Goal: Task Accomplishment & Management: Complete application form

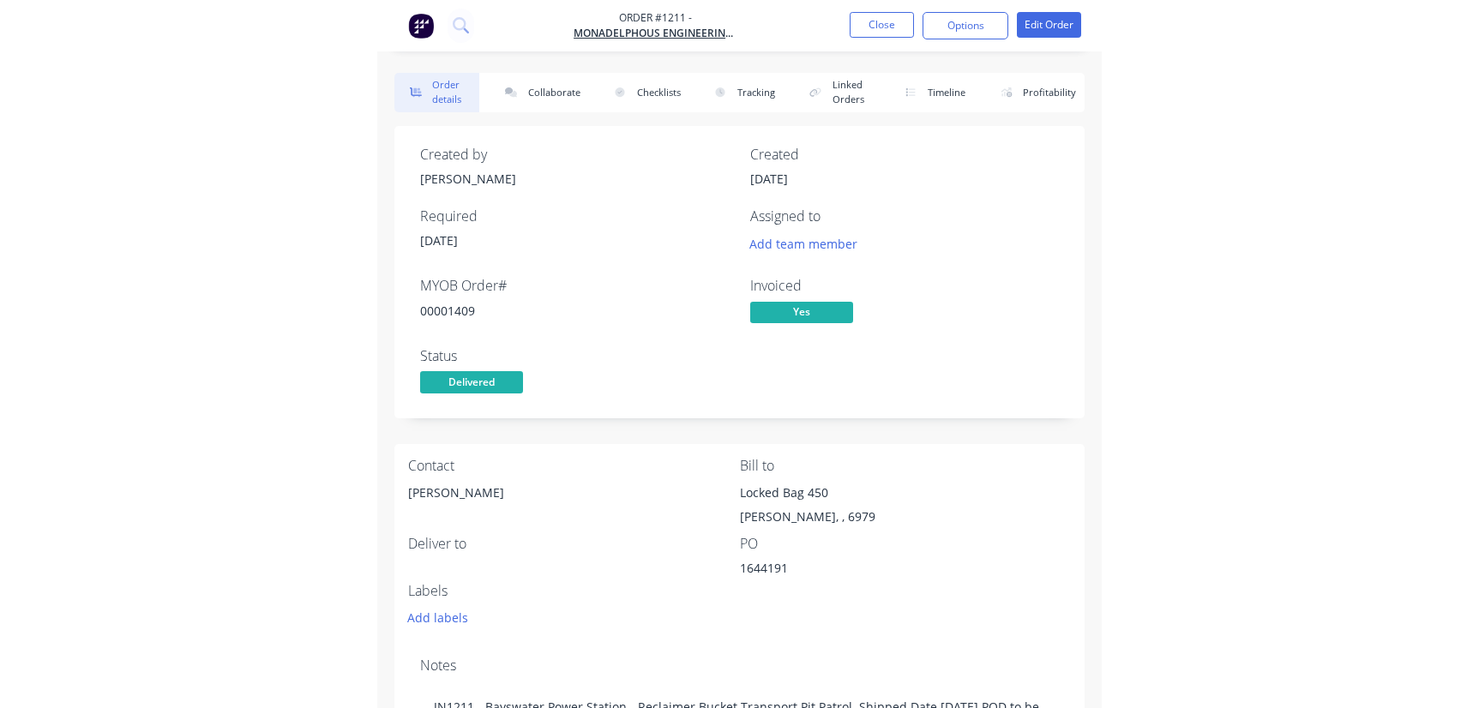
scroll to position [353, 0]
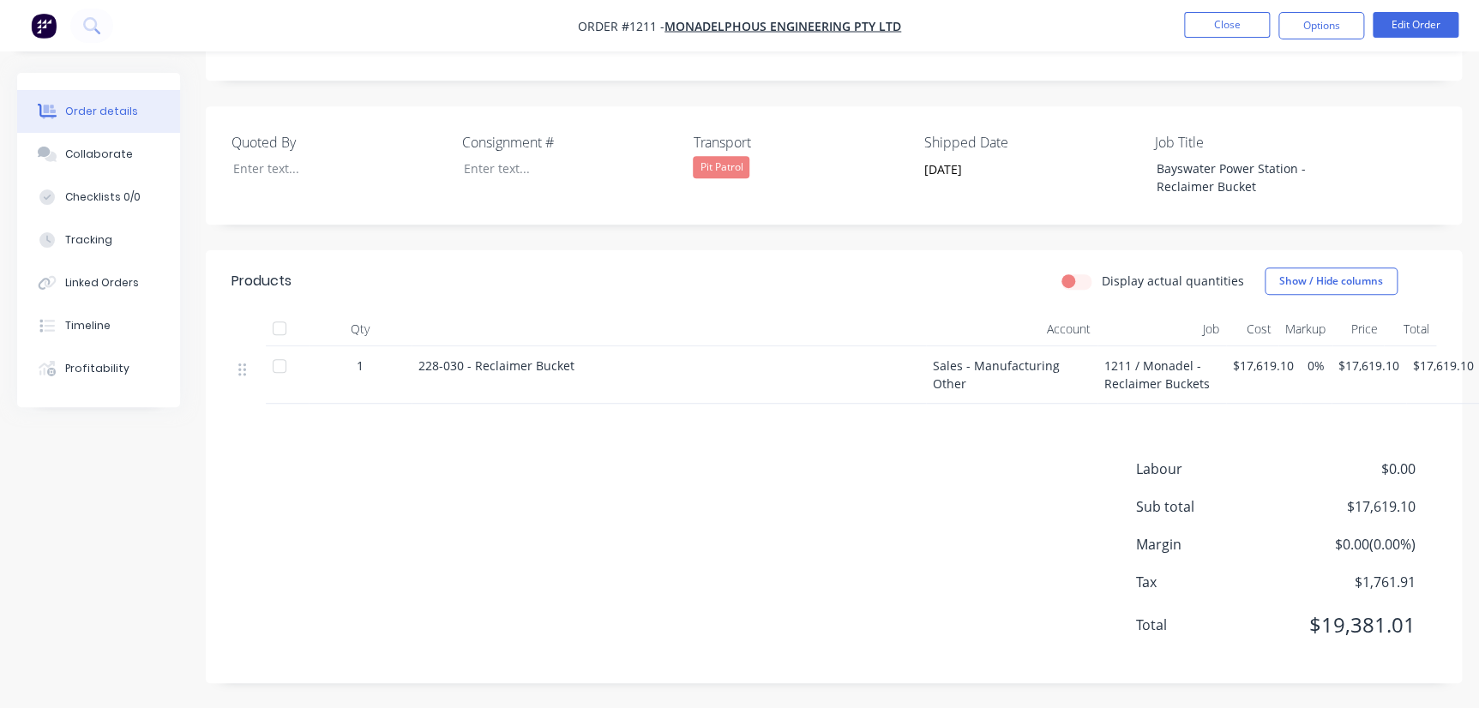
click at [724, 573] on div "Labour $0.00 Sub total $17,619.10 Margin $0.00 ( 0.00 %) Tax $1,761.91 Total $1…" at bounding box center [834, 558] width 1205 height 199
click at [724, 25] on button "Close" at bounding box center [1227, 25] width 86 height 26
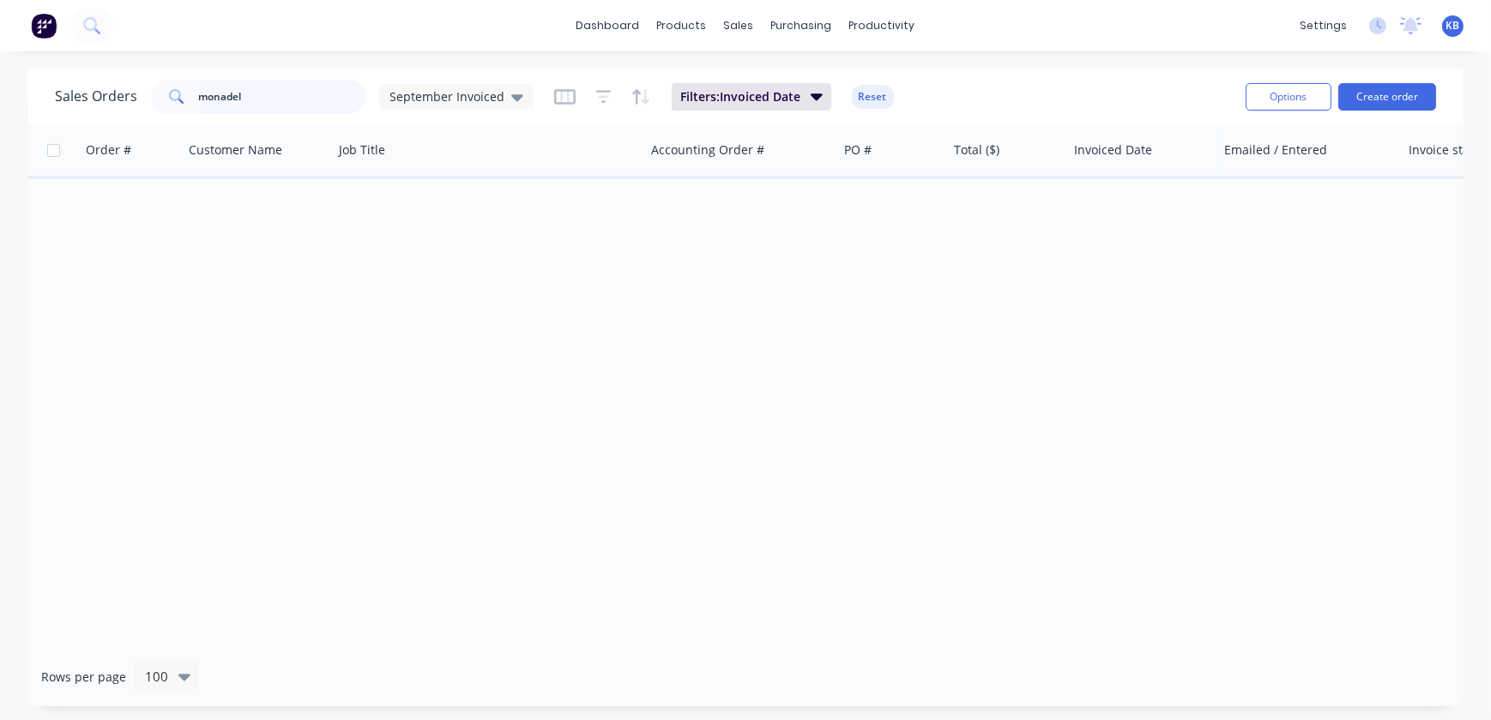
click at [14, 86] on div "Sales Orders monadel September Invoiced Filters: Invoiced Date Reset Options Cr…" at bounding box center [745, 388] width 1491 height 638
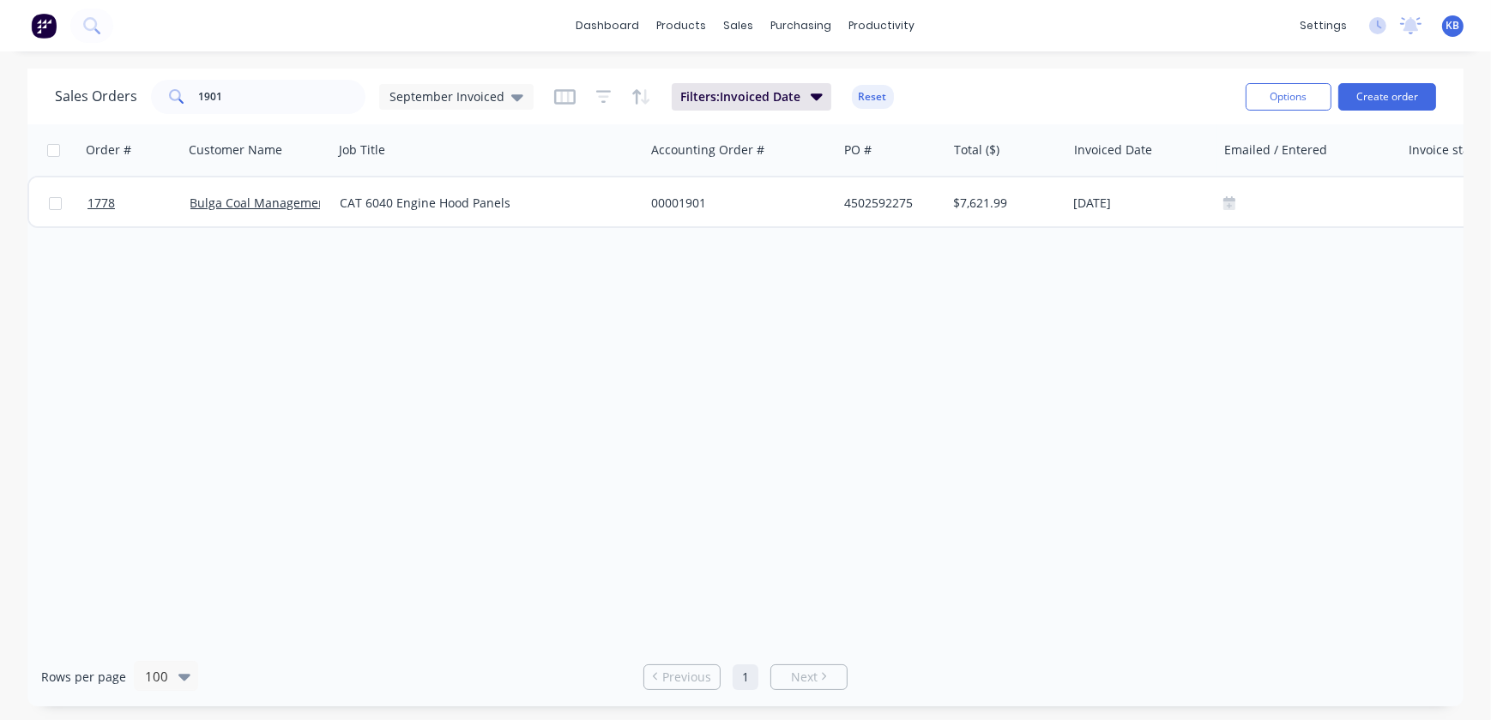
click at [473, 80] on div "Sales Orders [DATE] Invoiced" at bounding box center [294, 97] width 479 height 34
click at [474, 93] on span "September Invoiced" at bounding box center [446, 96] width 115 height 18
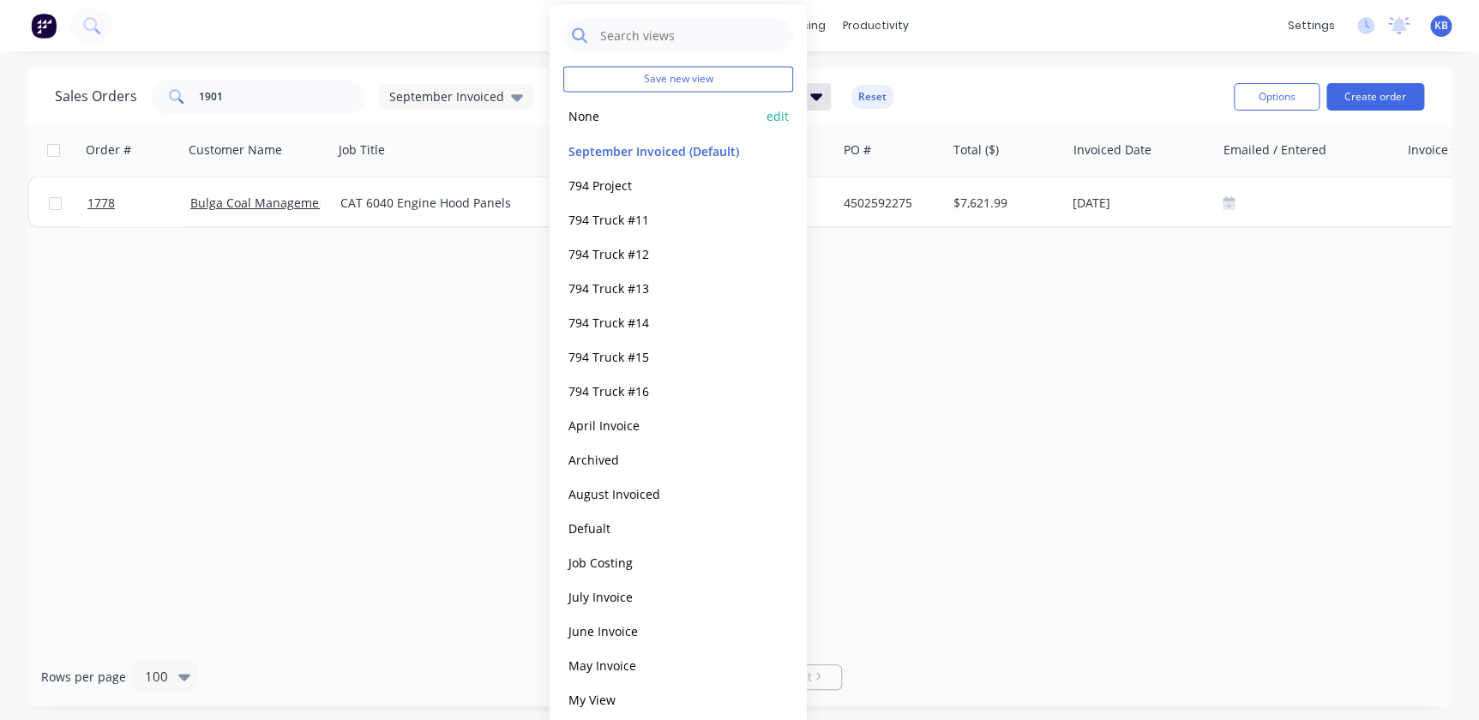
click at [592, 125] on button "None" at bounding box center [661, 116] width 196 height 20
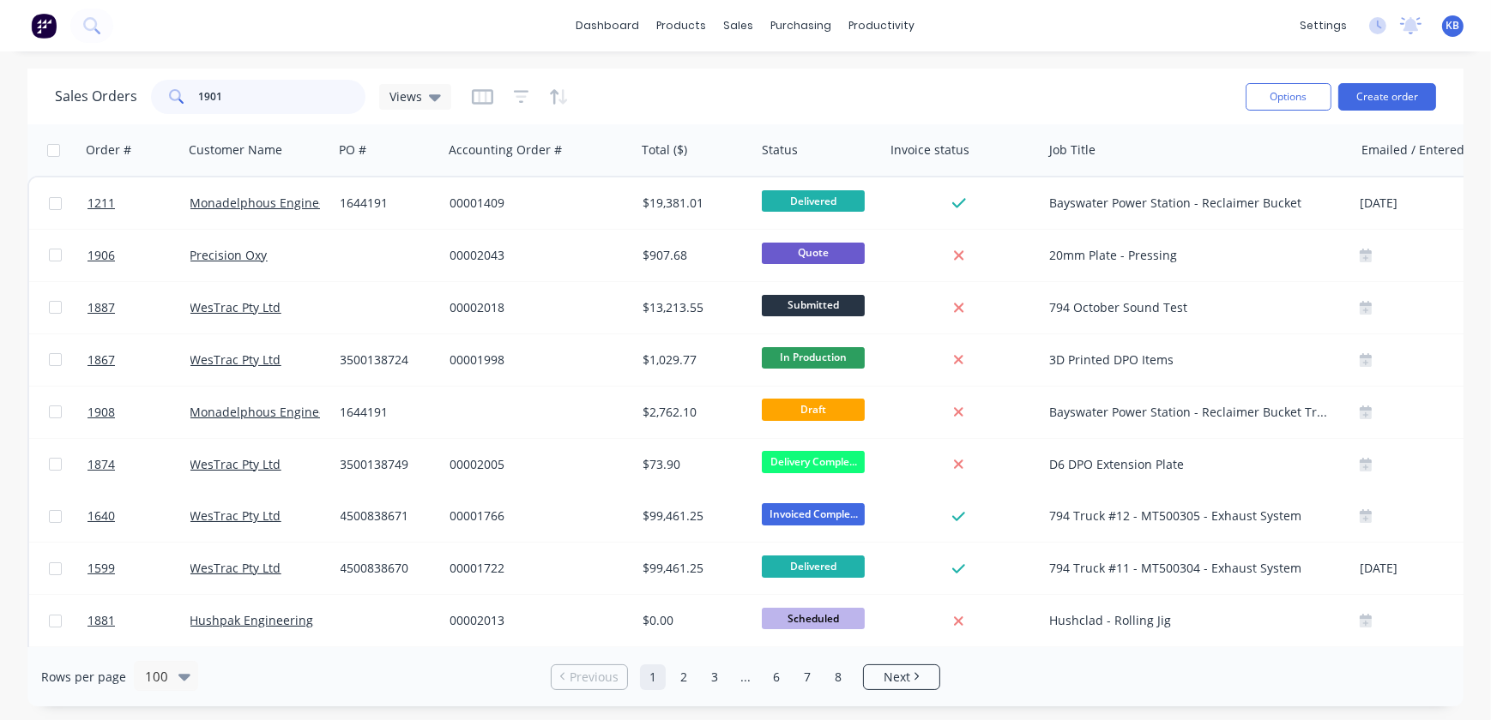
click at [244, 88] on input "1901" at bounding box center [282, 97] width 167 height 34
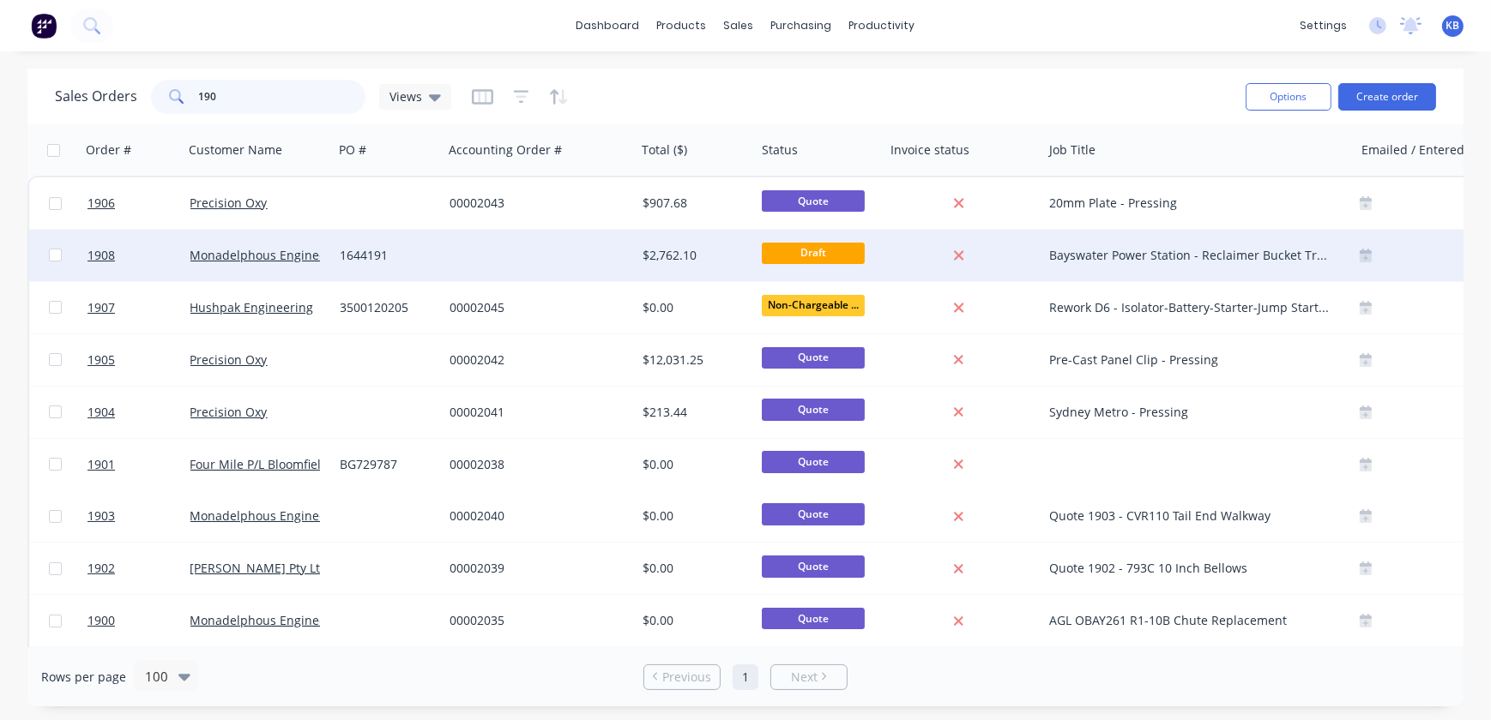
type input "190"
click at [263, 266] on div "Monadelphous Engineering Pty Ltd" at bounding box center [259, 255] width 150 height 51
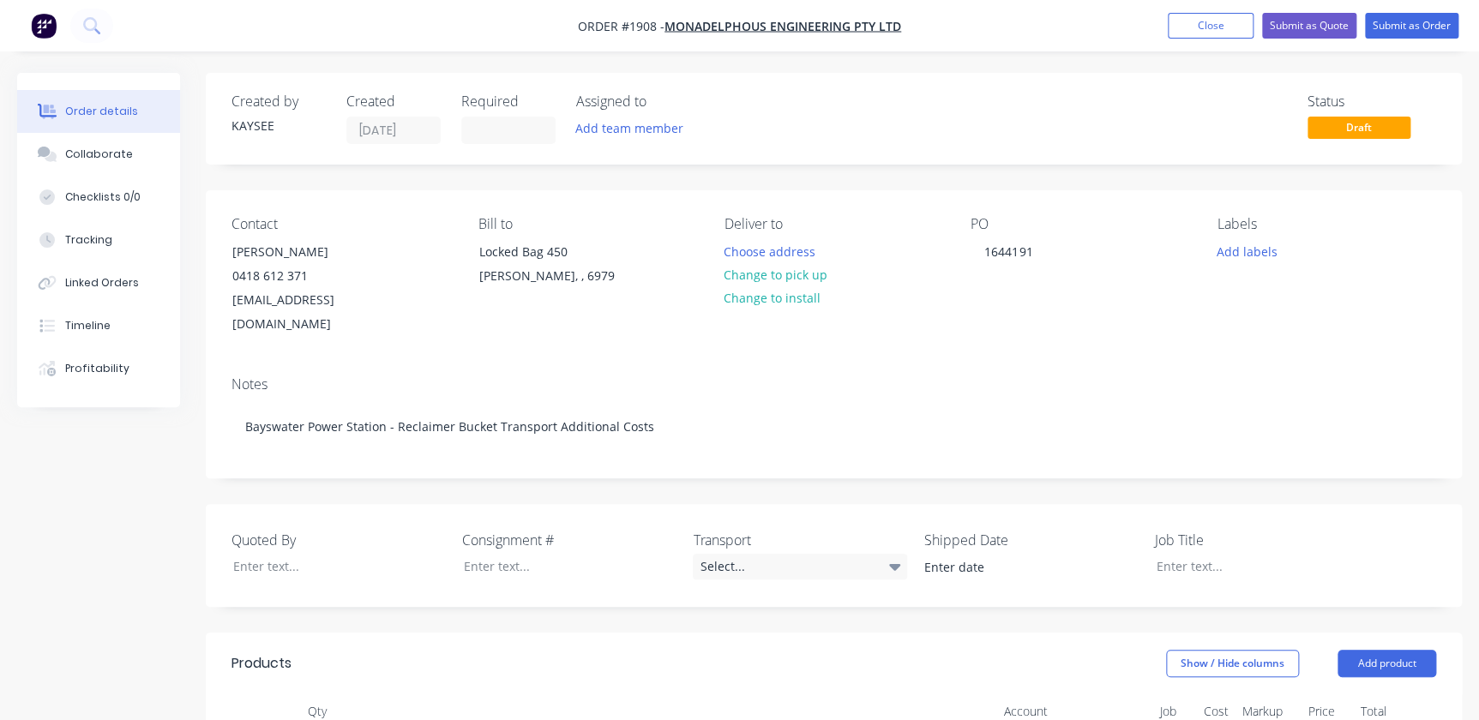
type input "-10"
type input "$1,215.00"
type input "-10"
type input "$1,296.00"
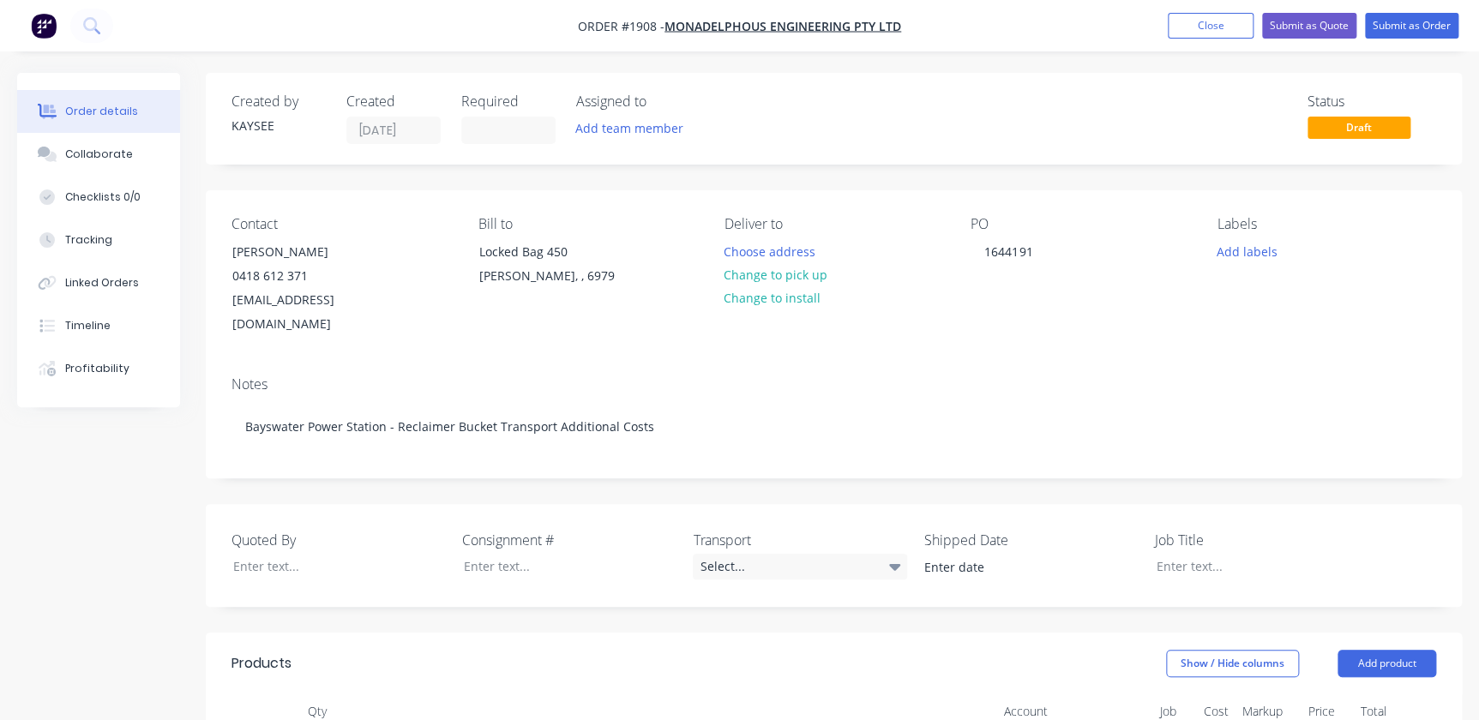
type input "$1,296.00"
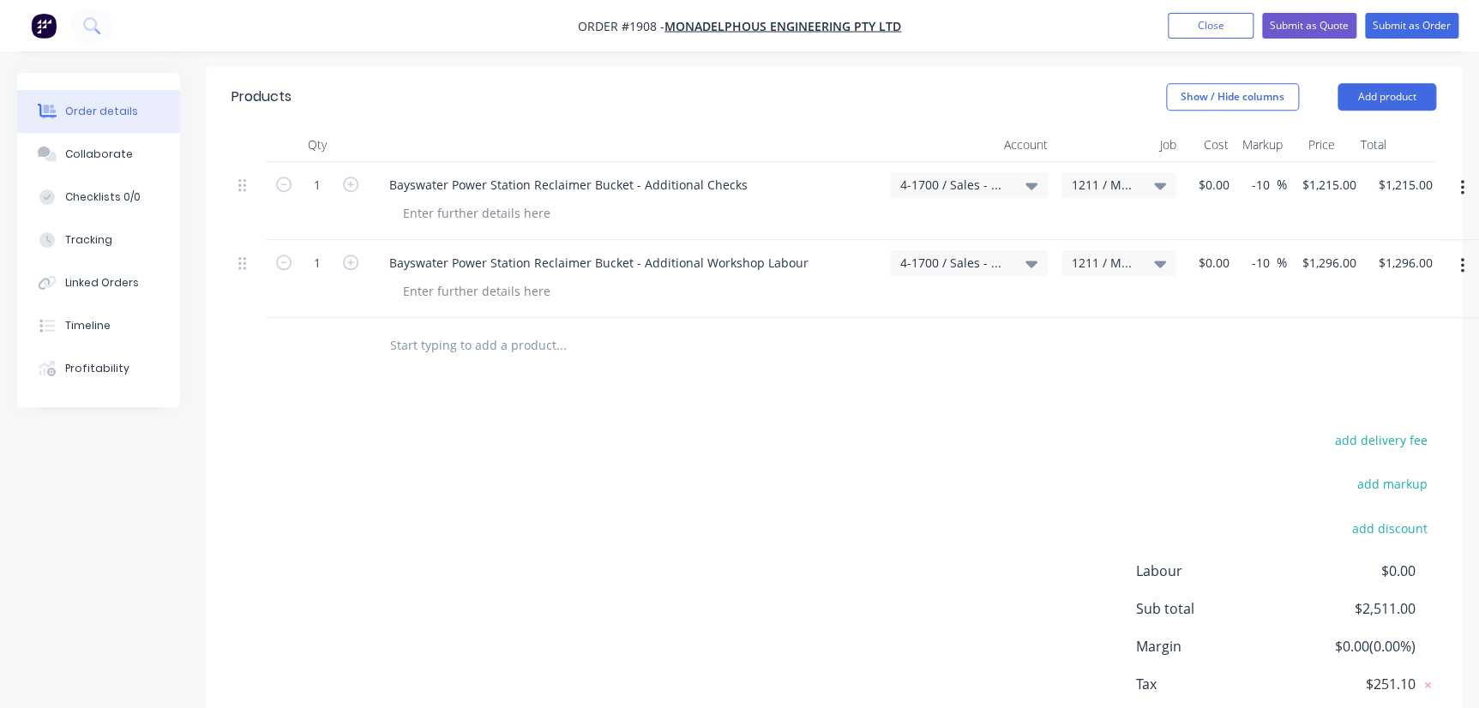
scroll to position [678, 0]
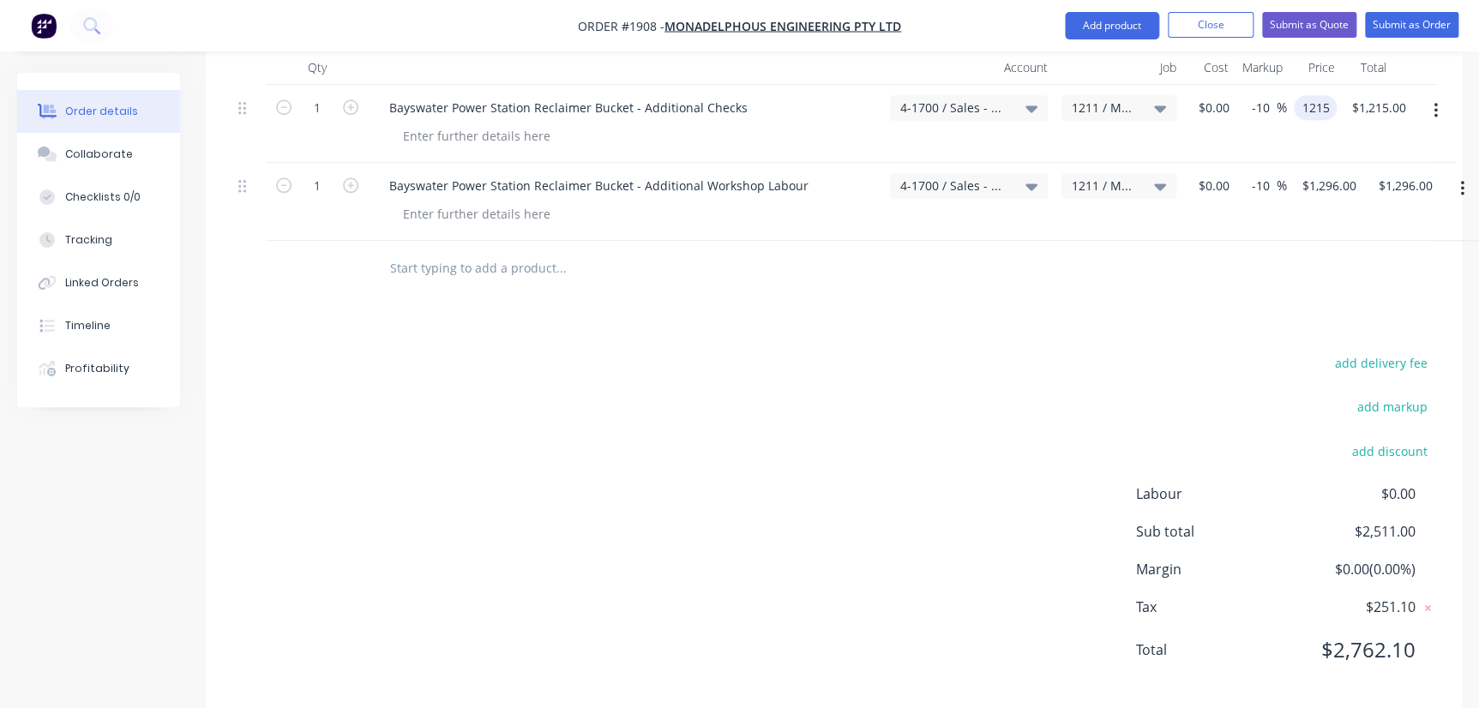
click at [724, 95] on input "1215" at bounding box center [1319, 107] width 36 height 25
type input "$1,350.00"
click at [724, 163] on div "1 Bayswater Power Station Reclaimer Bucket - Additional Workshop Labour 4-1700 …" at bounding box center [834, 202] width 1205 height 78
type input "$1,440.00"
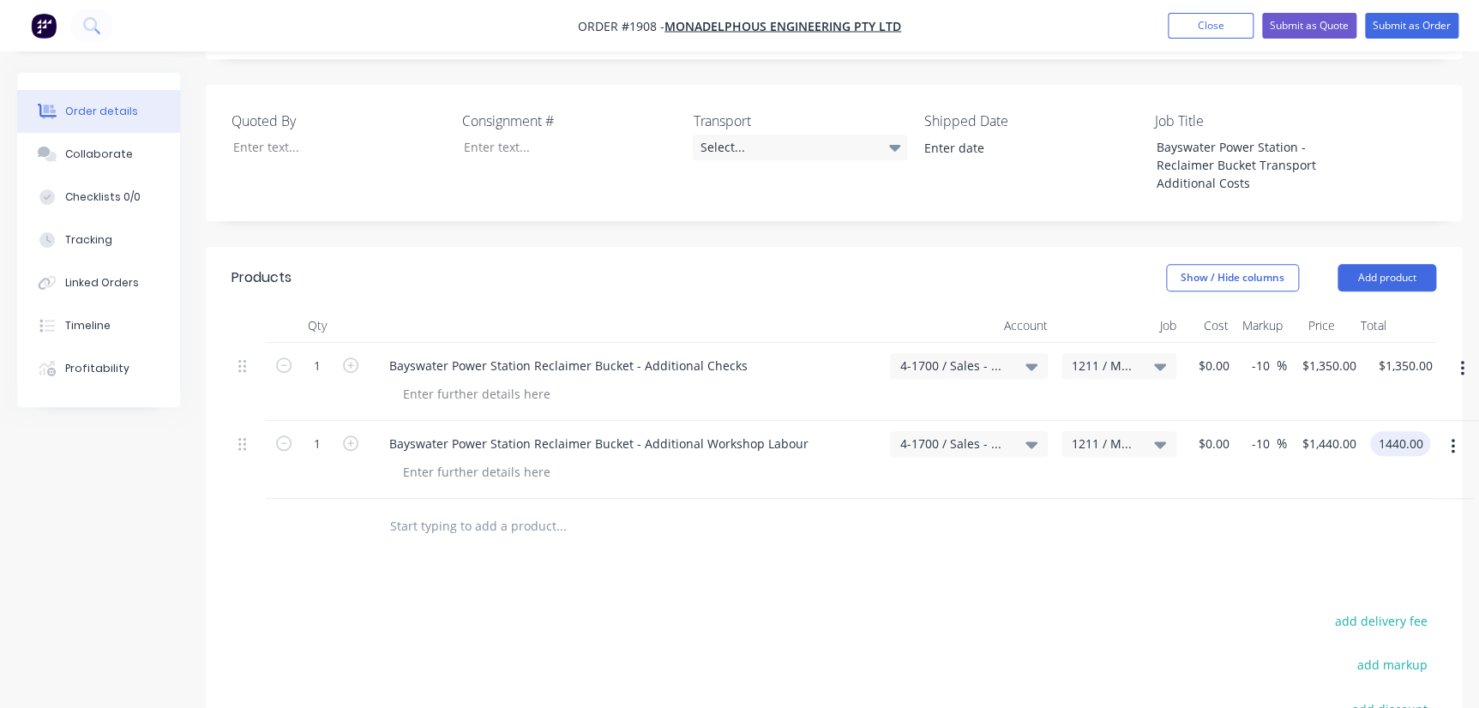
scroll to position [467, 0]
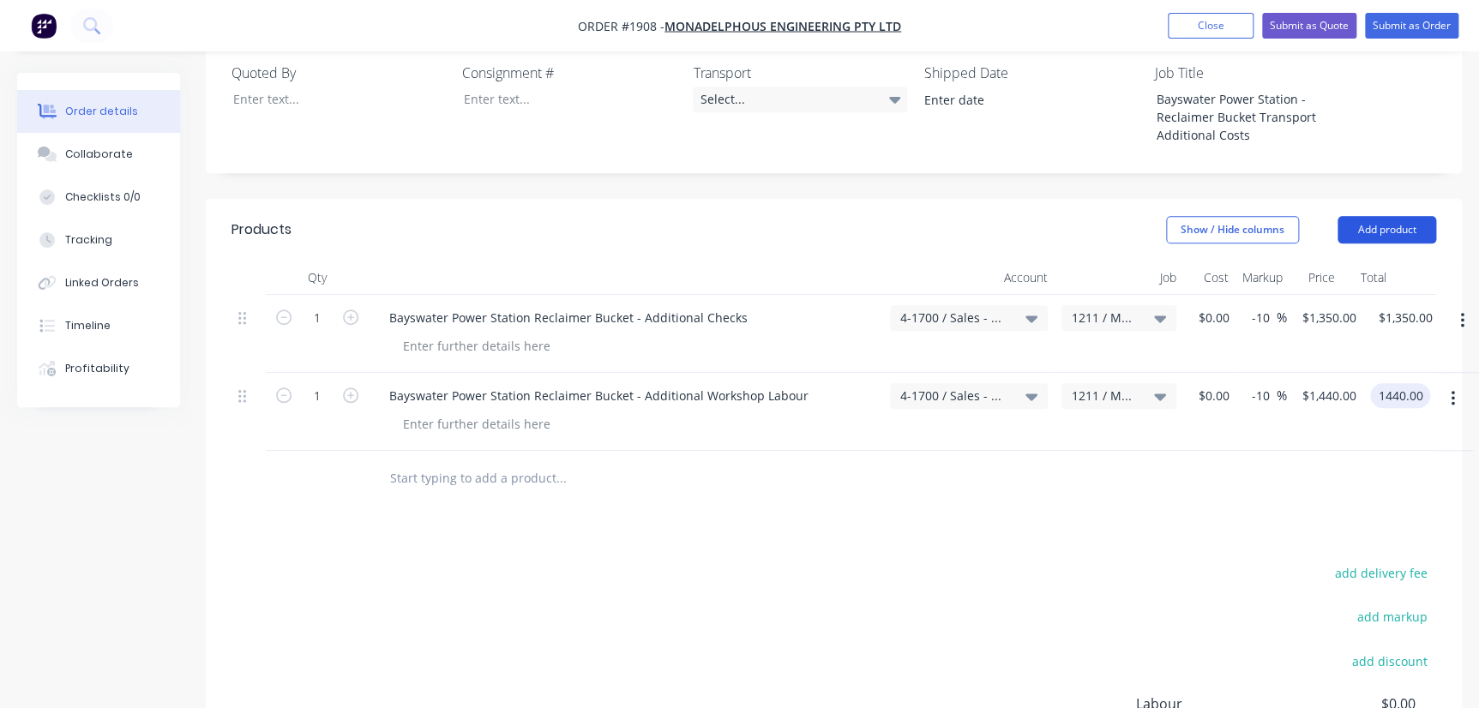
type input "$1,440.00"
click at [724, 216] on button "Add product" at bounding box center [1387, 229] width 99 height 27
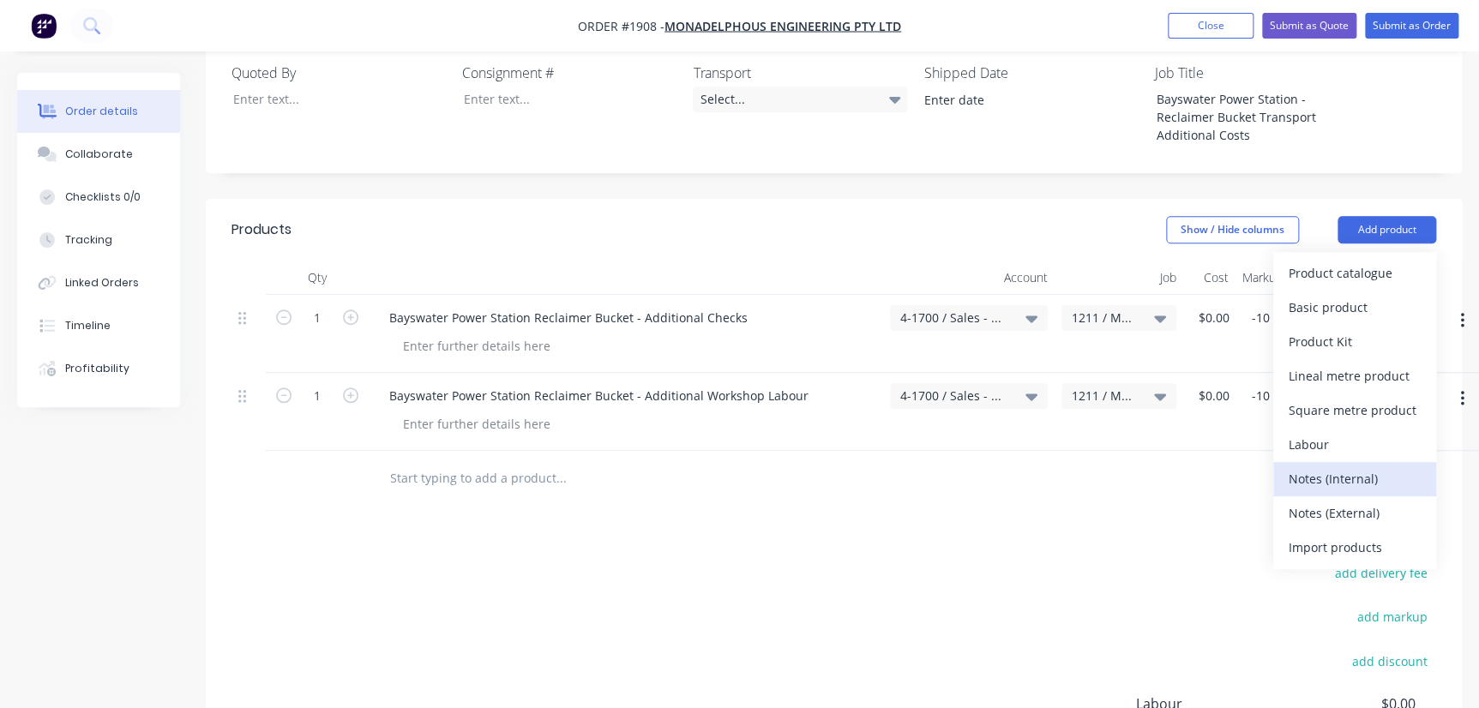
click at [724, 467] on div "Notes (Internal)" at bounding box center [1355, 479] width 132 height 25
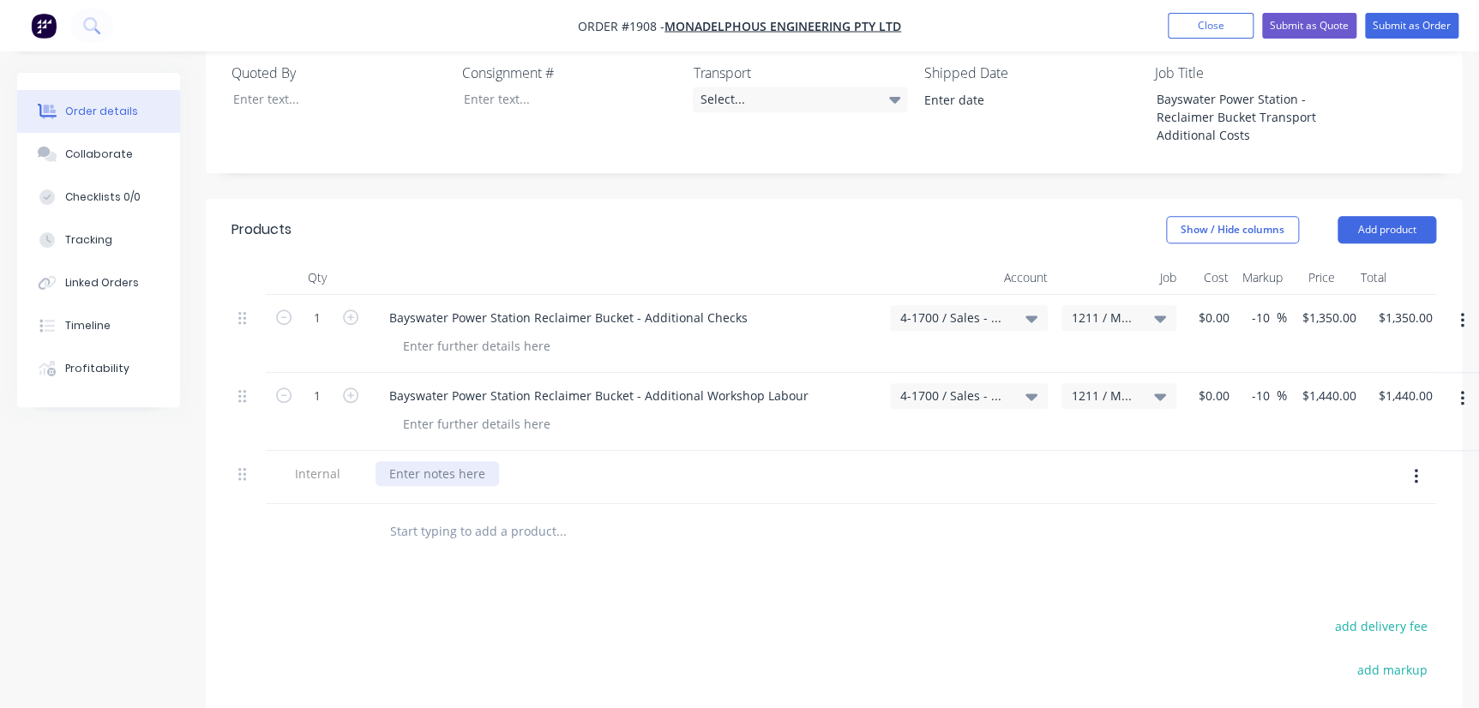
click at [406, 461] on div at bounding box center [438, 473] width 124 height 25
click at [391, 461] on div "this is the additional cost from J/N 1211." at bounding box center [505, 473] width 258 height 25
click at [635, 461] on div "This is the additional cost from J/N 1211." at bounding box center [626, 473] width 501 height 25
click at [619, 461] on div "This is the additional cost from J/N 1211." at bounding box center [506, 473] width 261 height 25
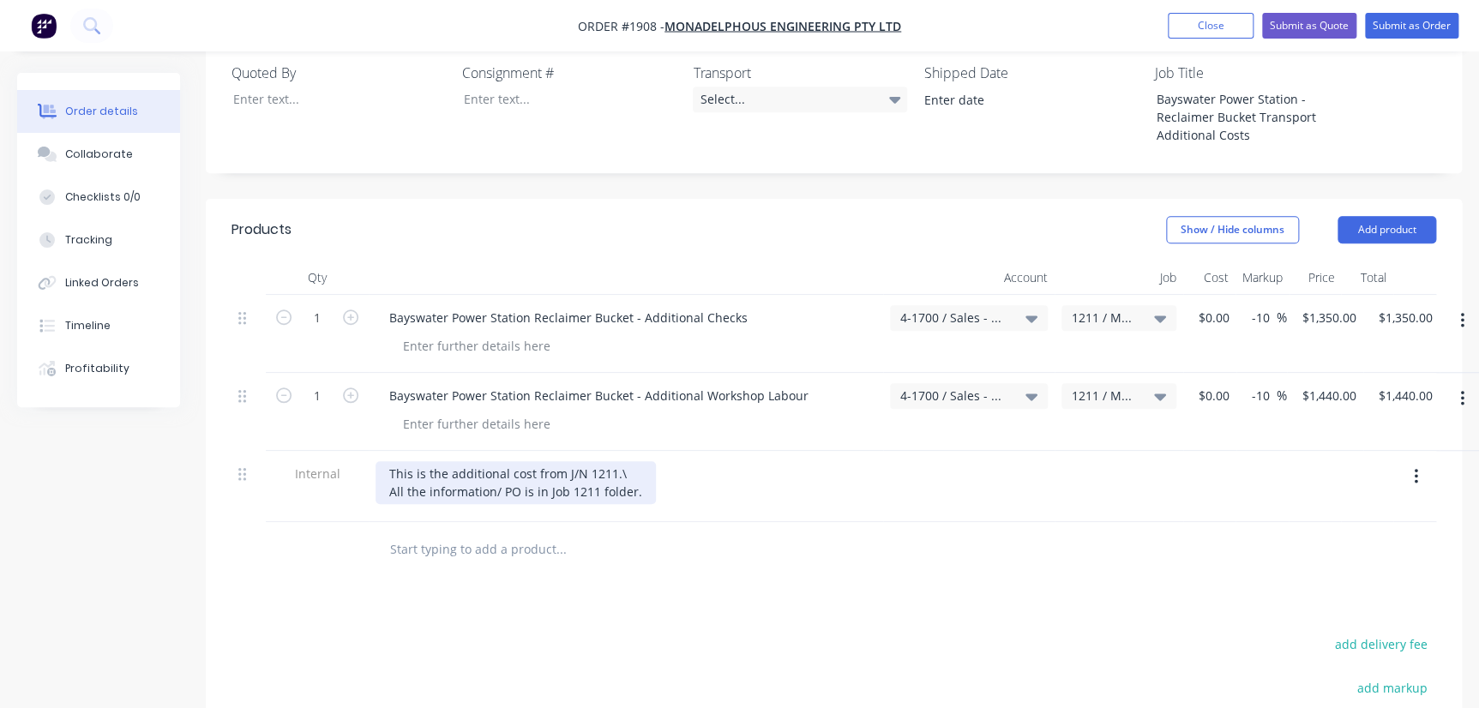
click at [628, 461] on div "This is the additional cost from J/N 1211.\ All the information/ PO is in Job 1…" at bounding box center [516, 482] width 280 height 43
click at [619, 461] on div "This is the additional cost from J/N 1211.\ All the information/ PO is in Job 1…" at bounding box center [516, 482] width 280 height 43
click at [724, 560] on div "Products Show / Hide columns Add product Qty Account Job Cost Markup Price Tota…" at bounding box center [834, 594] width 1256 height 791
click at [450, 533] on input "text" at bounding box center [560, 550] width 343 height 34
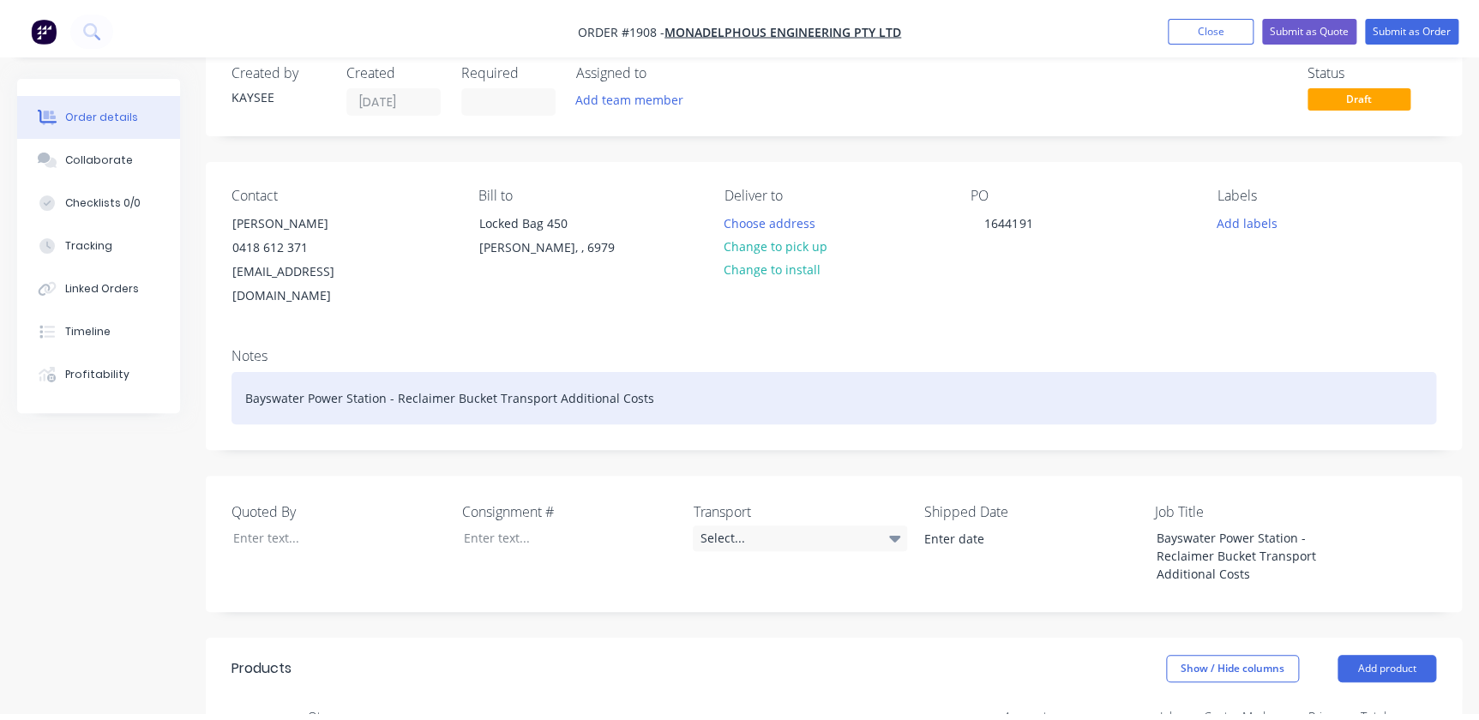
scroll to position [0, 0]
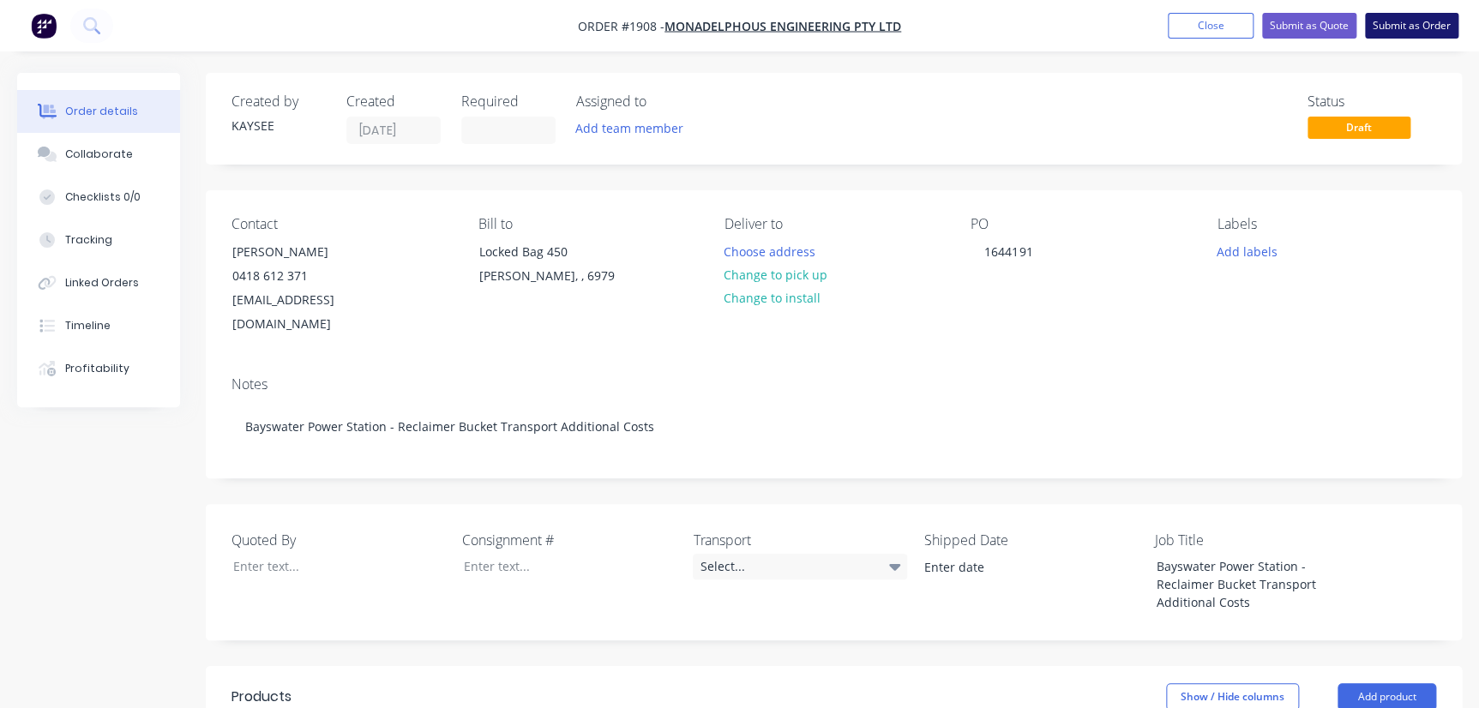
click at [724, 18] on button "Submit as Order" at bounding box center [1411, 26] width 93 height 26
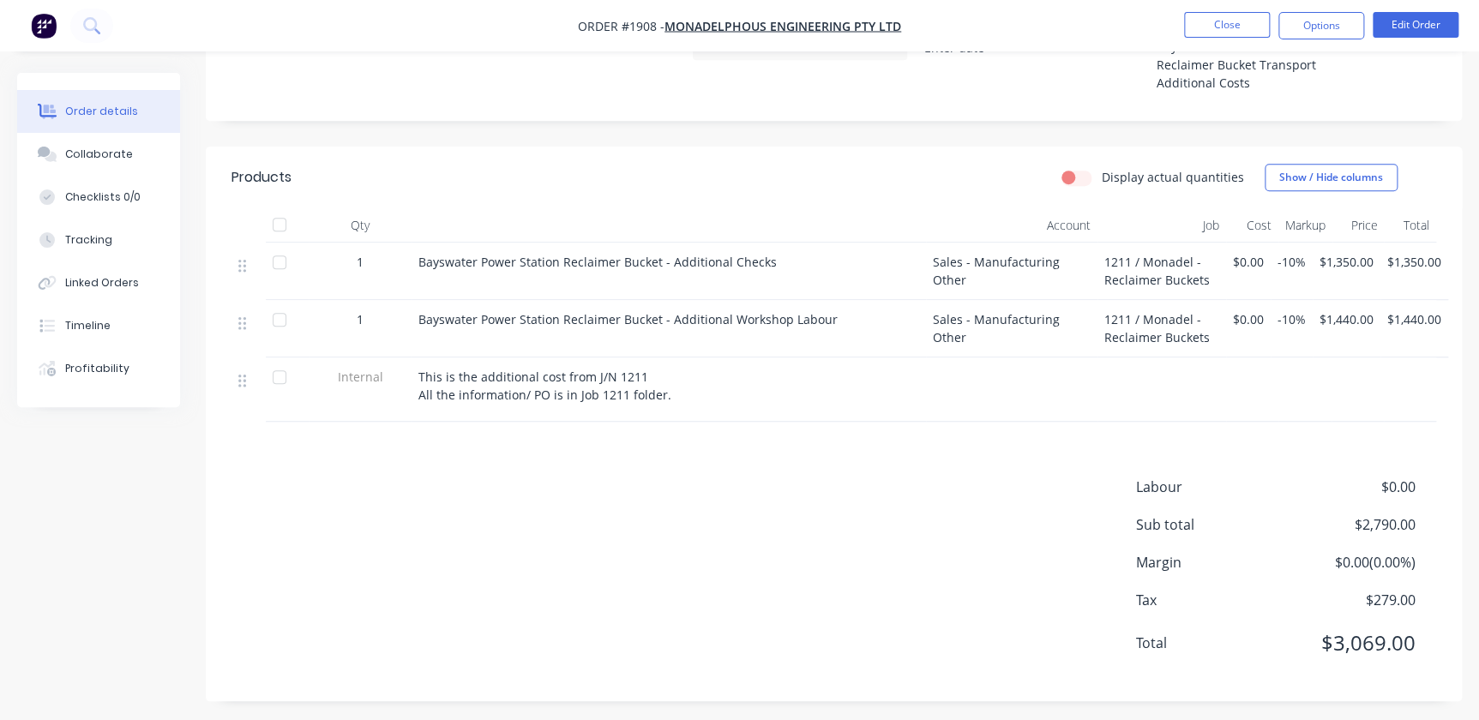
scroll to position [498, 0]
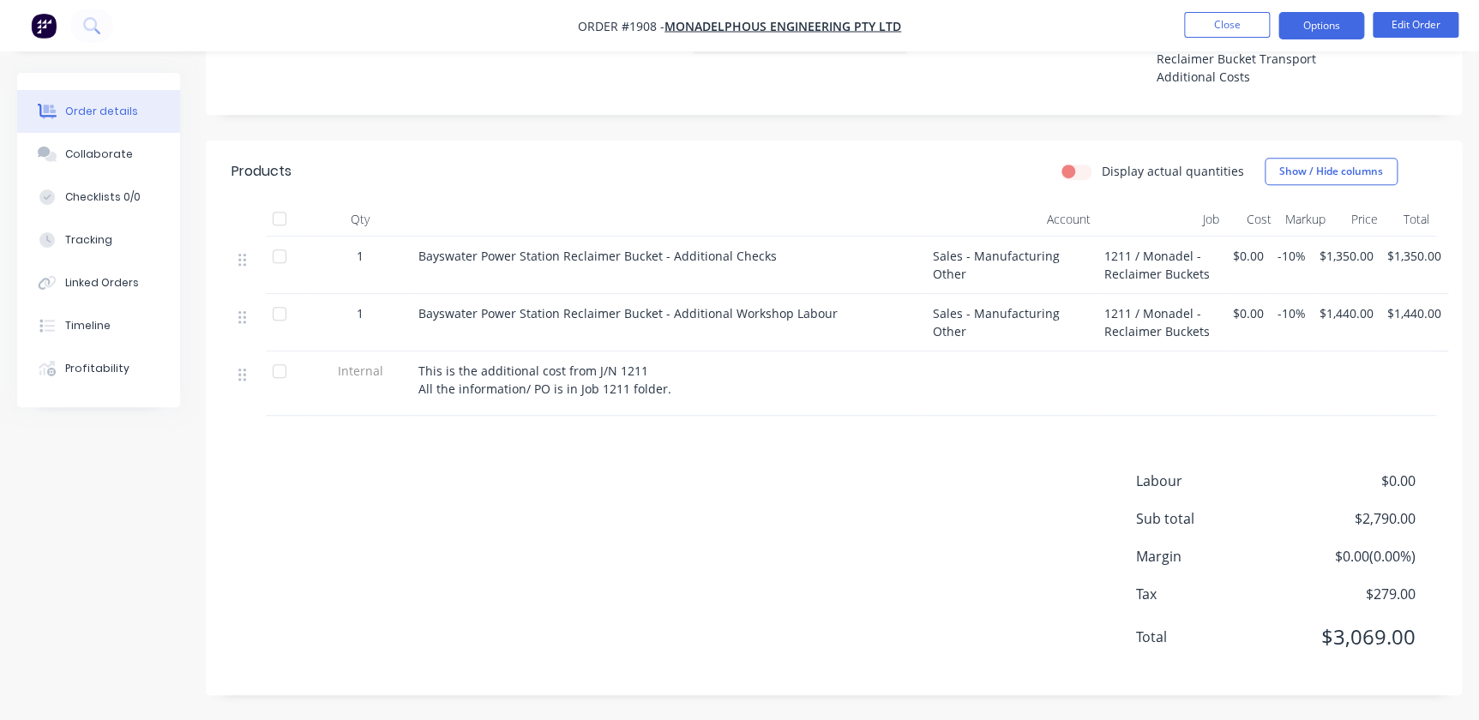
click at [724, 33] on button "Options" at bounding box center [1322, 25] width 86 height 27
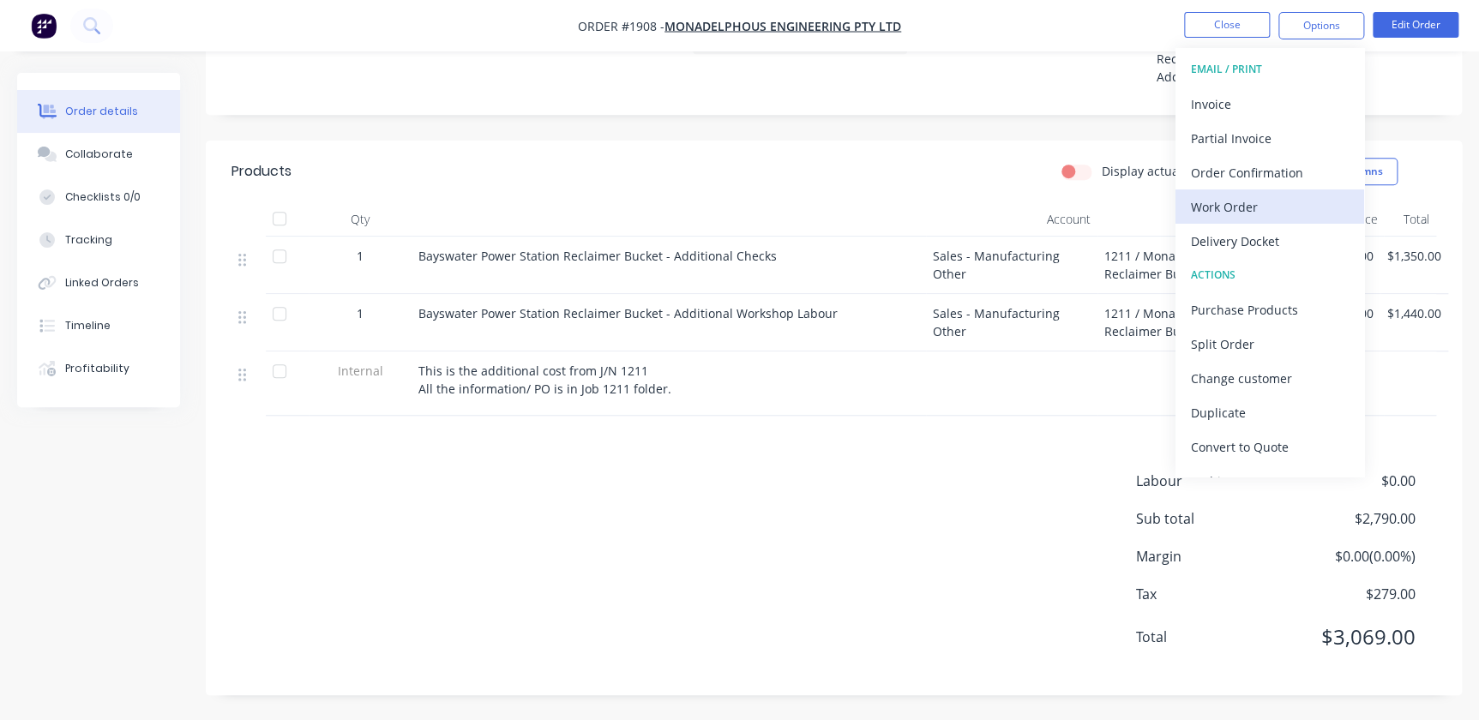
click at [724, 209] on div "Work Order" at bounding box center [1270, 207] width 158 height 25
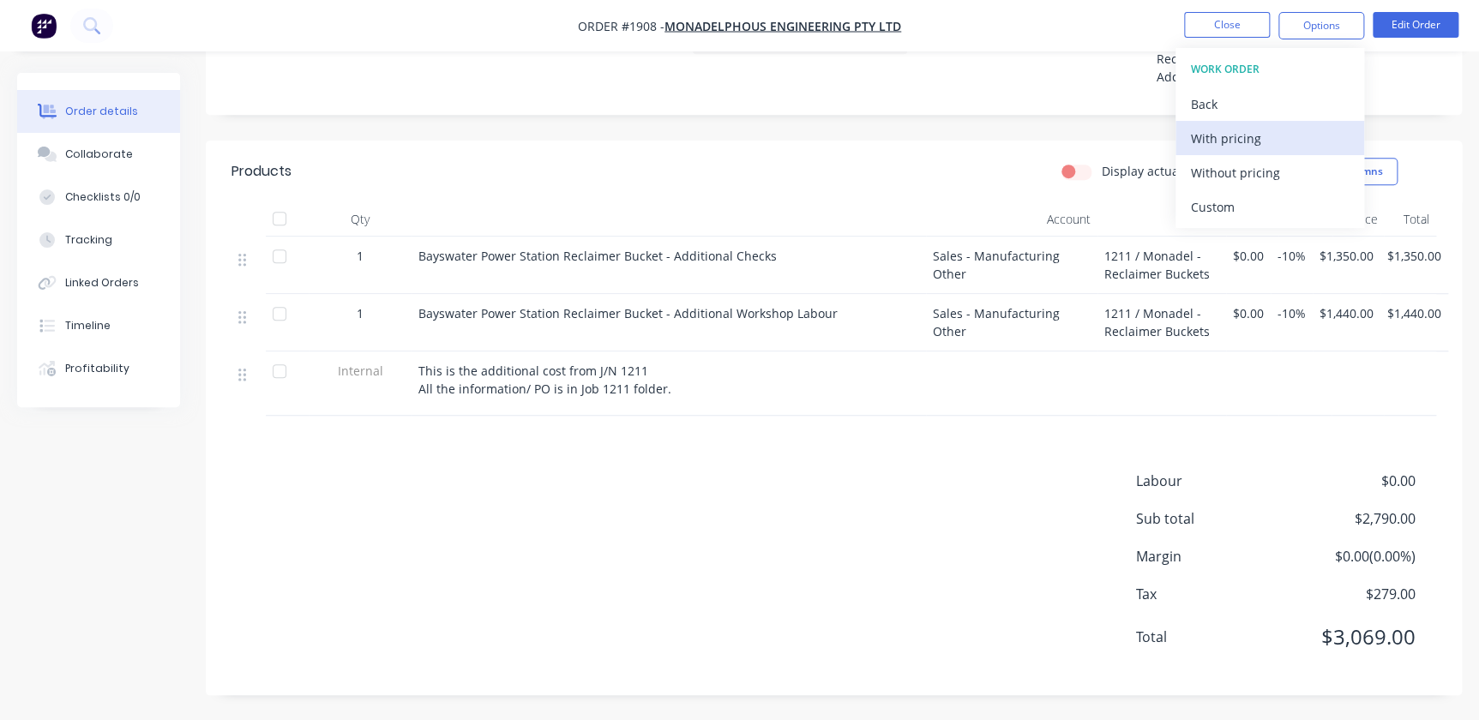
click at [724, 130] on div "With pricing" at bounding box center [1270, 138] width 158 height 25
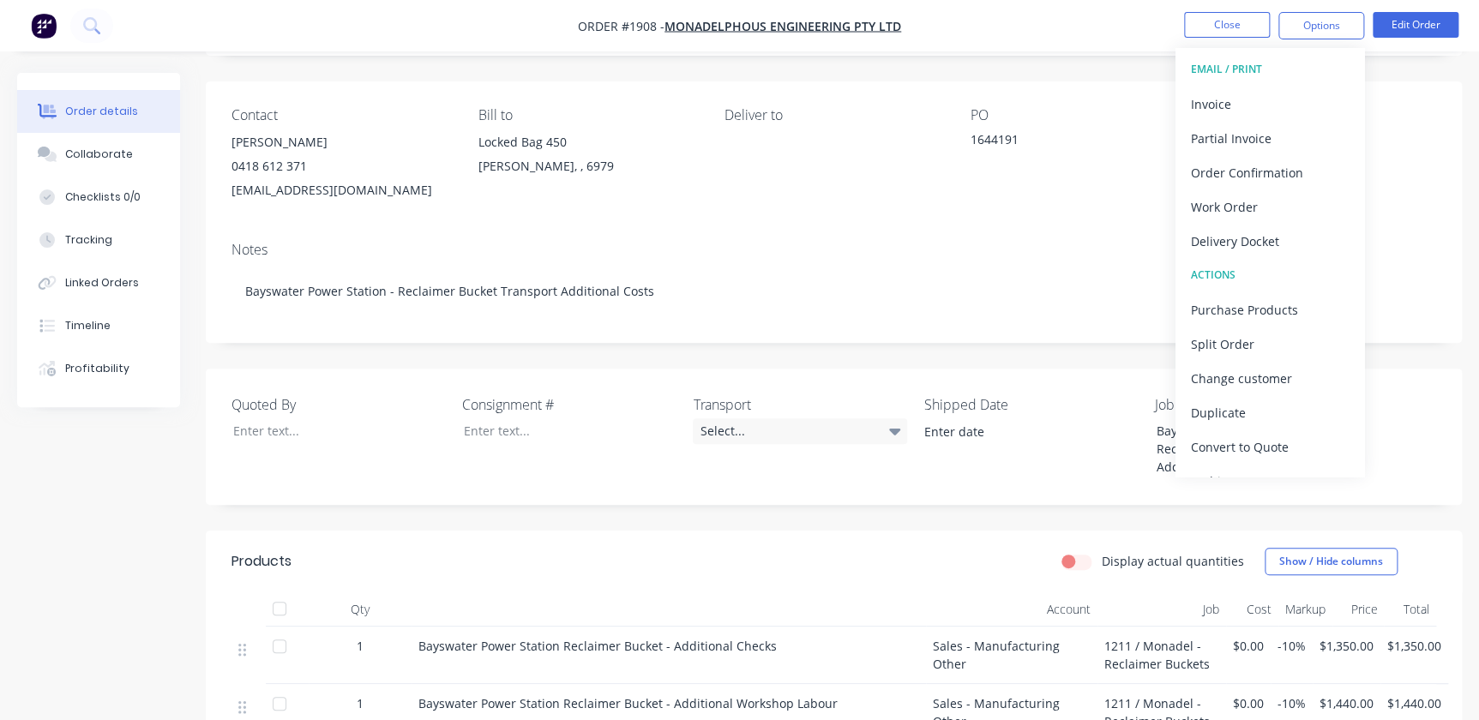
scroll to position [31, 0]
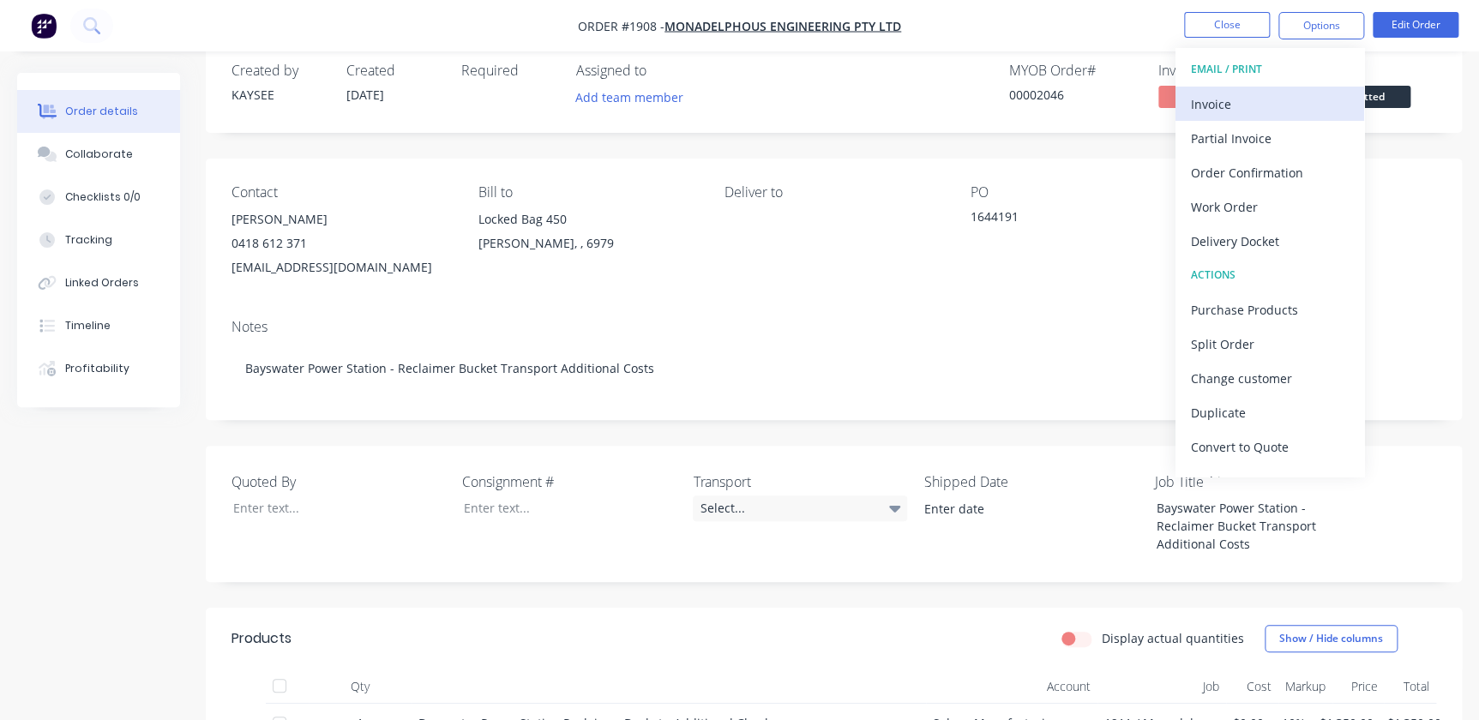
click at [724, 111] on div "Invoice" at bounding box center [1270, 104] width 158 height 25
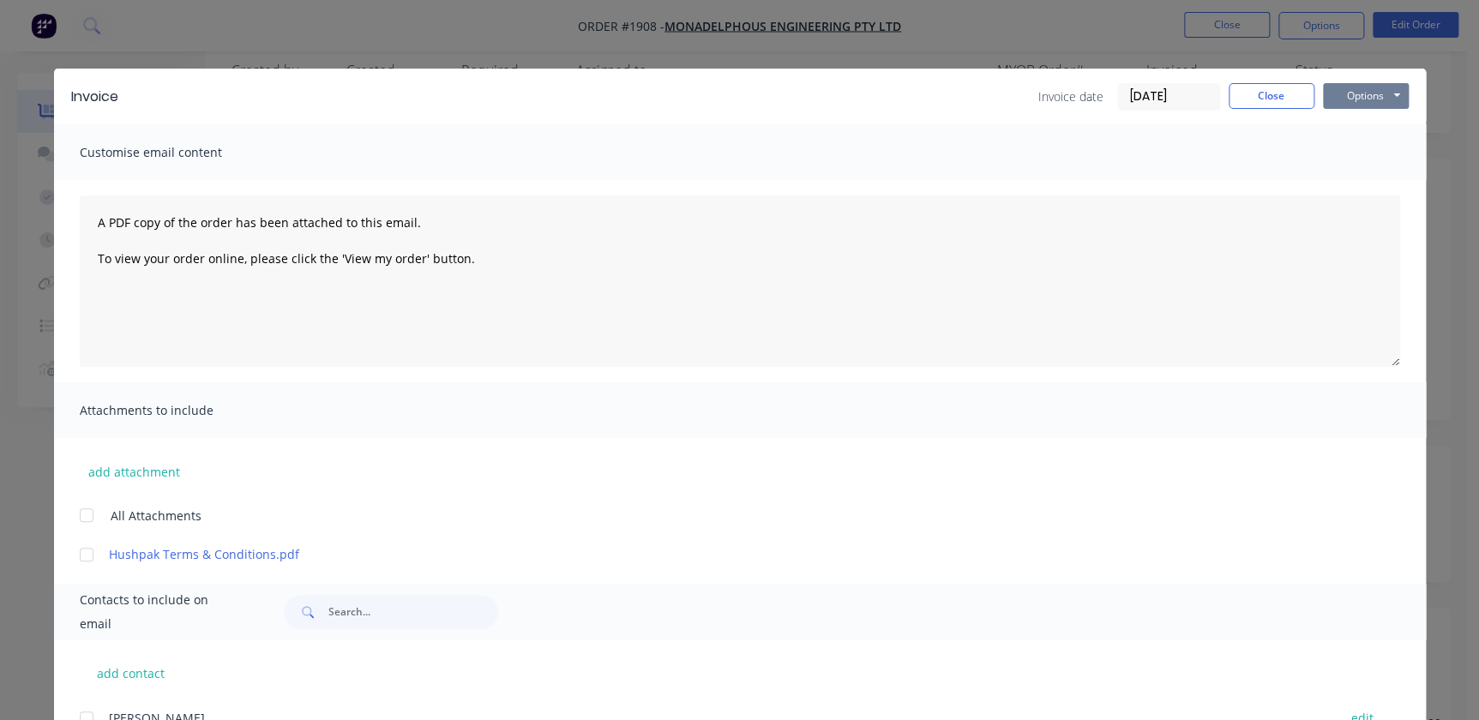
click at [724, 99] on button "Options" at bounding box center [1366, 96] width 86 height 26
click at [724, 161] on button "Print" at bounding box center [1378, 155] width 110 height 28
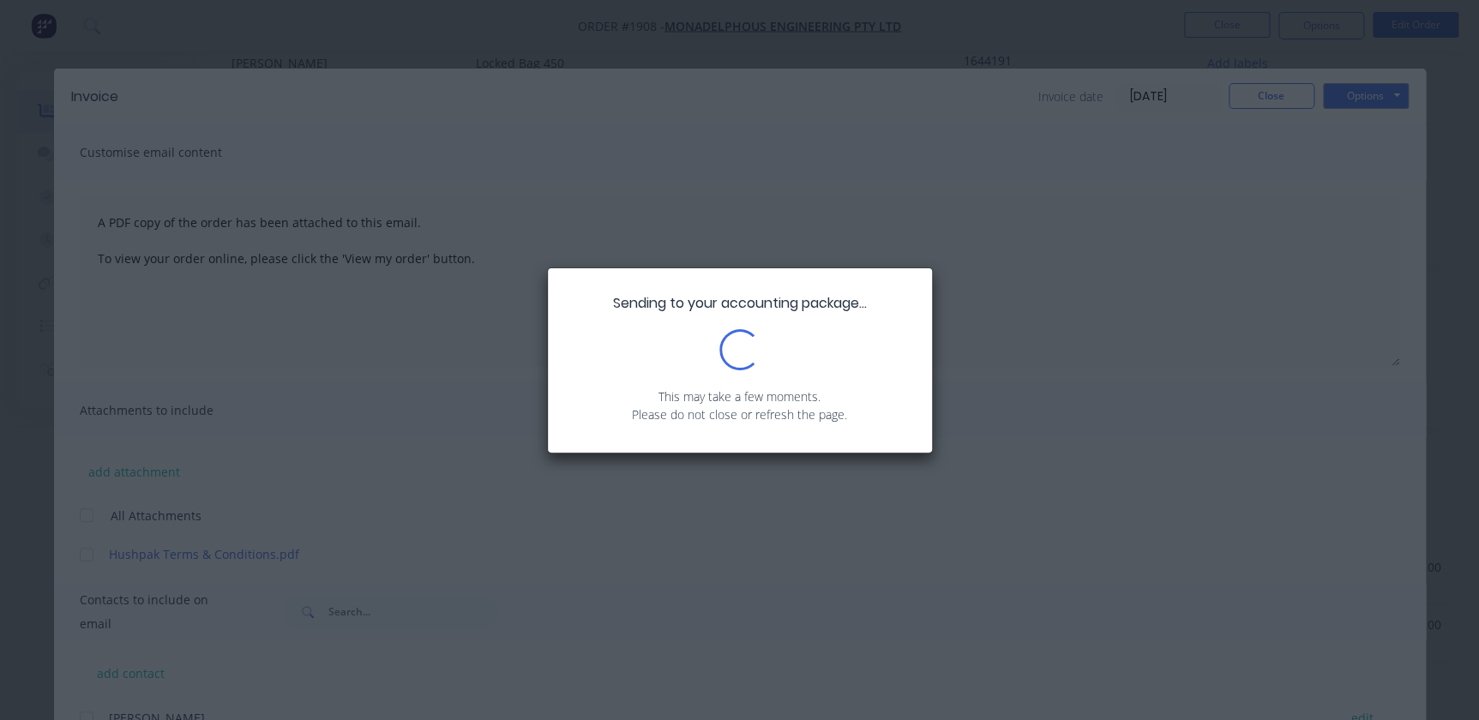
scroll to position [498, 0]
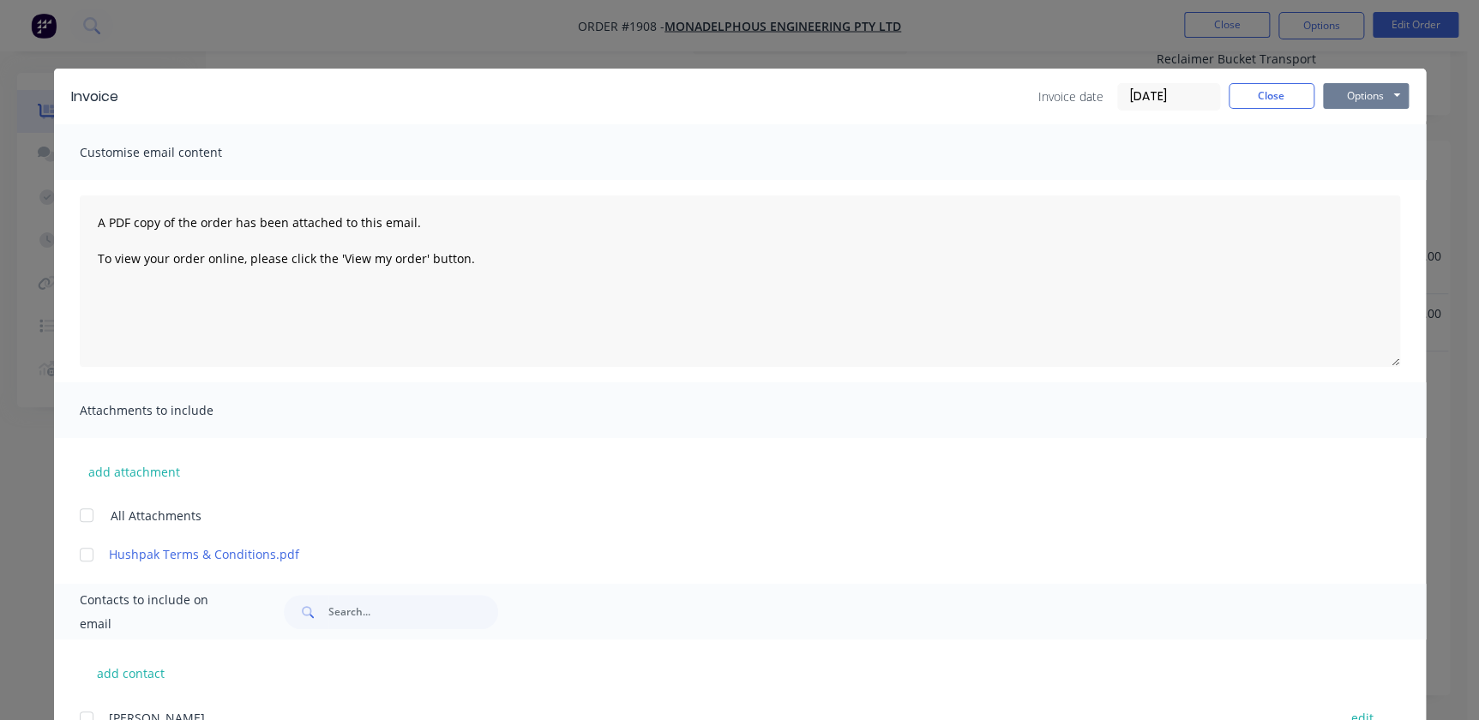
click at [724, 87] on button "Options" at bounding box center [1366, 96] width 86 height 26
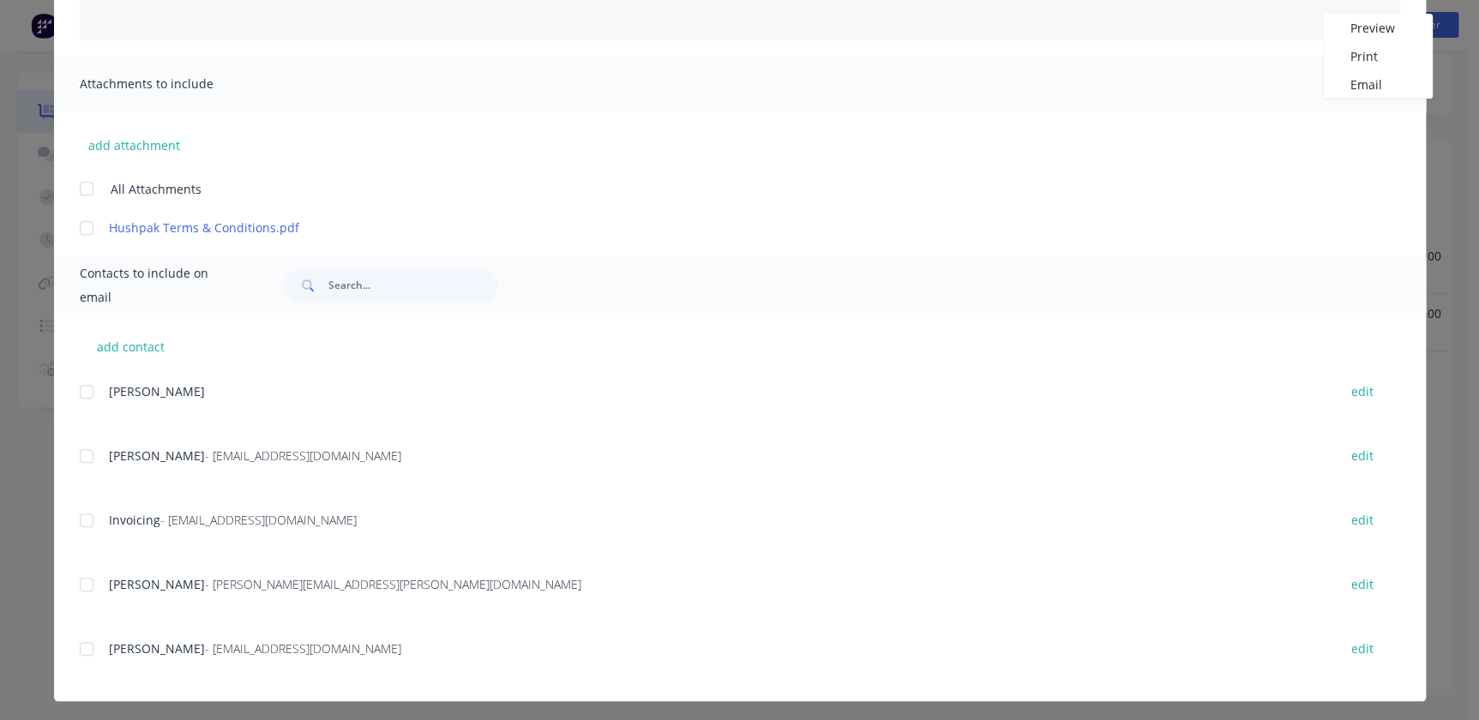
scroll to position [332, 0]
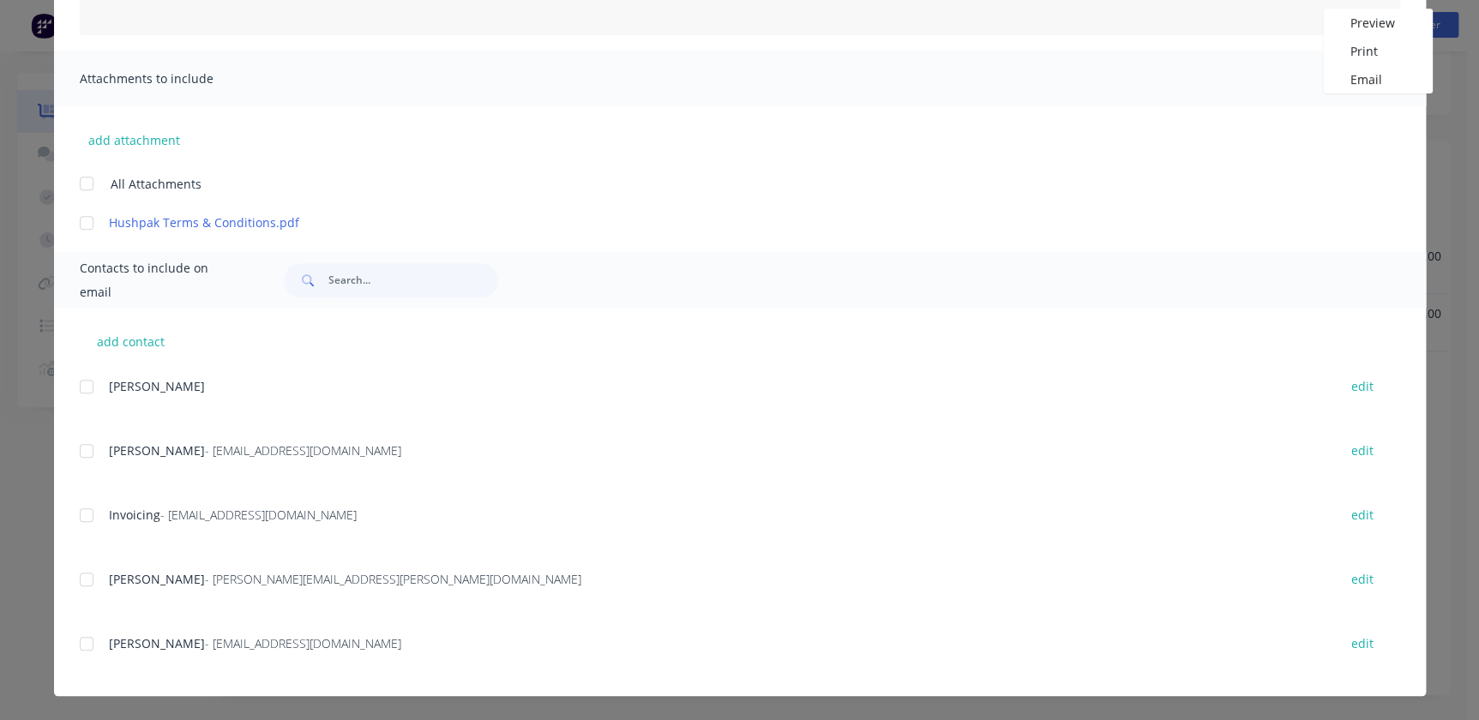
click at [76, 515] on div at bounding box center [86, 515] width 34 height 34
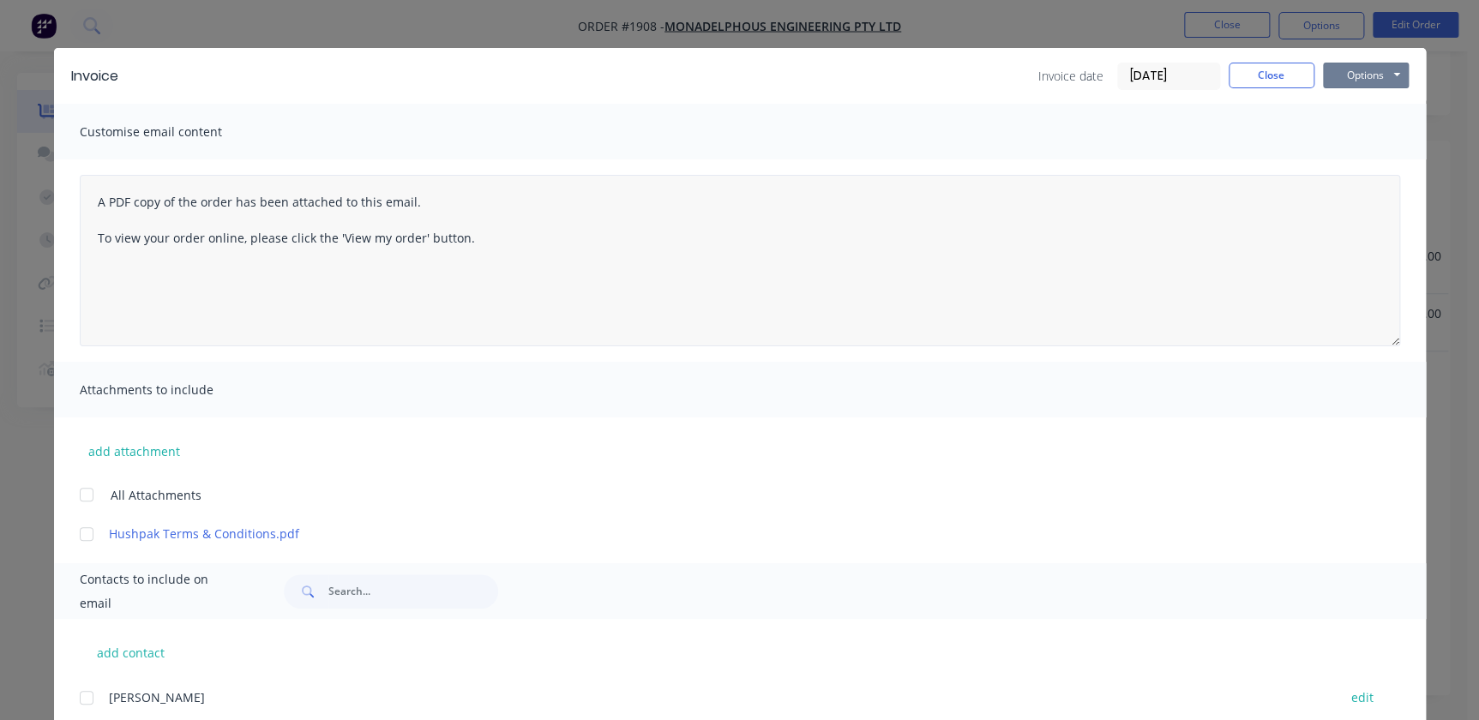
scroll to position [20, 0]
click at [724, 76] on button "Options" at bounding box center [1366, 76] width 86 height 26
drag, startPoint x: 1348, startPoint y: 171, endPoint x: 1357, endPoint y: 160, distance: 14.1
click at [724, 160] on button "Email" at bounding box center [1378, 163] width 110 height 28
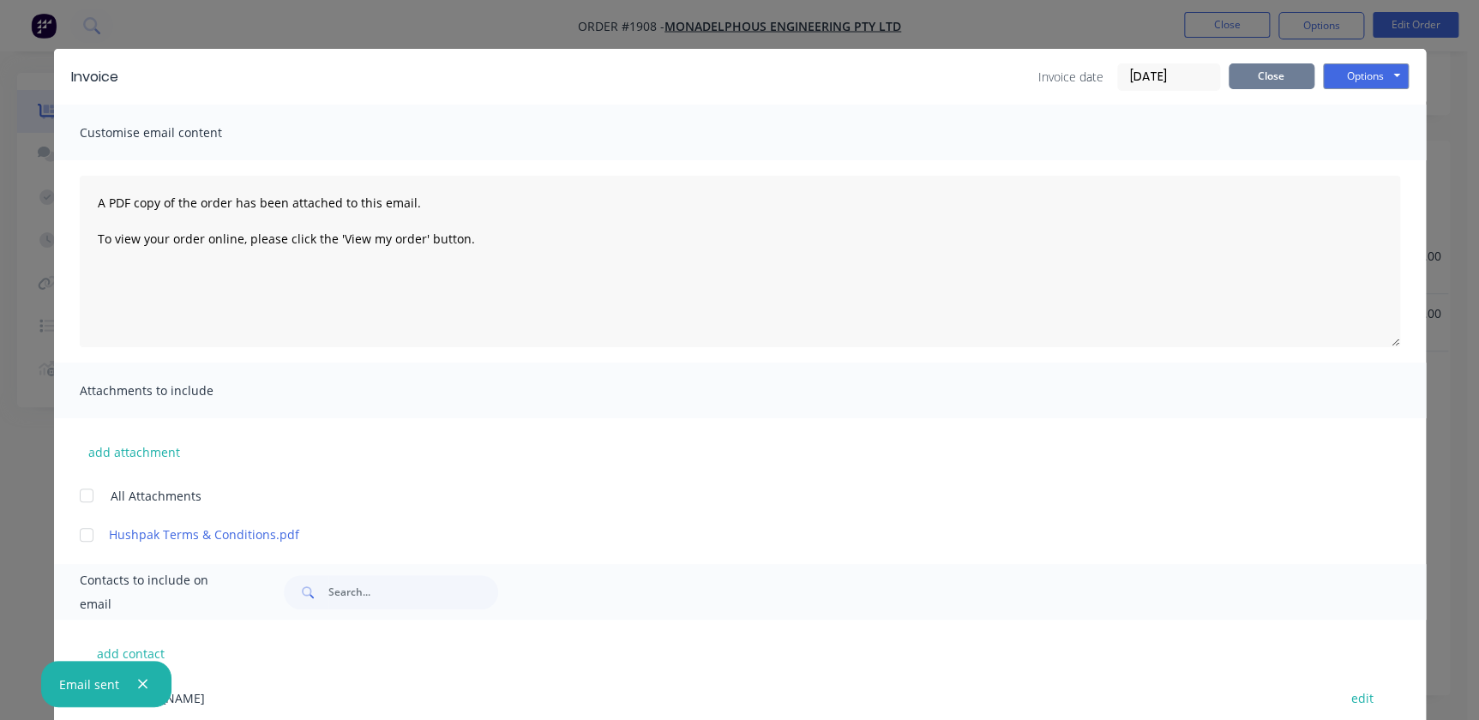
click at [724, 85] on button "Close" at bounding box center [1272, 76] width 86 height 26
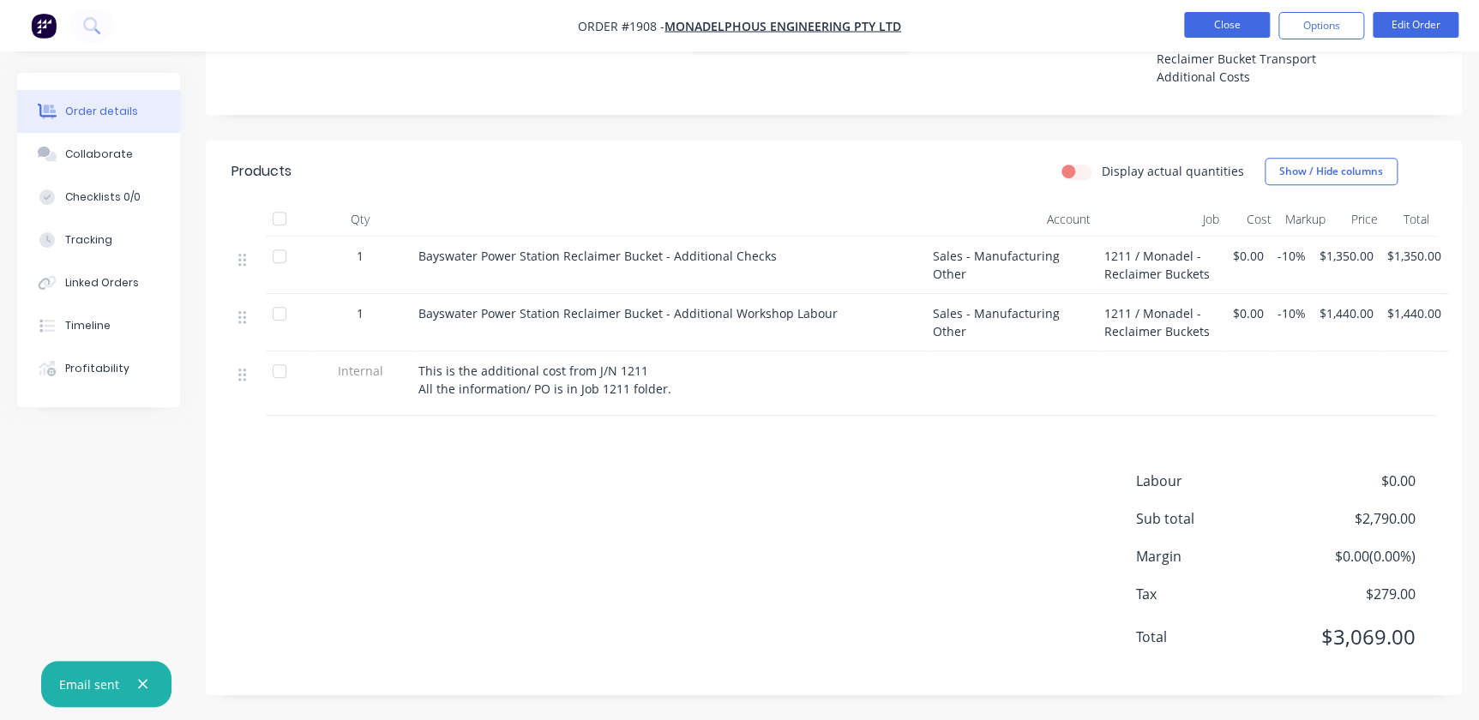
click at [724, 13] on button "Close" at bounding box center [1227, 25] width 86 height 26
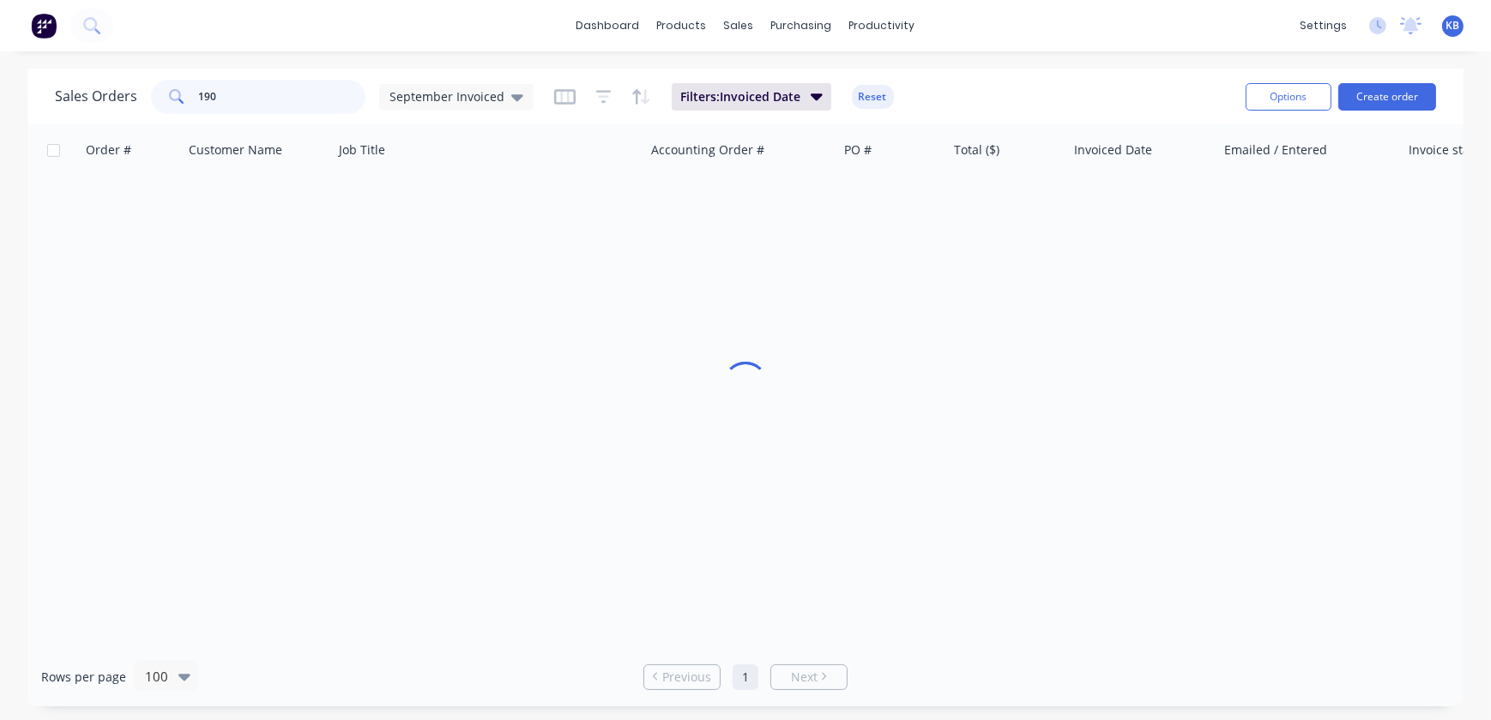
click at [270, 105] on input "190" at bounding box center [282, 97] width 167 height 34
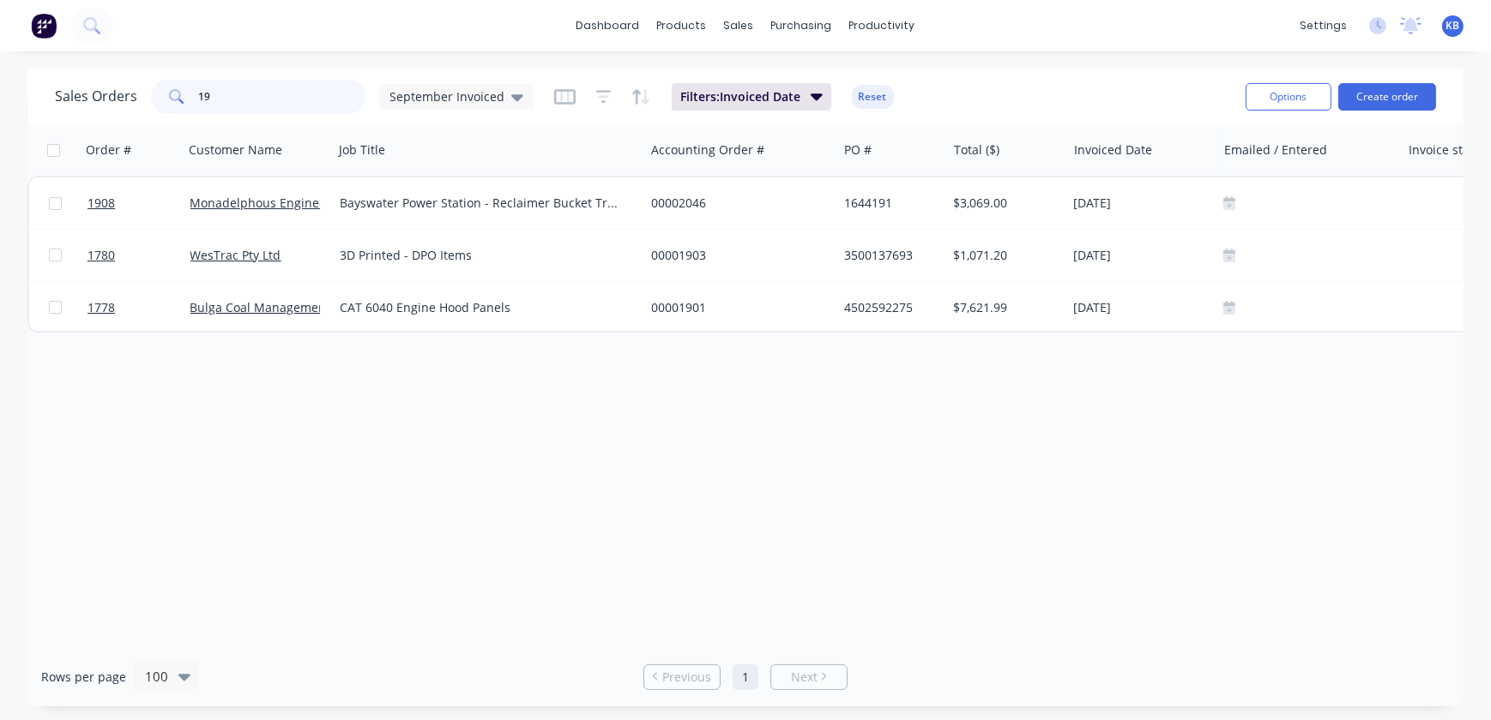
type input "1"
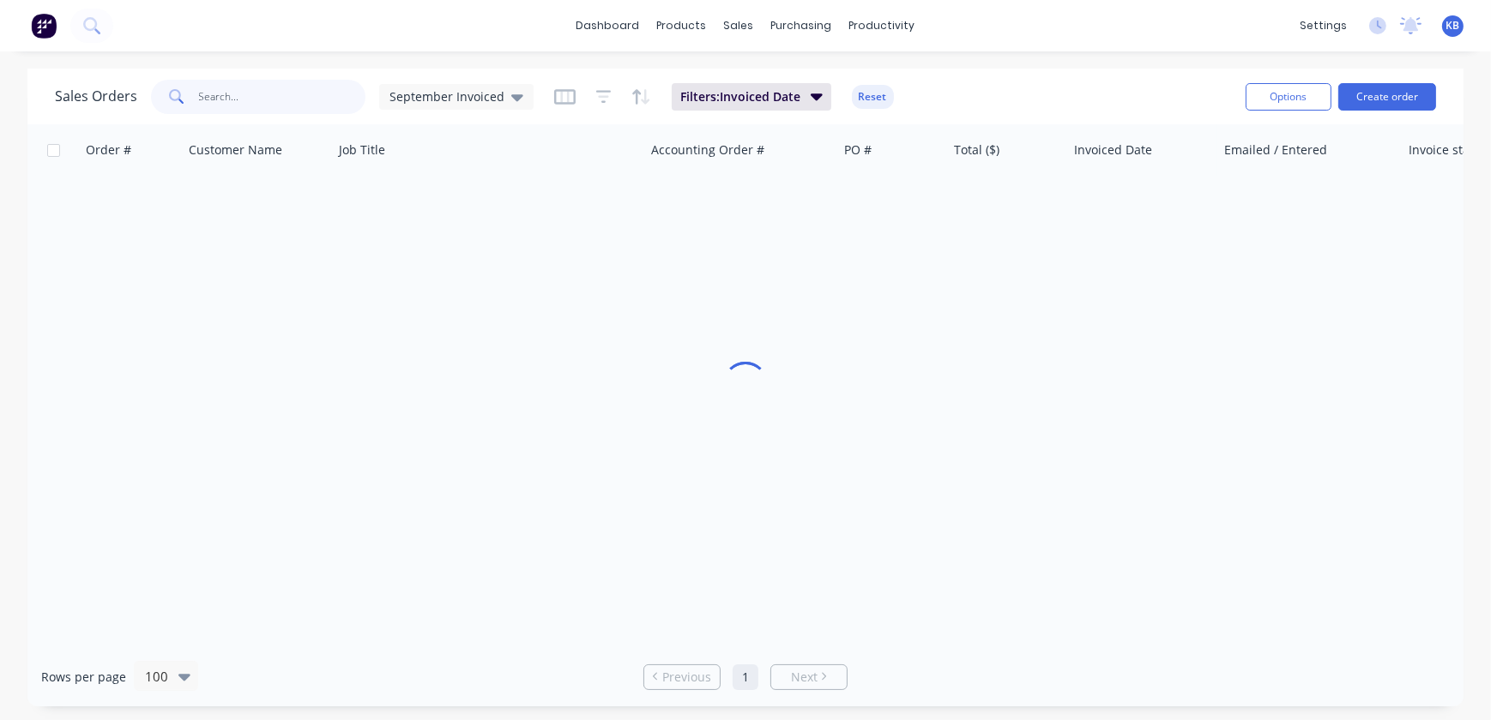
click at [270, 105] on input "text" at bounding box center [282, 97] width 167 height 34
type input "bloo"
click at [724, 86] on button "Create order" at bounding box center [1387, 96] width 98 height 27
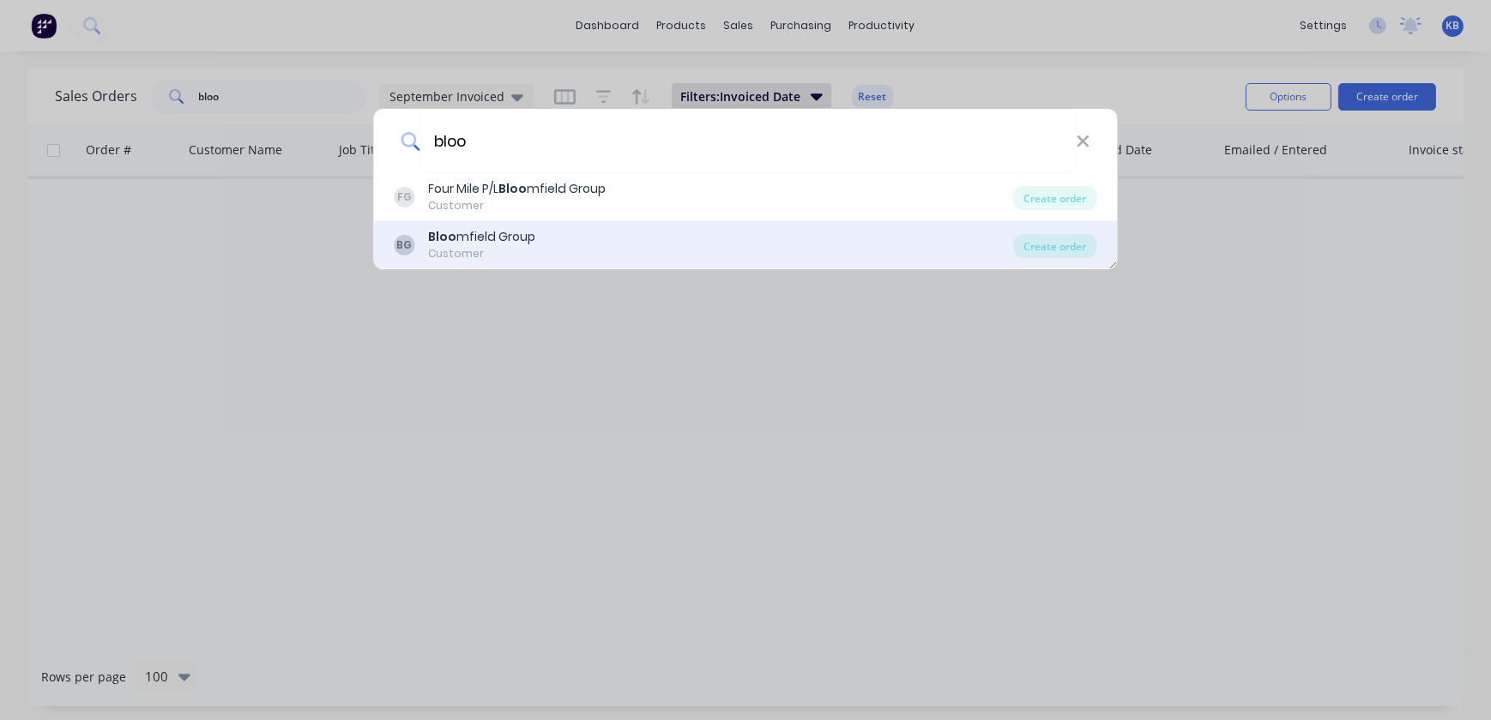
type input "bloo"
click at [446, 241] on b "Bloo" at bounding box center [443, 236] width 28 height 17
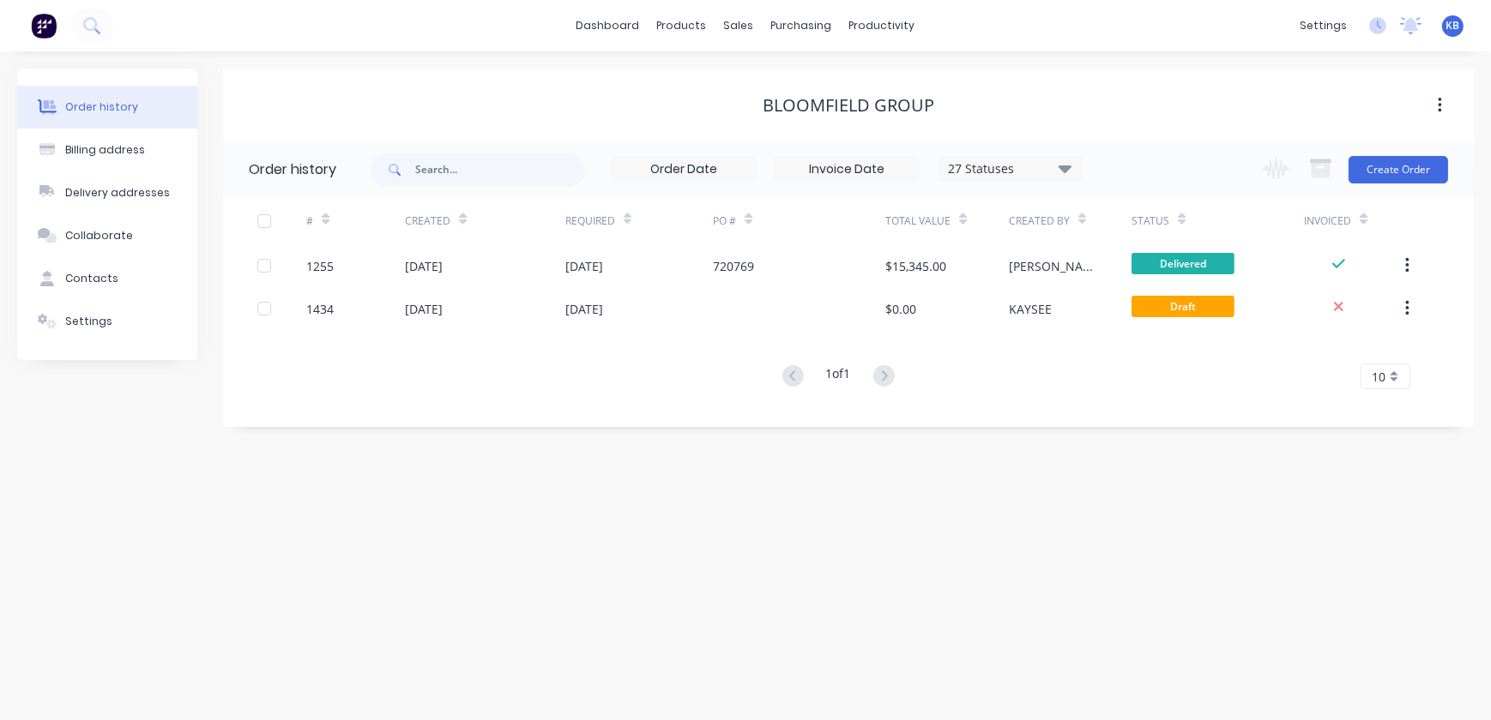
click at [460, 190] on div "27 Statuses Invoice Status Invoiced Not Invoiced Partial Order Status All Archi…" at bounding box center [727, 170] width 712 height 56
click at [724, 179] on button "Create Order" at bounding box center [1397, 169] width 99 height 27
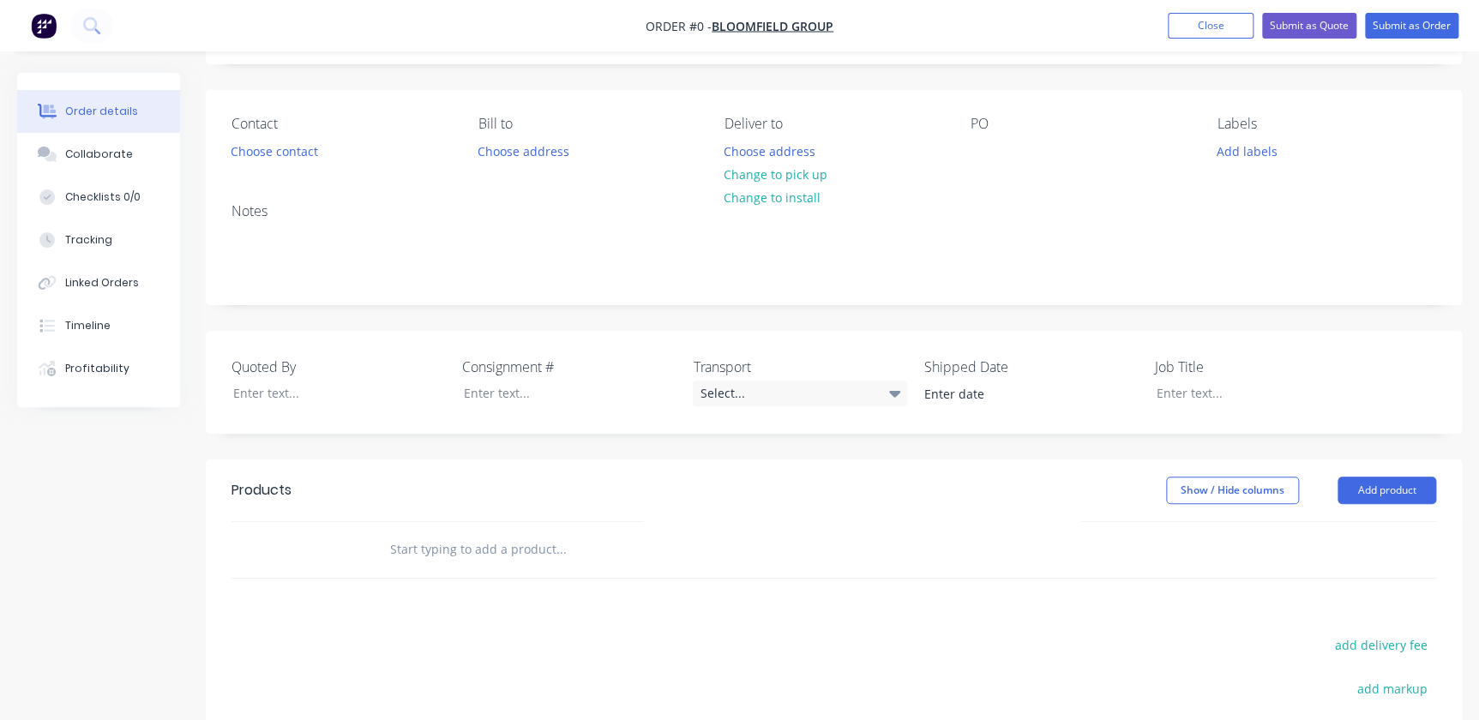
scroll to position [233, 0]
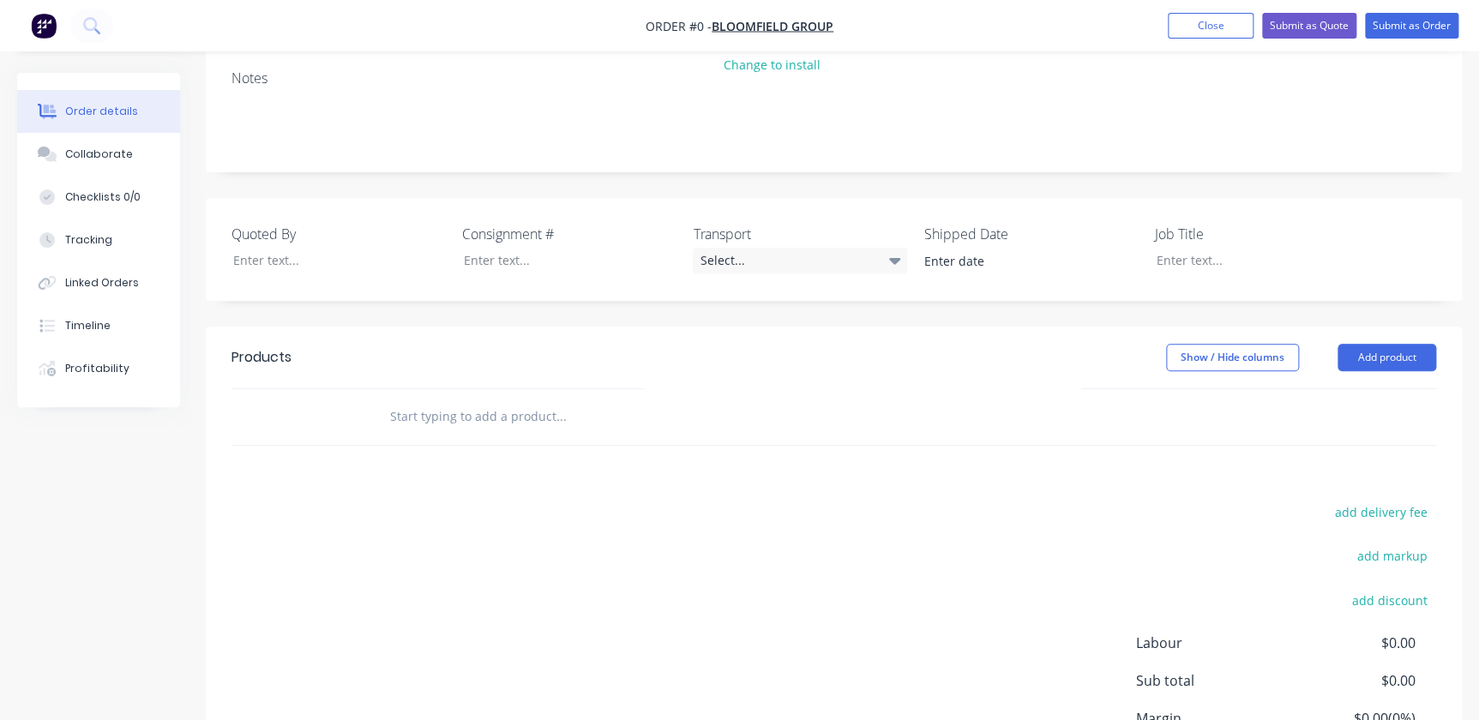
click at [450, 408] on input "text" at bounding box center [560, 417] width 343 height 34
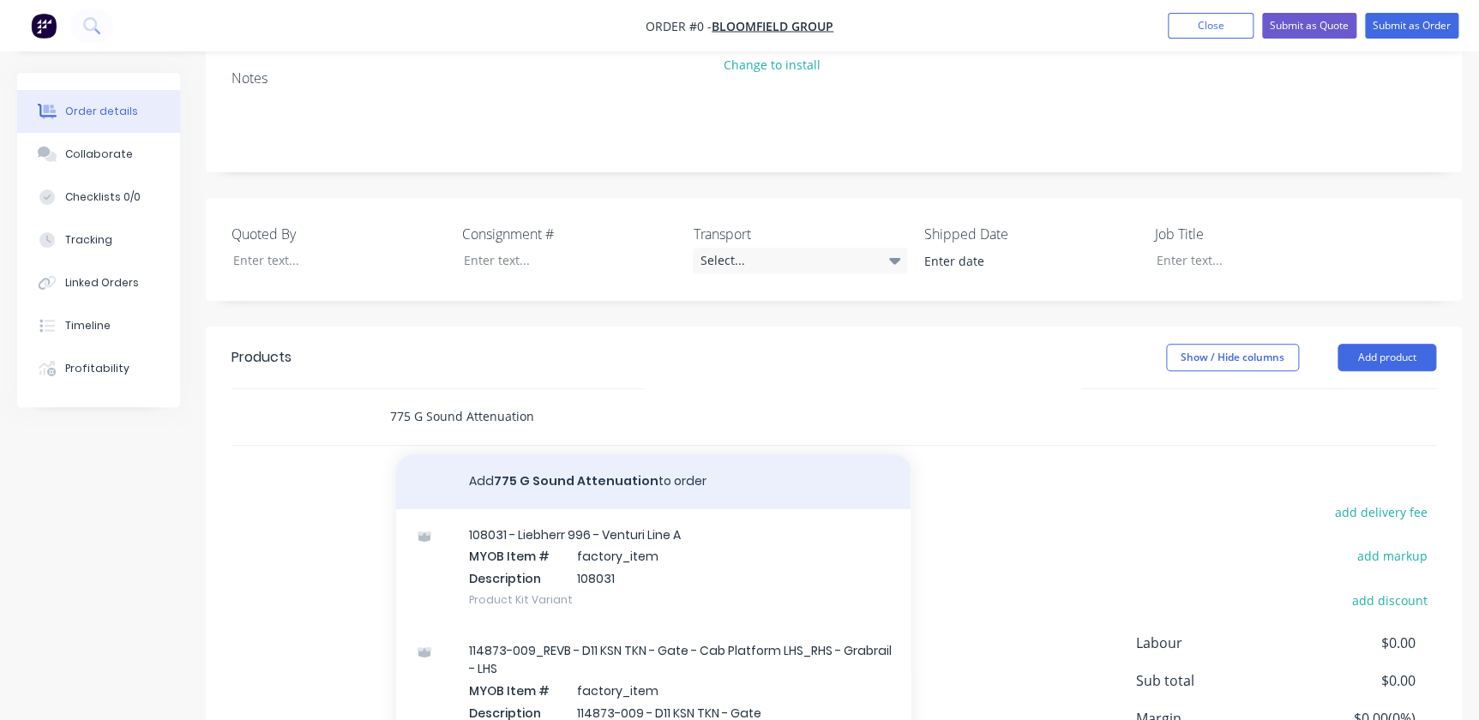
type input "775 G Sound Attenuation"
click at [635, 489] on button "Add 775 G Sound Attenuation to order" at bounding box center [653, 482] width 515 height 55
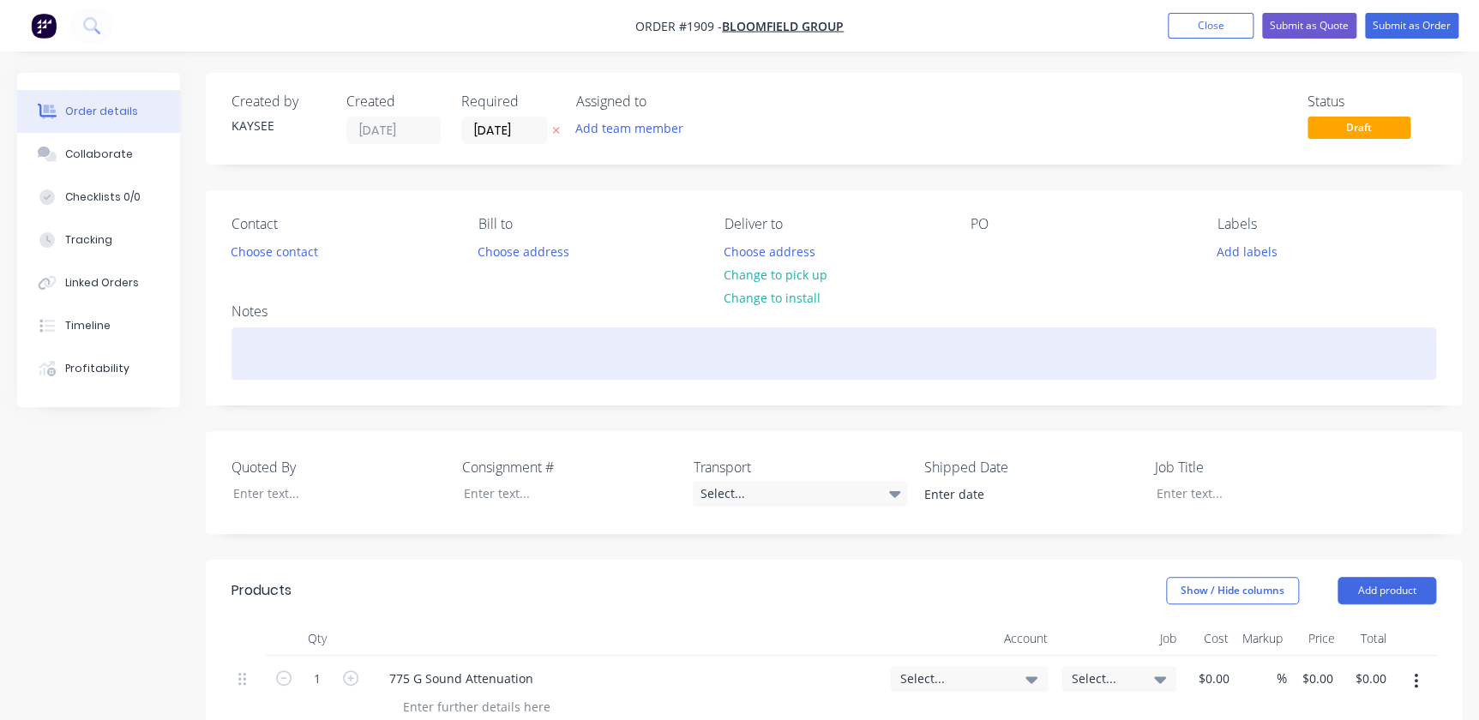
click at [297, 361] on div at bounding box center [834, 354] width 1205 height 52
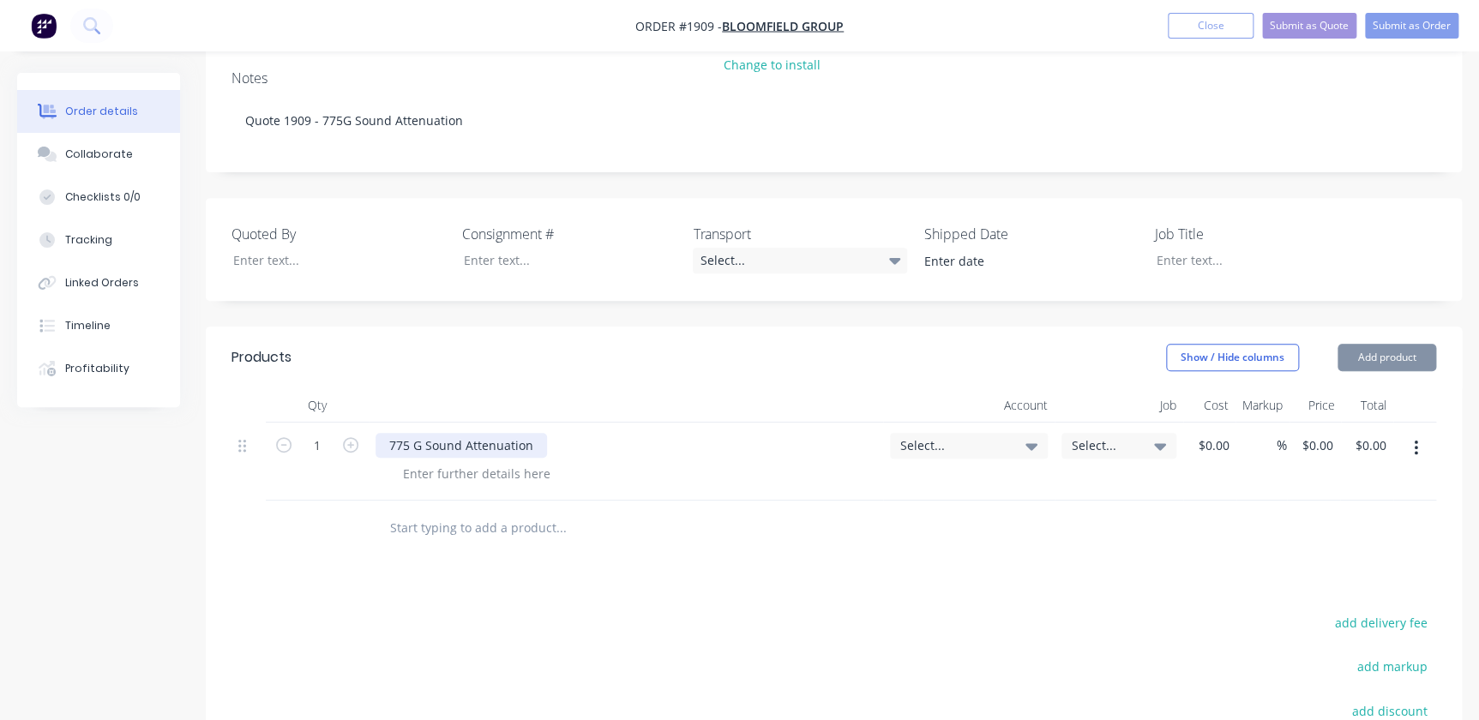
click at [418, 450] on div "775 G Sound Attenuation" at bounding box center [462, 445] width 172 height 25
click at [412, 444] on div "775 G Sound Attenuation" at bounding box center [462, 445] width 172 height 25
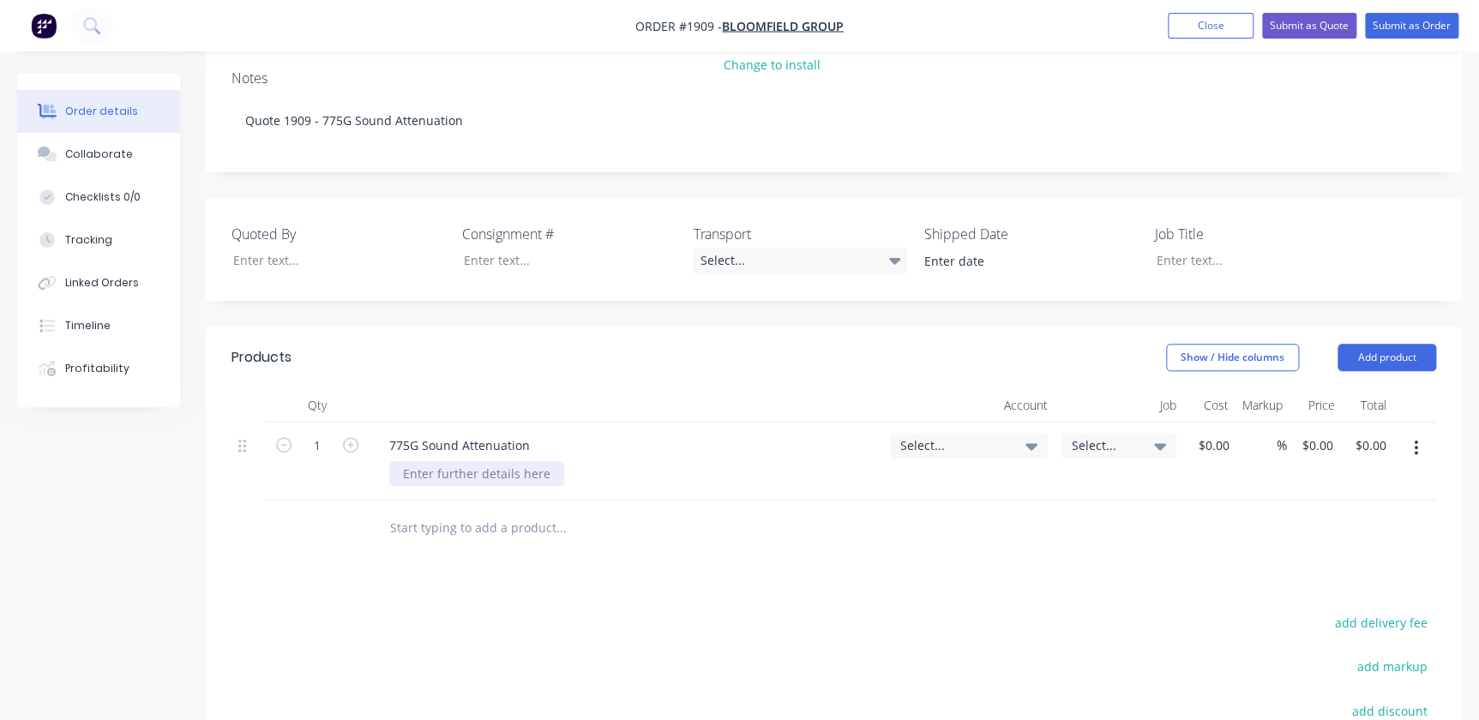
click at [419, 470] on div at bounding box center [476, 473] width 175 height 25
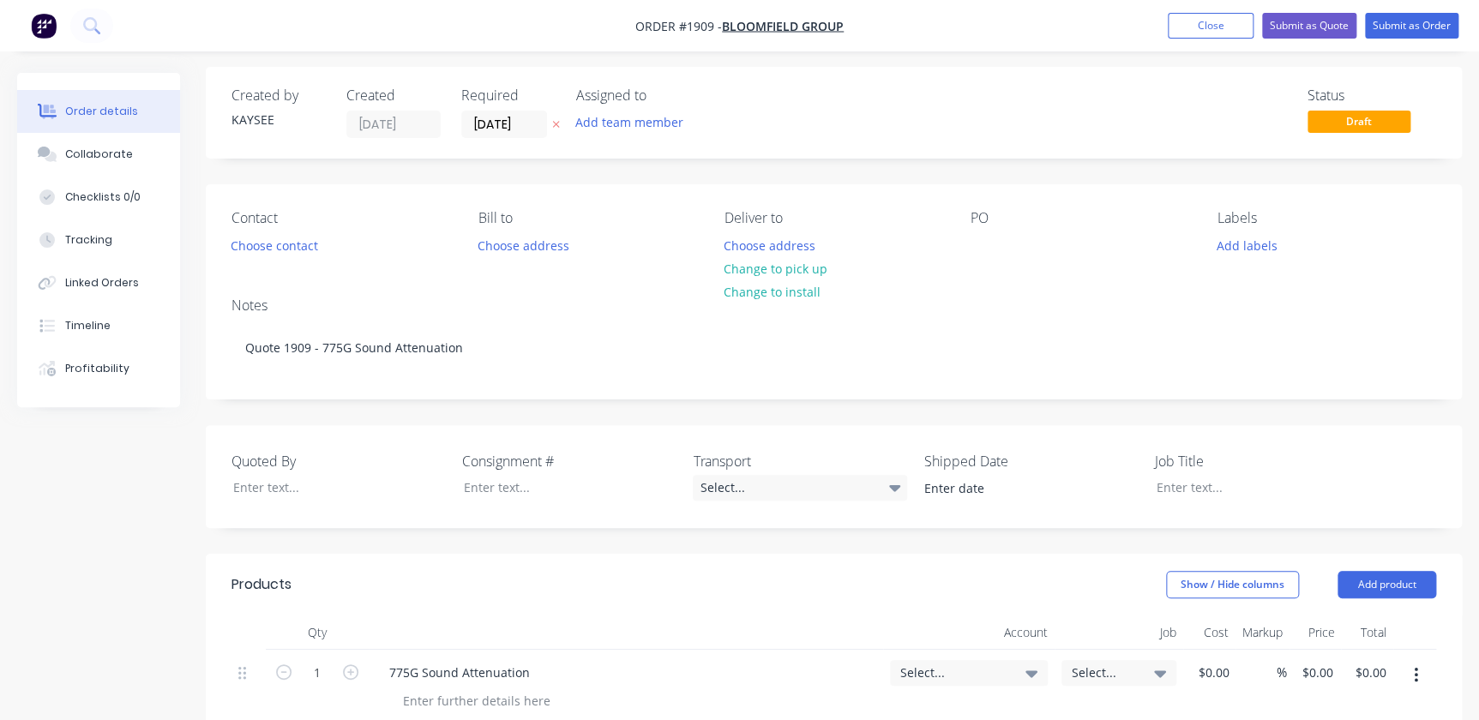
scroll to position [0, 0]
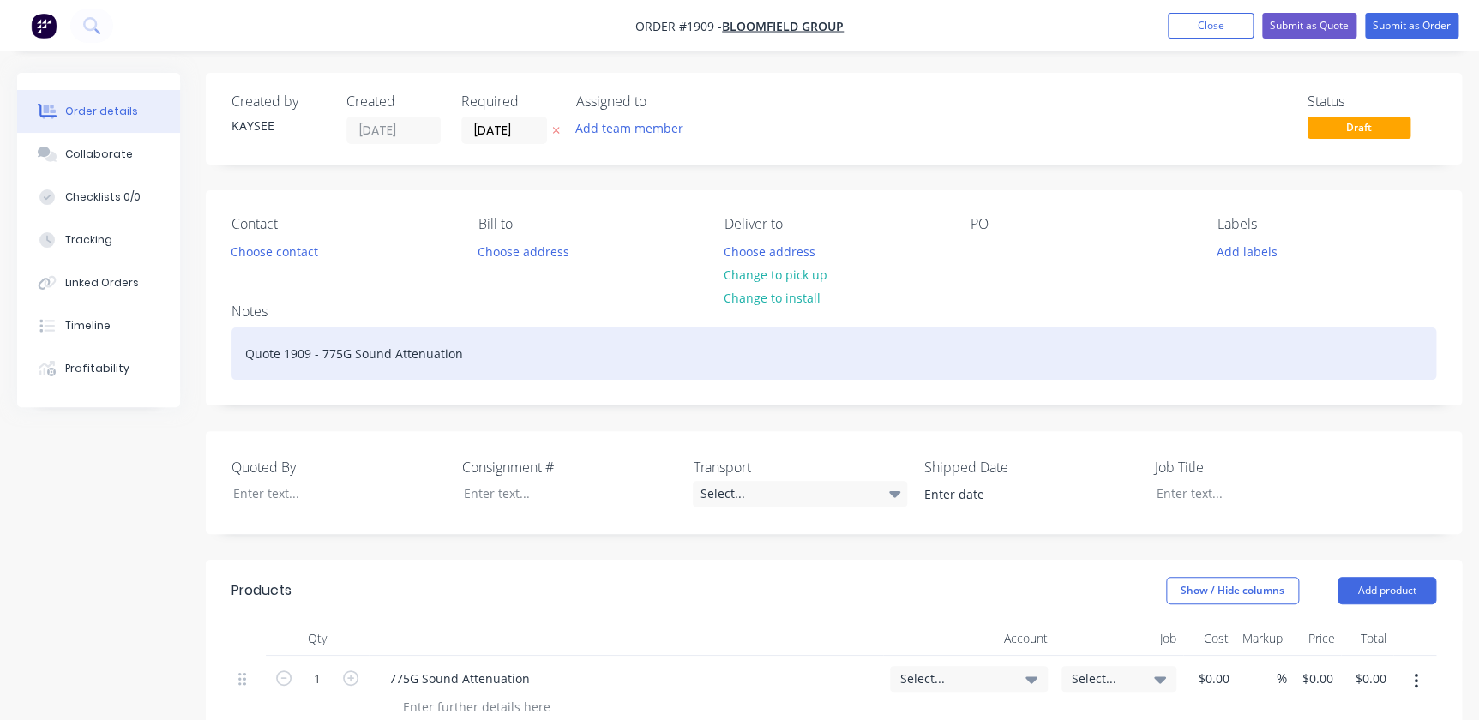
click at [323, 352] on div "Quote 1909 - 775G Sound Attenuation" at bounding box center [834, 354] width 1205 height 52
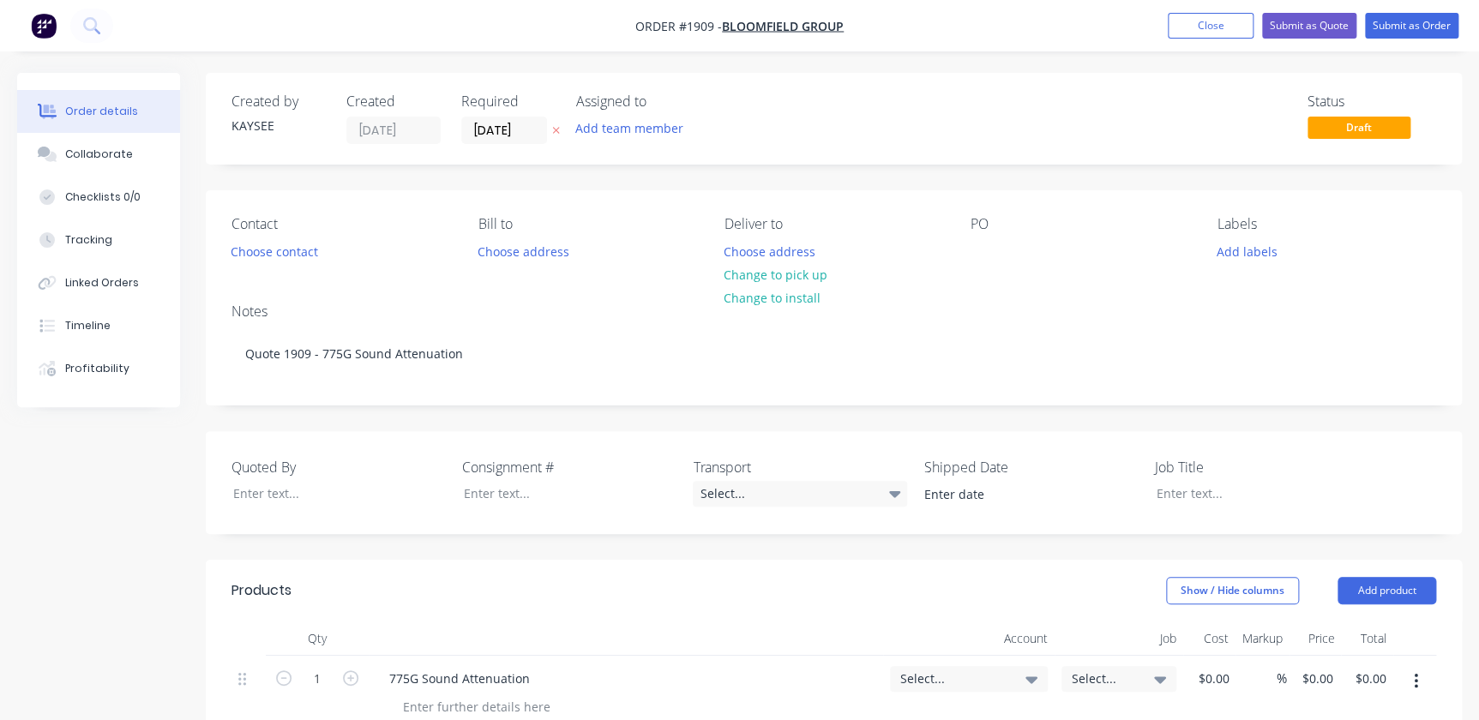
click at [724, 268] on div "Contact Choose contact [PERSON_NAME] to Choose address Deliver to Choose addres…" at bounding box center [834, 239] width 1256 height 99
click at [724, 238] on div "Deliver to Choose address Change to pick up Change to install" at bounding box center [834, 240] width 219 height 48
click at [724, 249] on button "Choose address" at bounding box center [770, 250] width 110 height 23
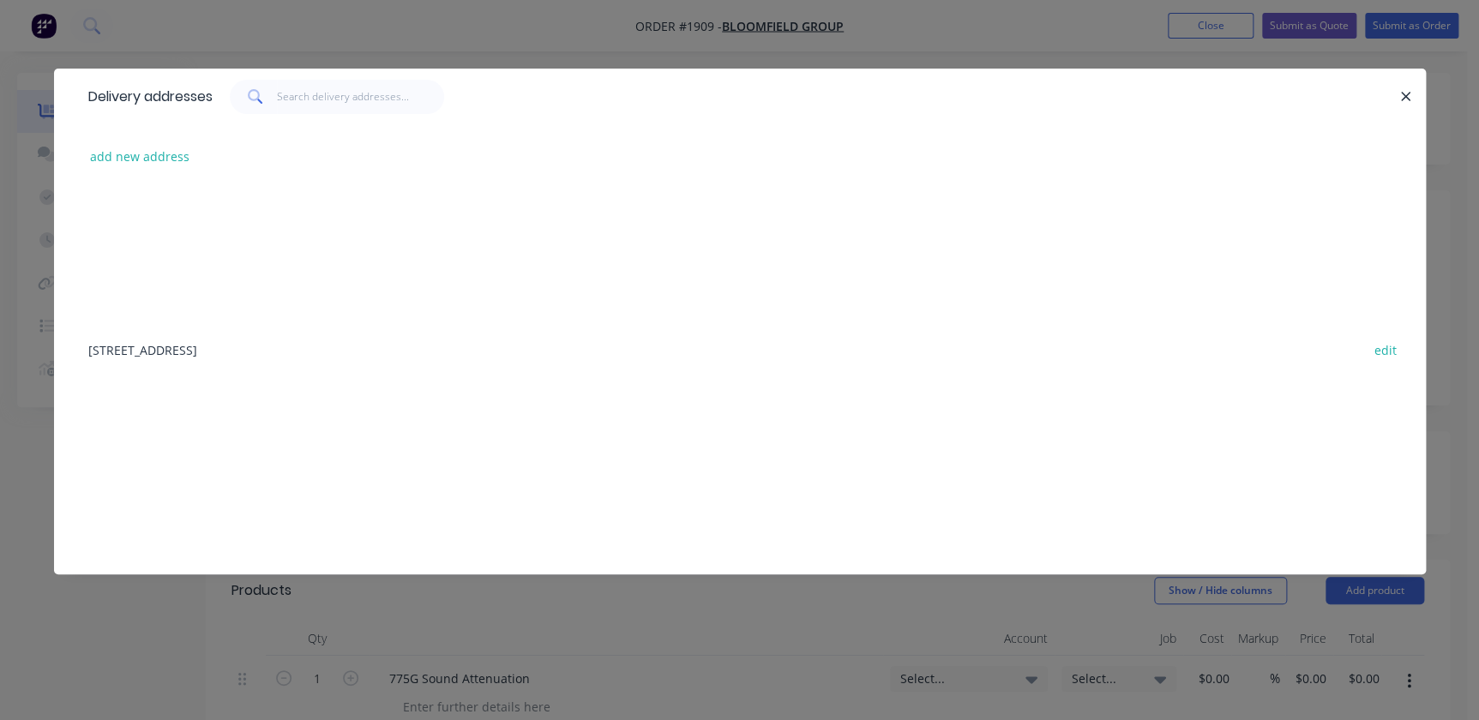
click at [366, 341] on div "[STREET_ADDRESS] edit" at bounding box center [740, 349] width 1321 height 64
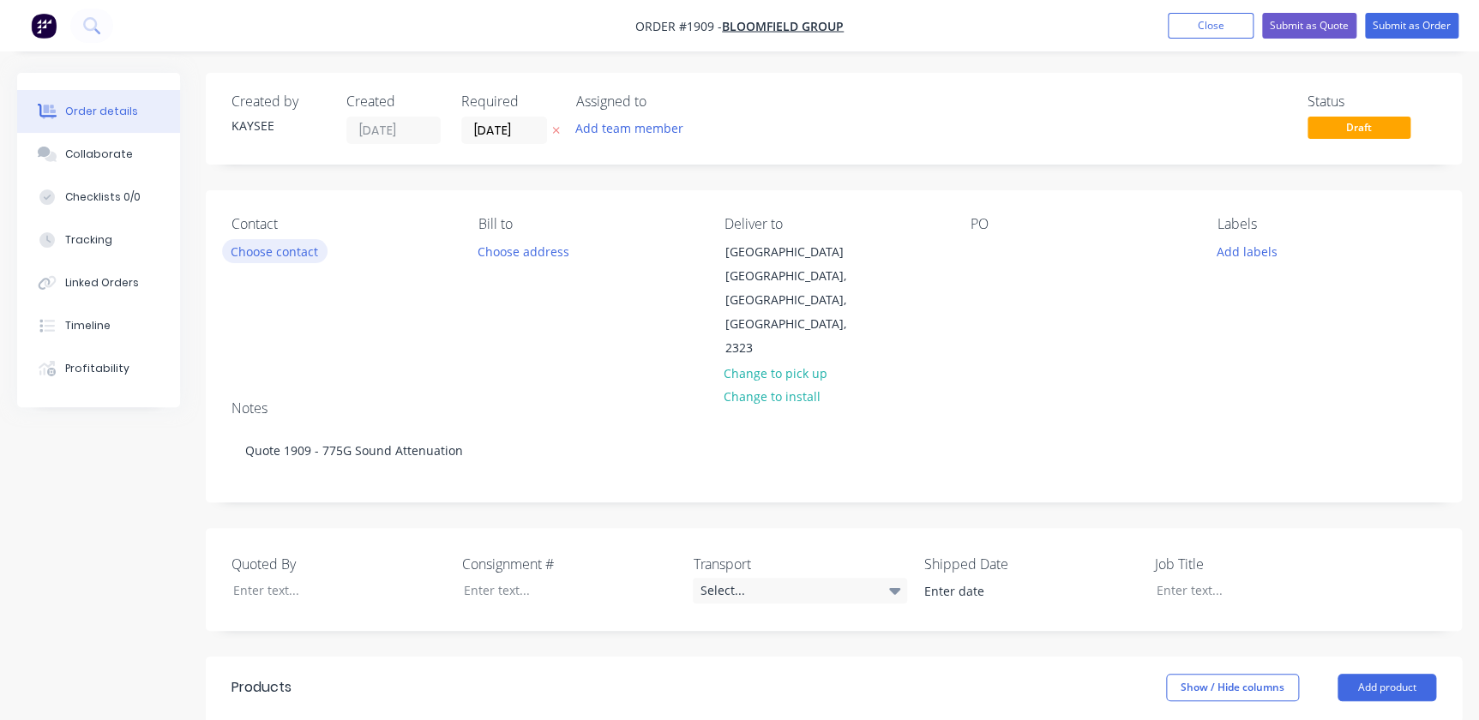
click at [309, 243] on button "Choose contact" at bounding box center [274, 250] width 105 height 23
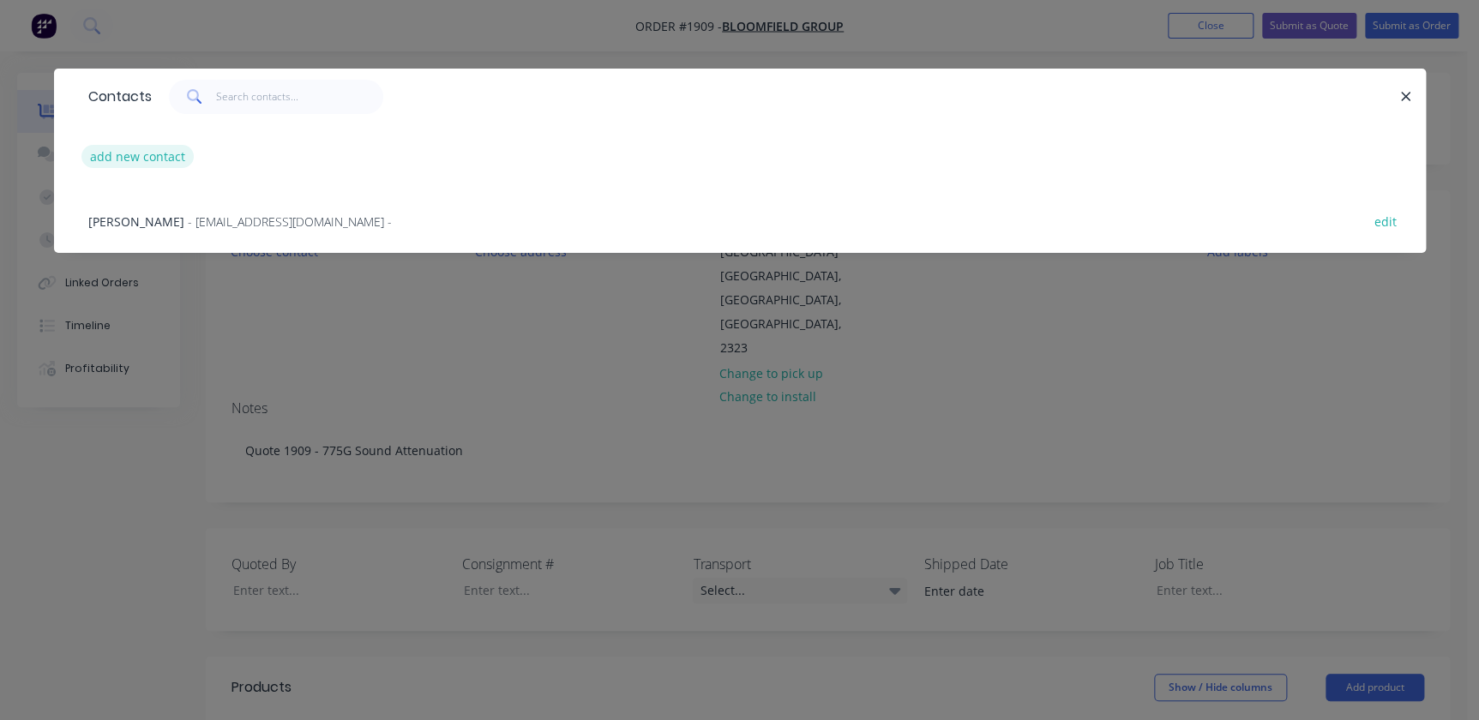
click at [158, 156] on button "add new contact" at bounding box center [137, 156] width 113 height 23
select select "AU"
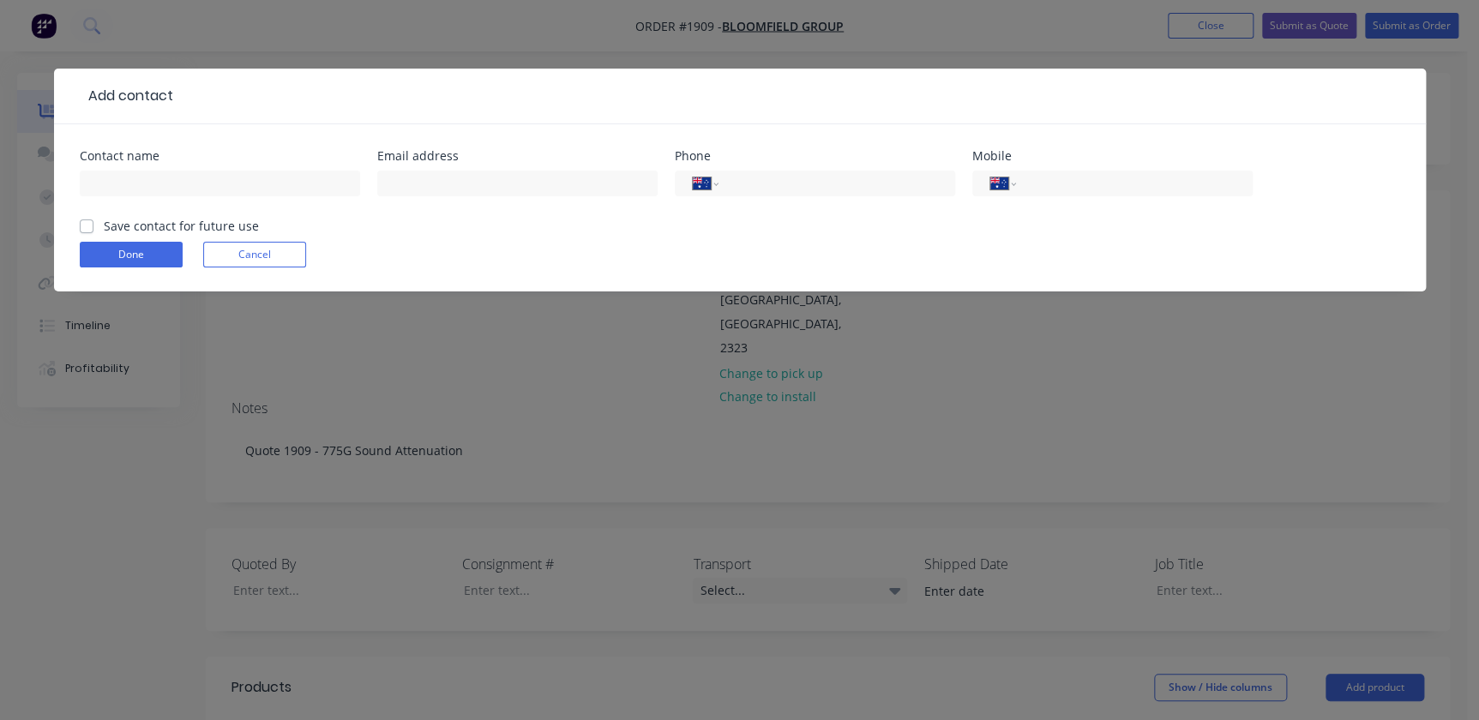
click at [158, 160] on div "Contact name" at bounding box center [220, 156] width 280 height 12
click at [155, 180] on input "text" at bounding box center [220, 184] width 280 height 26
type input "[PERSON_NAME]"
drag, startPoint x: 344, startPoint y: 194, endPoint x: 419, endPoint y: 195, distance: 75.5
click at [346, 194] on input "[PERSON_NAME]" at bounding box center [220, 184] width 280 height 26
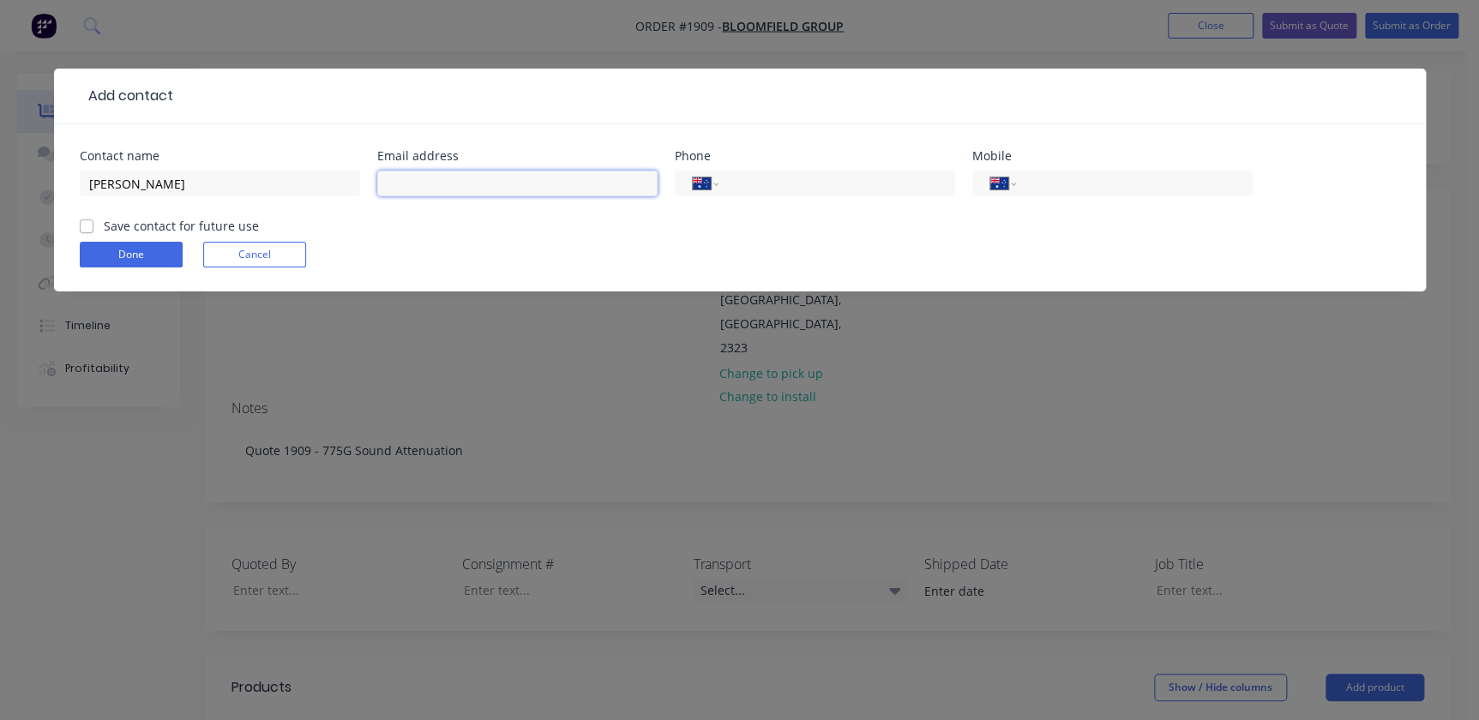
click at [420, 195] on input "text" at bounding box center [517, 184] width 280 height 26
paste input "[EMAIL_ADDRESS][DOMAIN_NAME]"
type input "[EMAIL_ADDRESS][DOMAIN_NAME]"
click at [724, 192] on input "tel" at bounding box center [834, 184] width 206 height 20
click at [724, 185] on input "tel" at bounding box center [834, 184] width 206 height 20
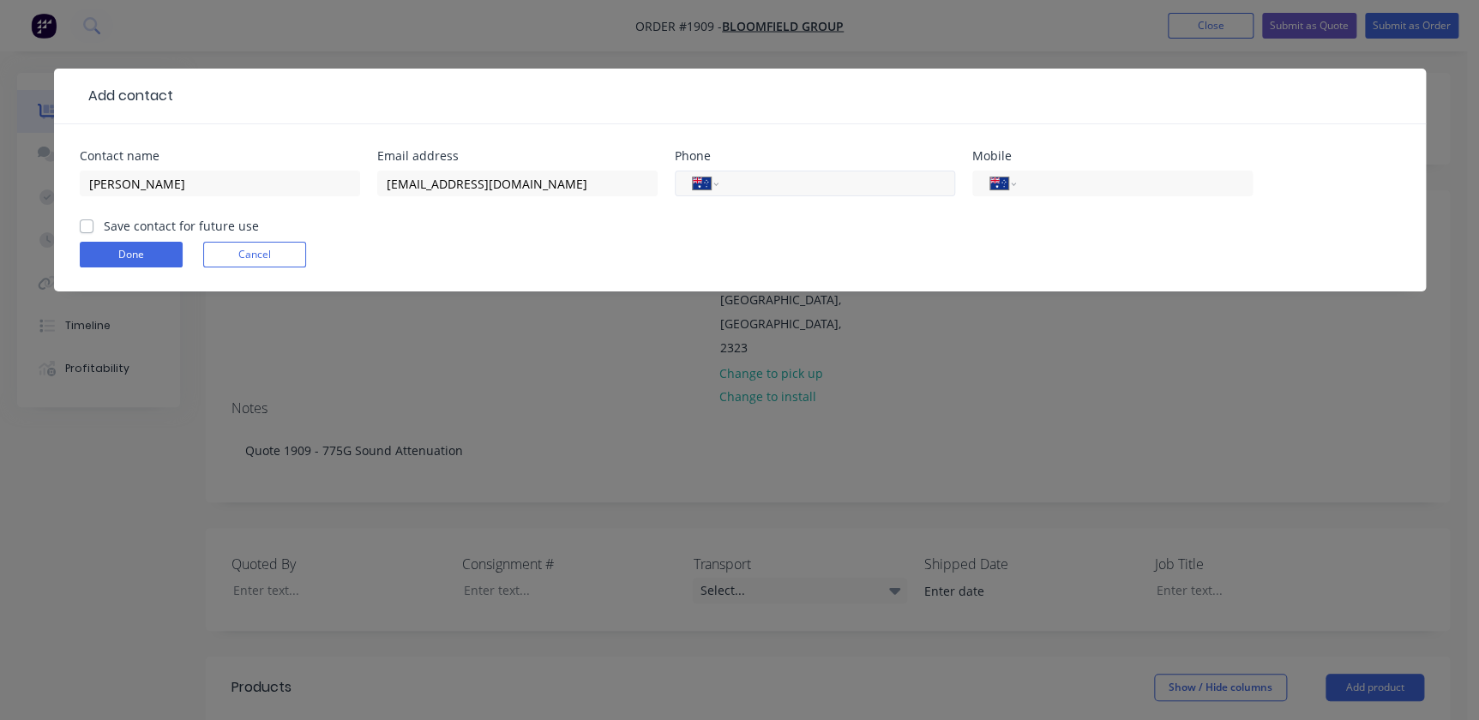
paste input "0448 201 854"
type input "0448 201 854"
click at [104, 221] on label "Save contact for future use" at bounding box center [181, 226] width 155 height 18
click at [93, 221] on input "Save contact for future use" at bounding box center [87, 225] width 14 height 16
checkbox input "true"
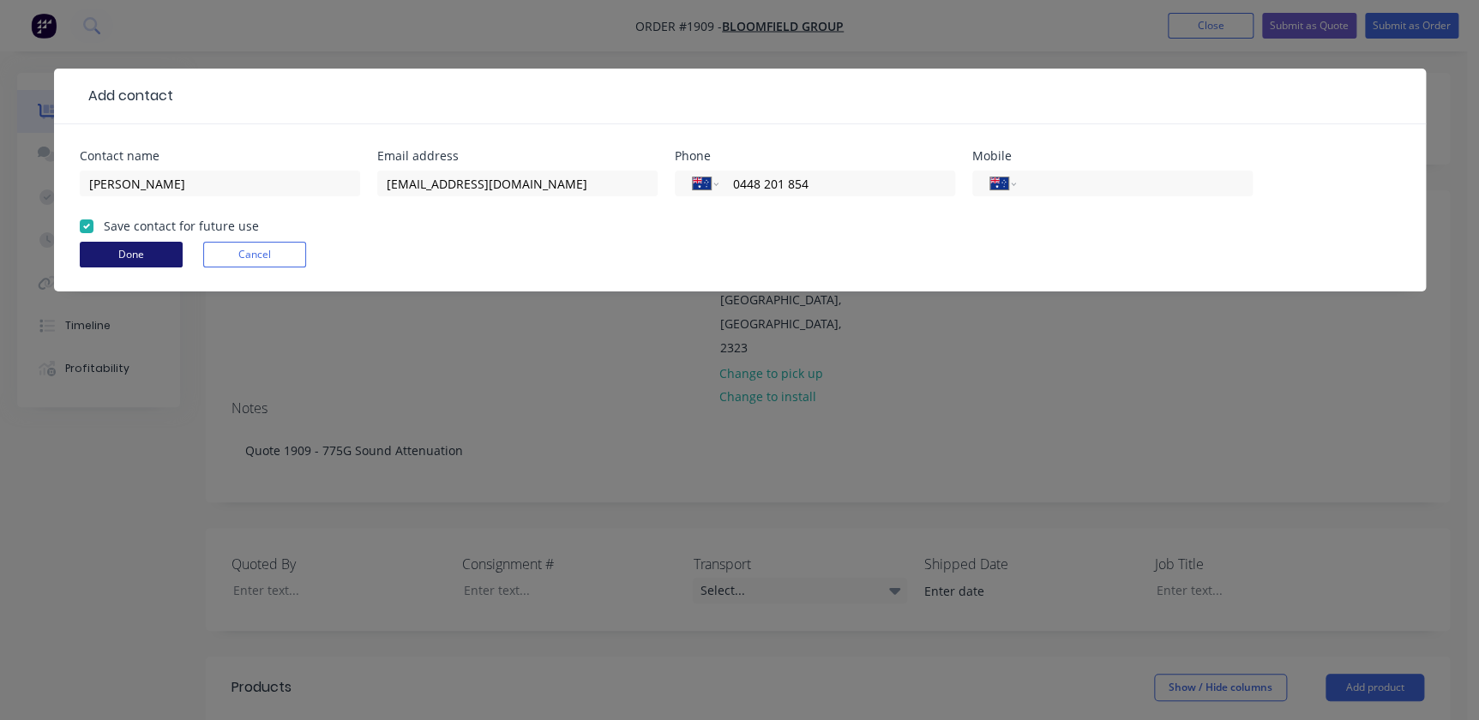
click at [111, 249] on button "Done" at bounding box center [131, 255] width 103 height 26
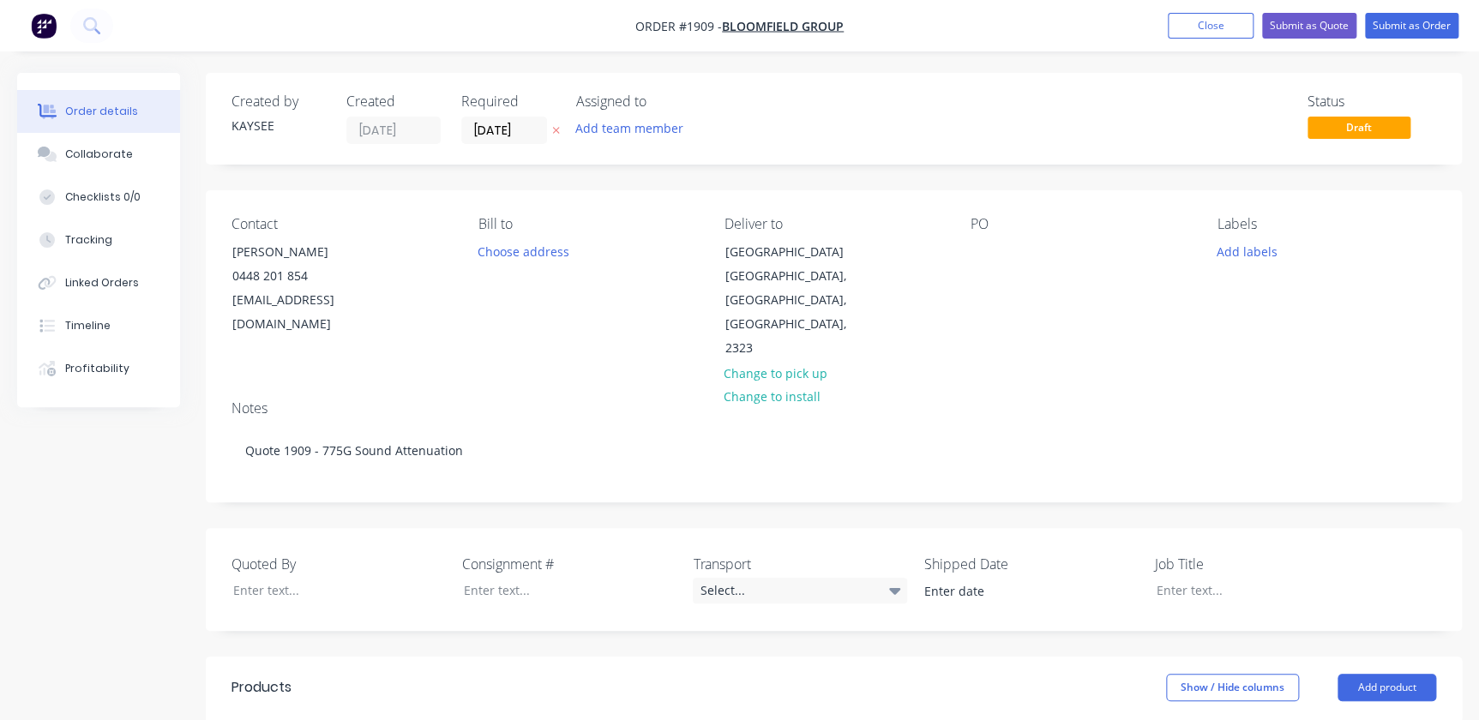
click at [724, 237] on div "PO" at bounding box center [1080, 288] width 219 height 145
click at [724, 244] on div at bounding box center [984, 251] width 27 height 25
click at [724, 254] on button "Add labels" at bounding box center [1247, 250] width 79 height 23
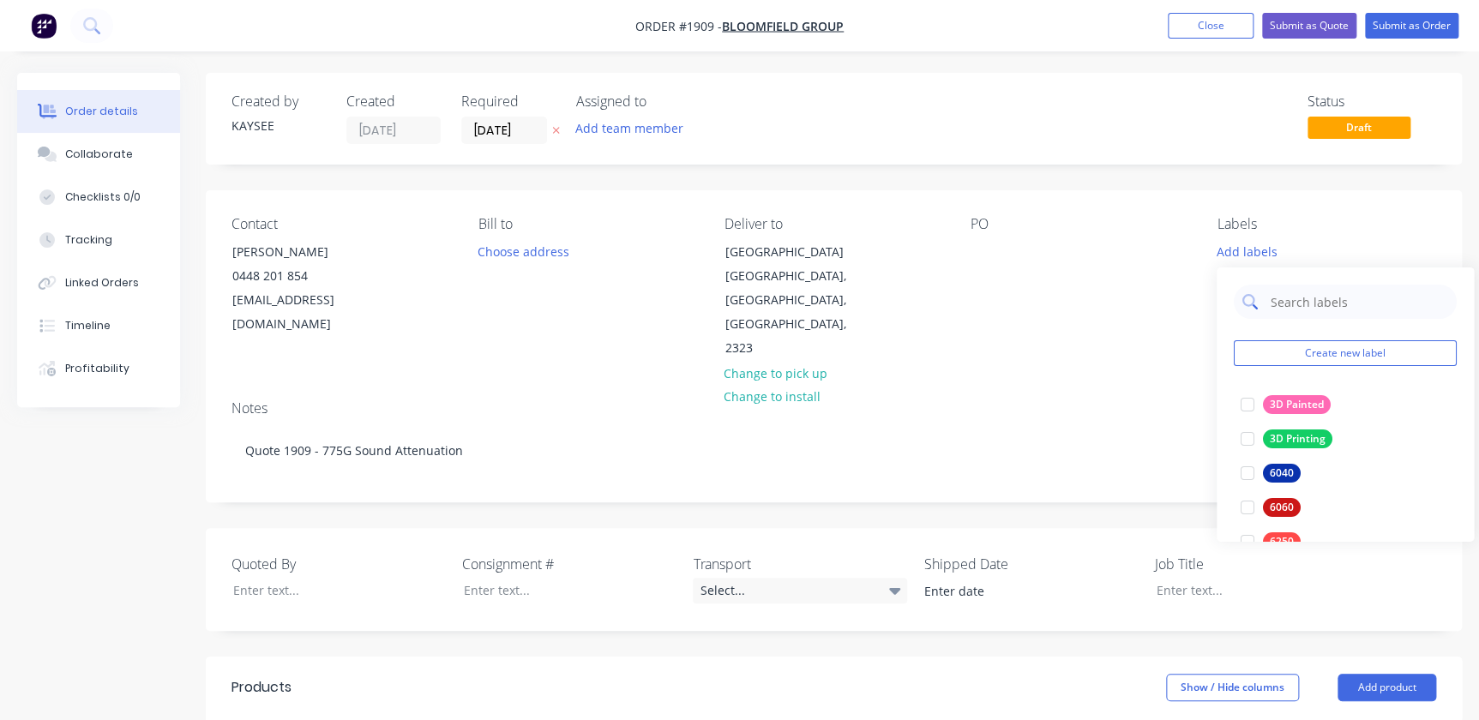
click at [724, 301] on input "text" at bounding box center [1358, 302] width 179 height 34
type input "775"
click at [724, 395] on div at bounding box center [1248, 405] width 34 height 34
click at [724, 401] on div "Notes" at bounding box center [834, 409] width 1205 height 16
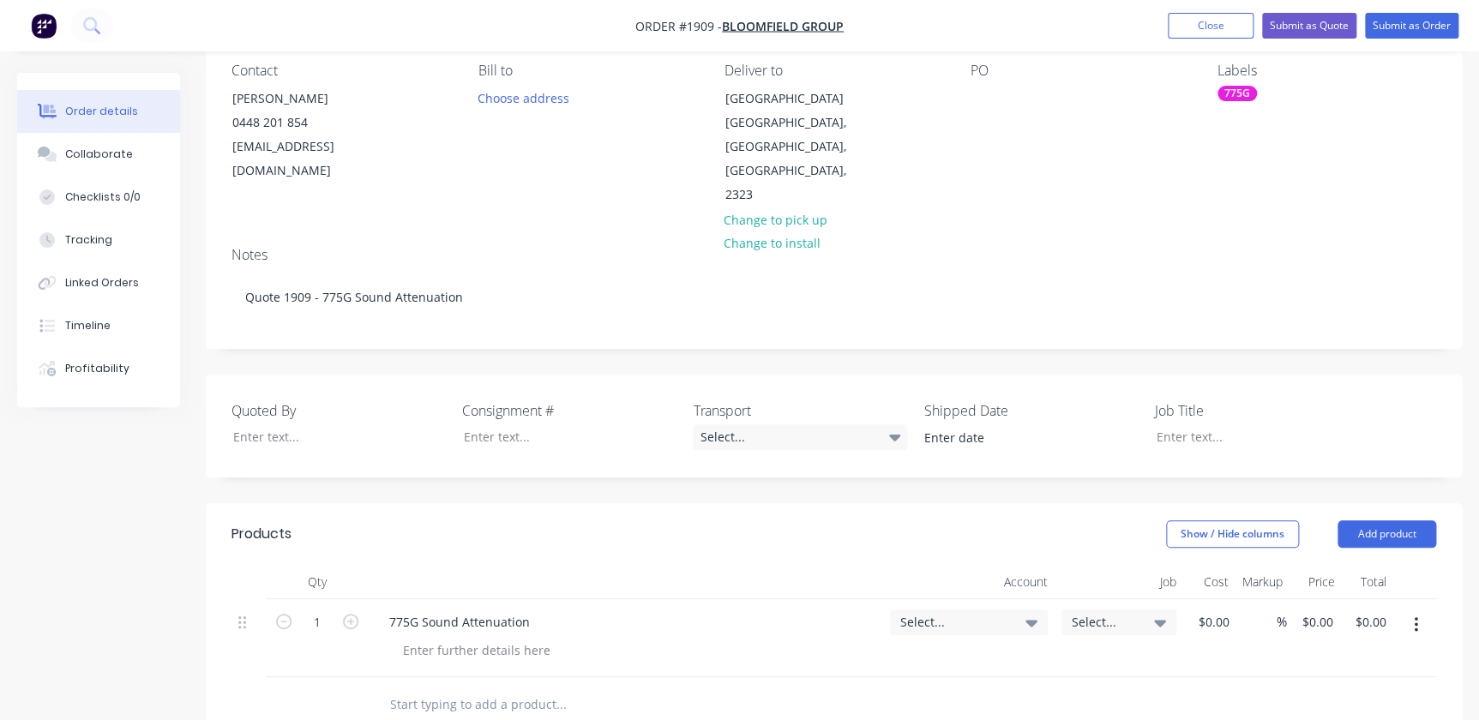
scroll to position [155, 0]
click at [270, 423] on div at bounding box center [327, 435] width 214 height 25
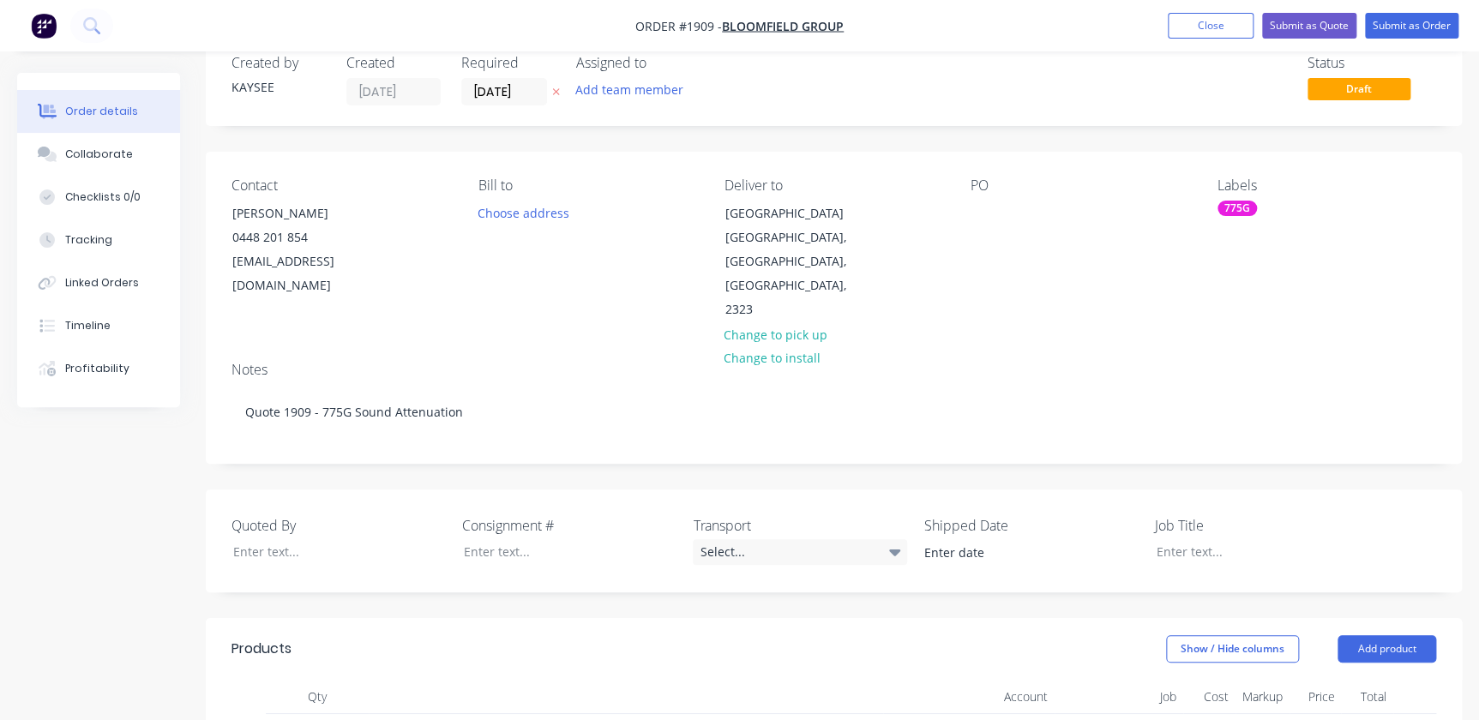
scroll to position [0, 0]
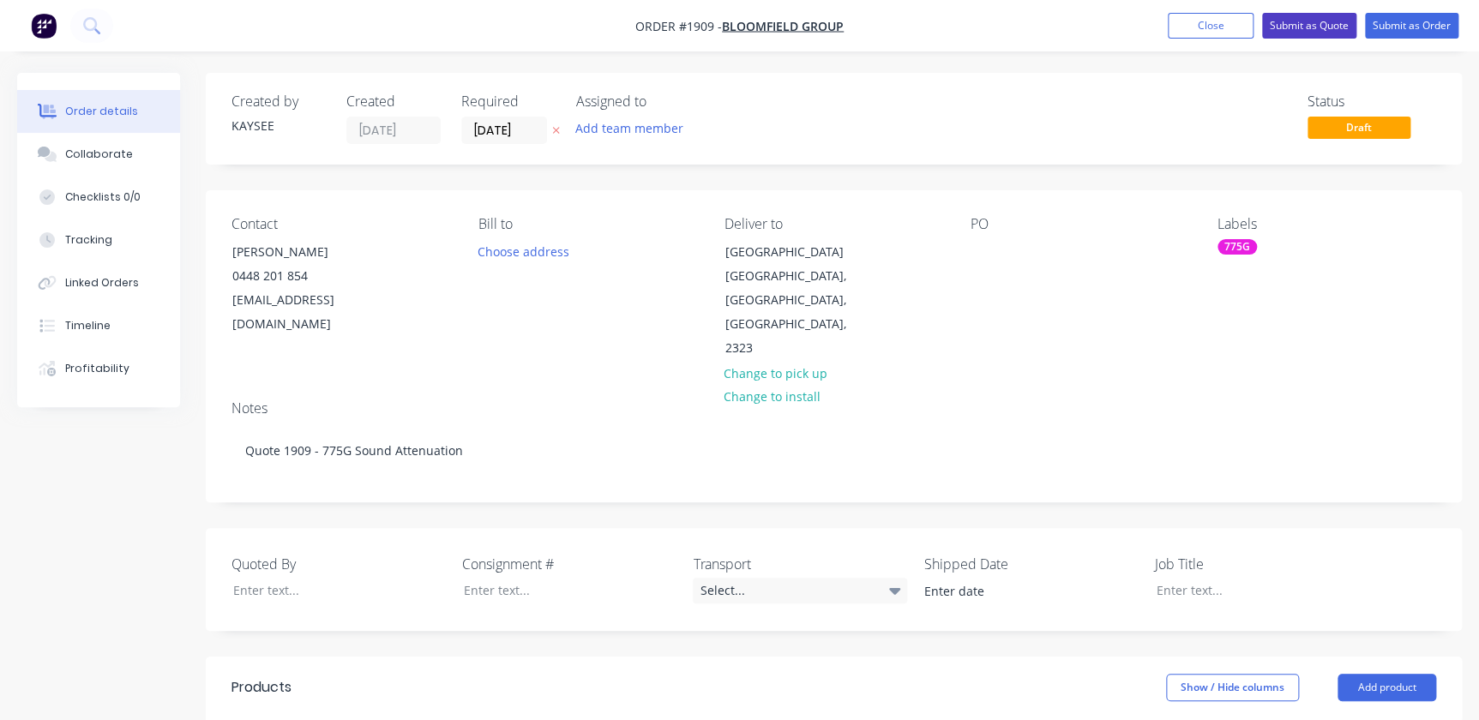
click at [724, 27] on button "Submit as Quote" at bounding box center [1309, 26] width 94 height 26
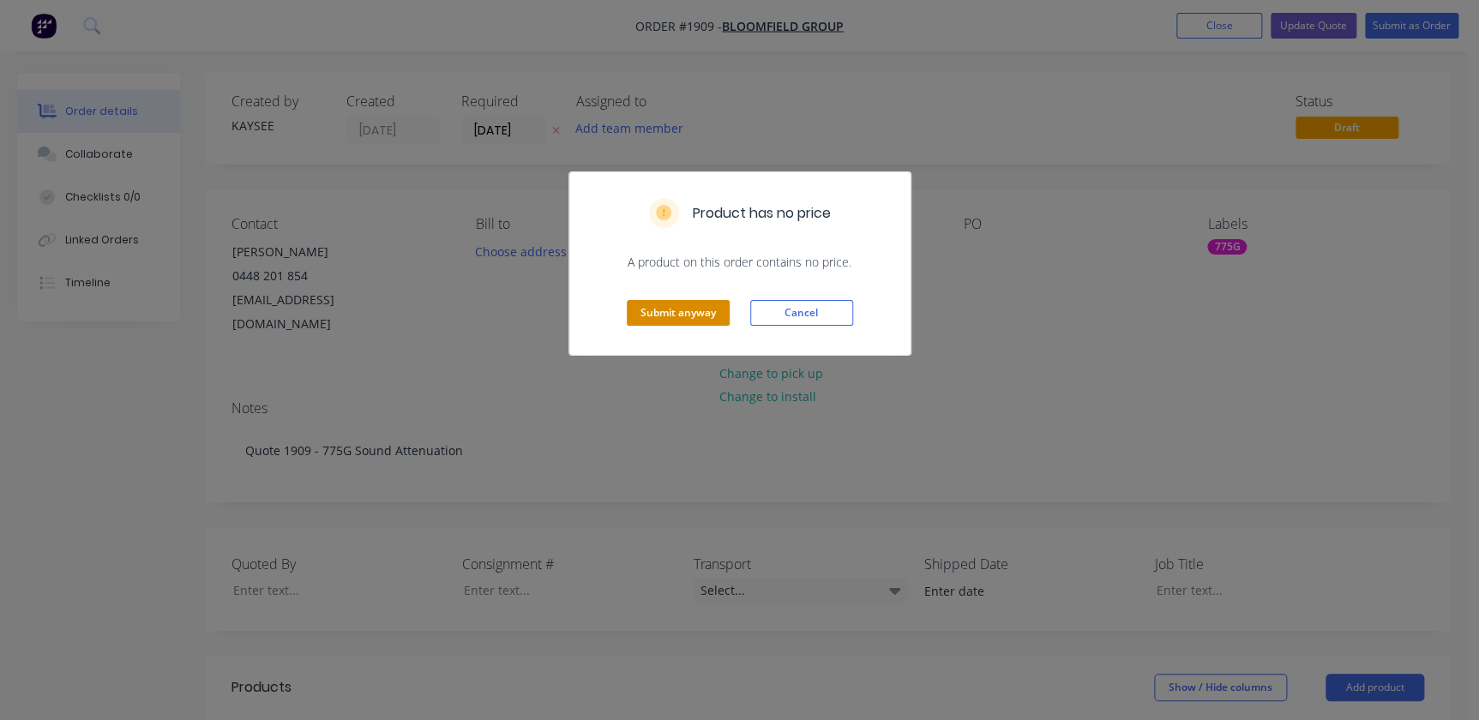
click at [696, 304] on button "Submit anyway" at bounding box center [678, 313] width 103 height 26
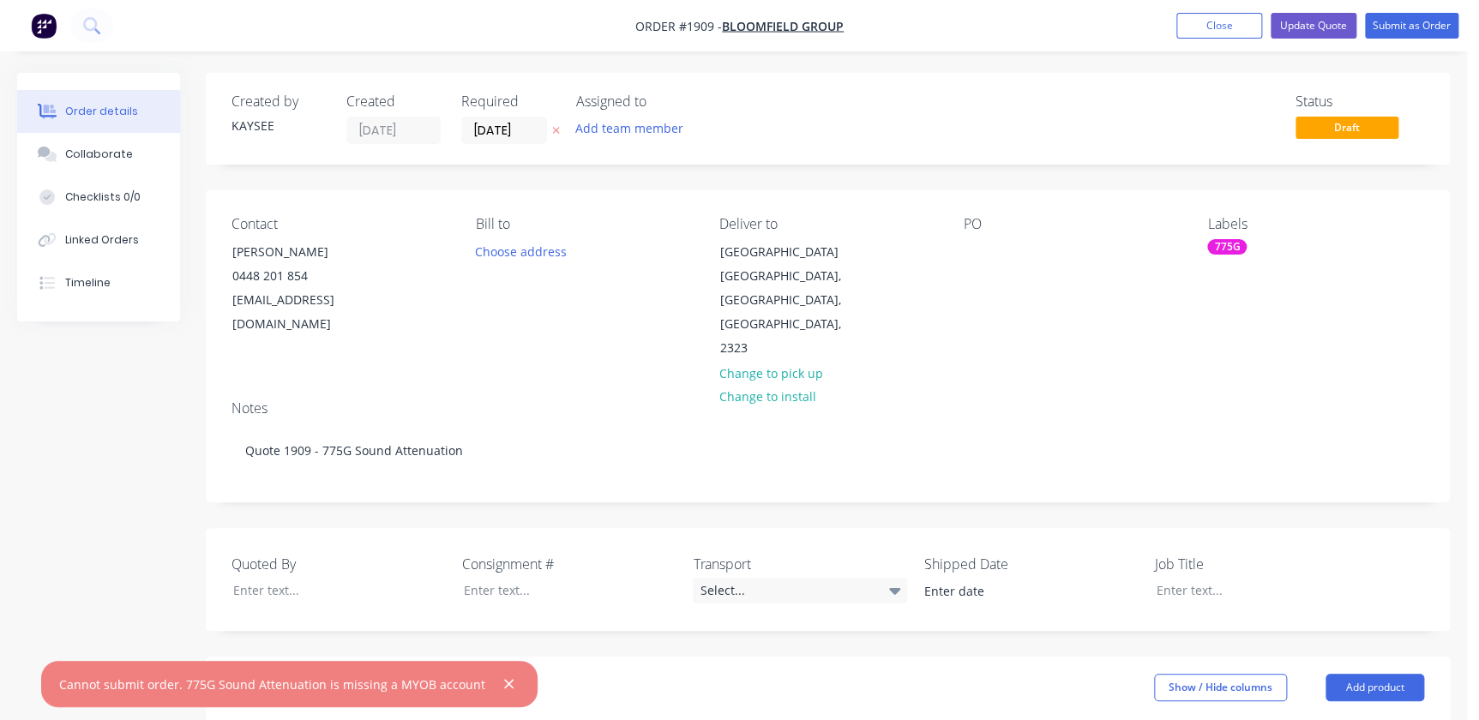
click at [503, 687] on icon "button" at bounding box center [508, 684] width 11 height 15
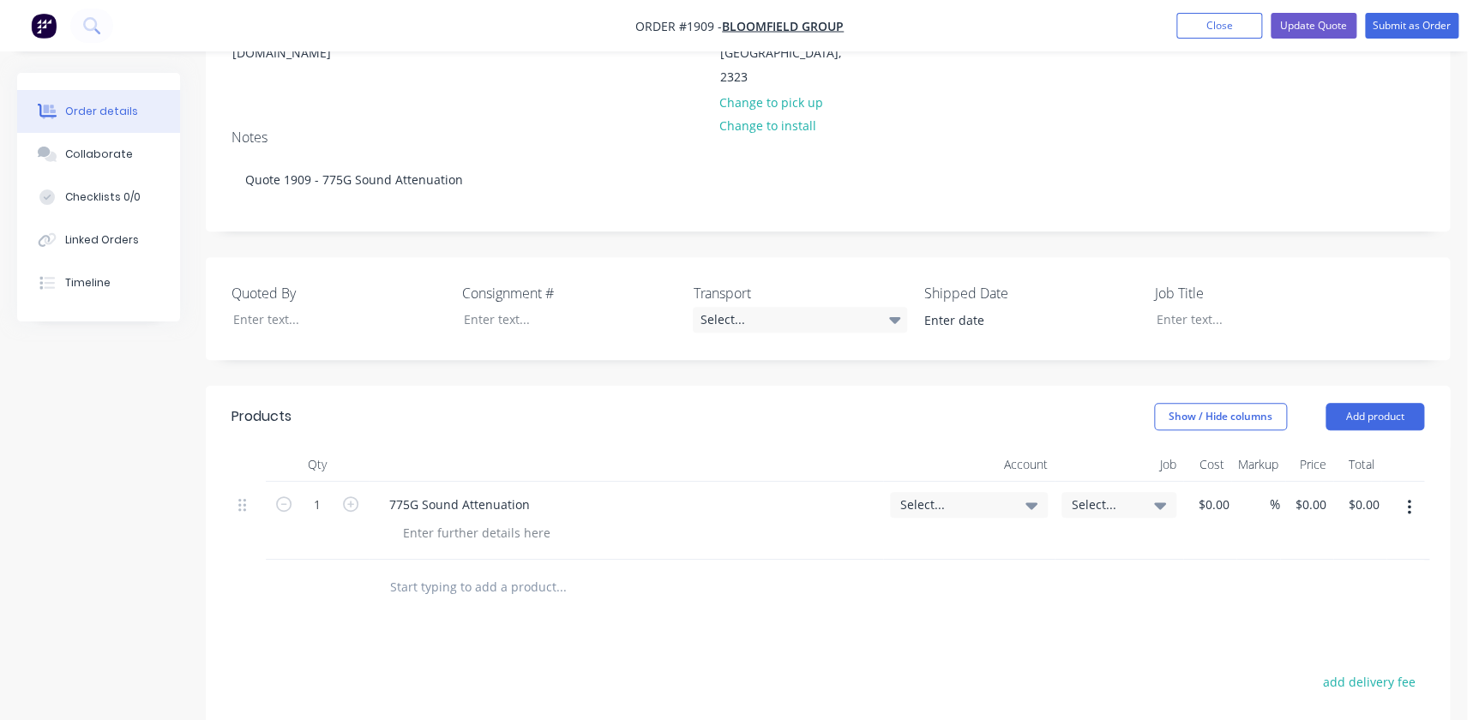
scroll to position [467, 0]
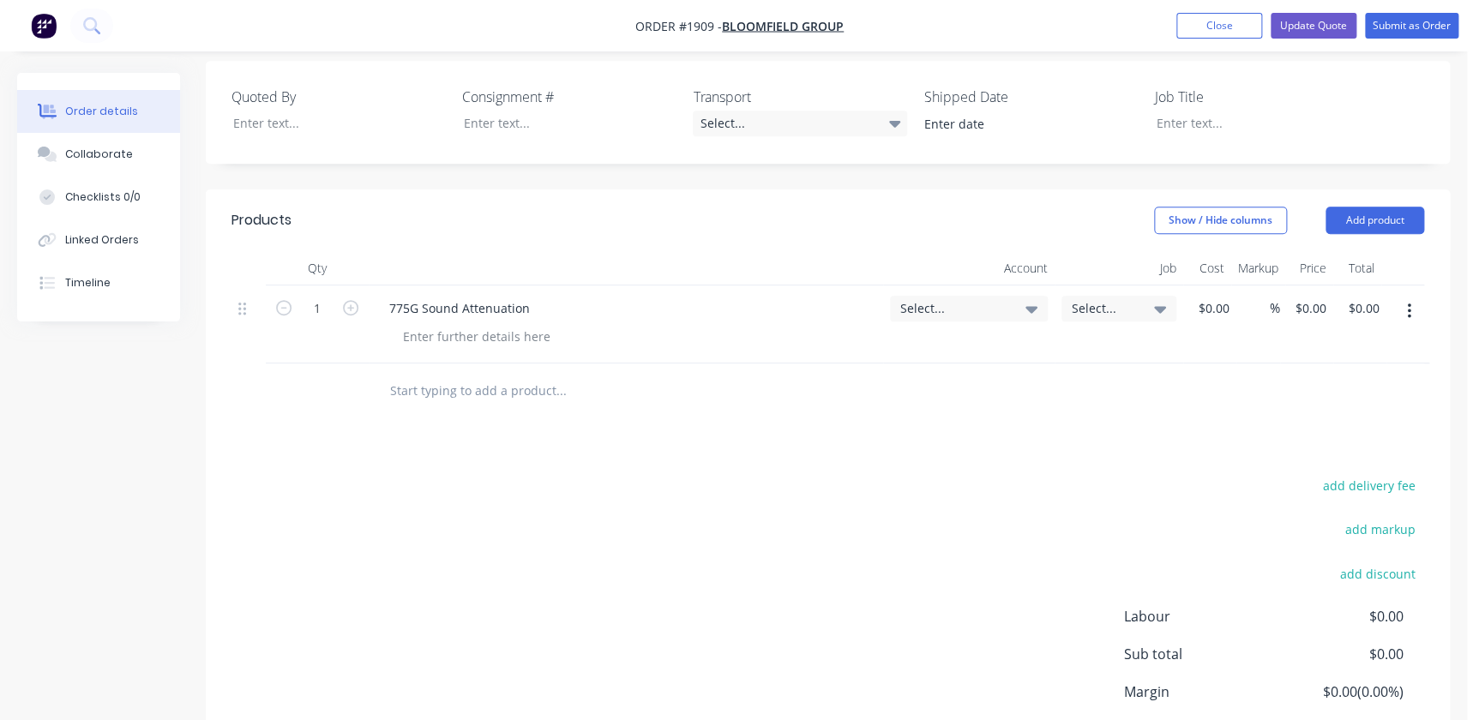
click at [724, 299] on span "Select..." at bounding box center [955, 308] width 108 height 18
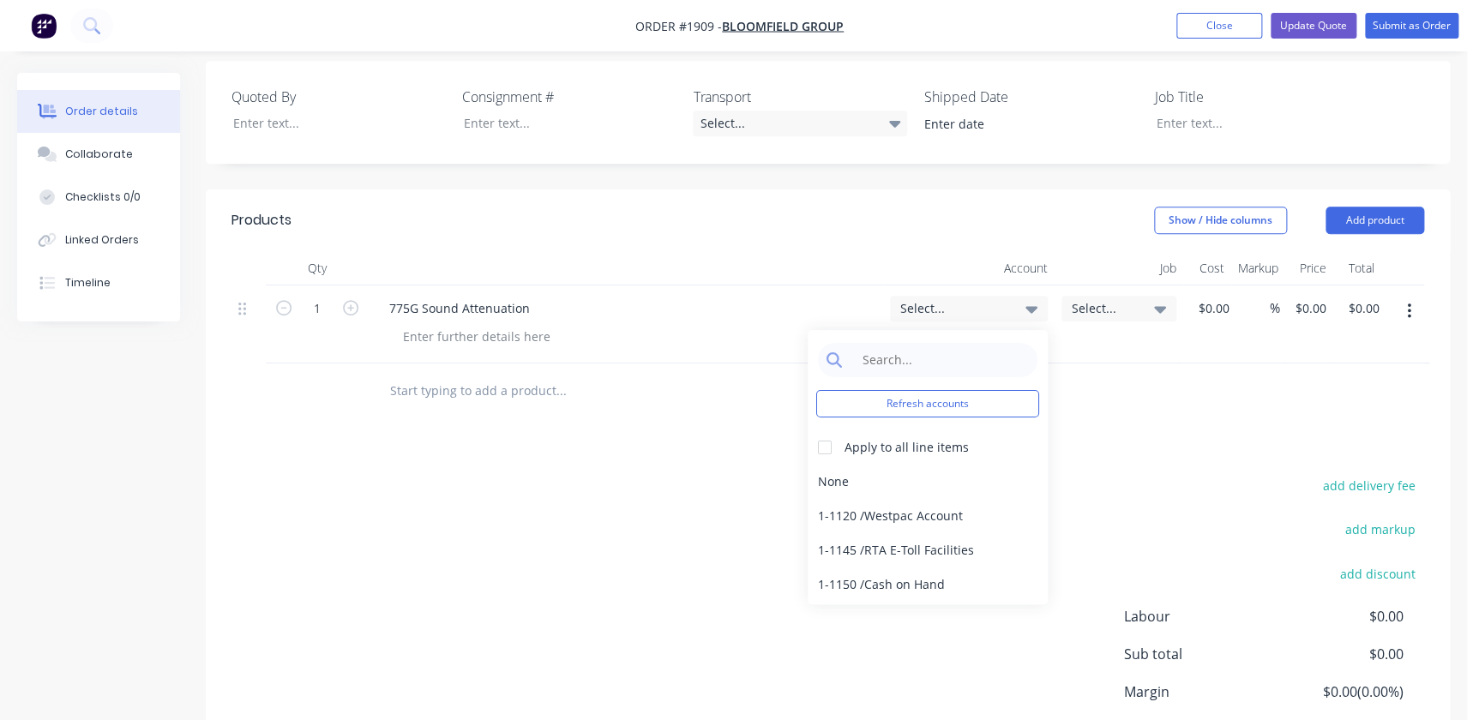
click at [724, 330] on div "Refresh accounts Apply to all line items None 1-1120 / Westpac Account 1-1145 /…" at bounding box center [928, 467] width 240 height 274
click at [724, 343] on input at bounding box center [941, 360] width 176 height 34
type input "4"
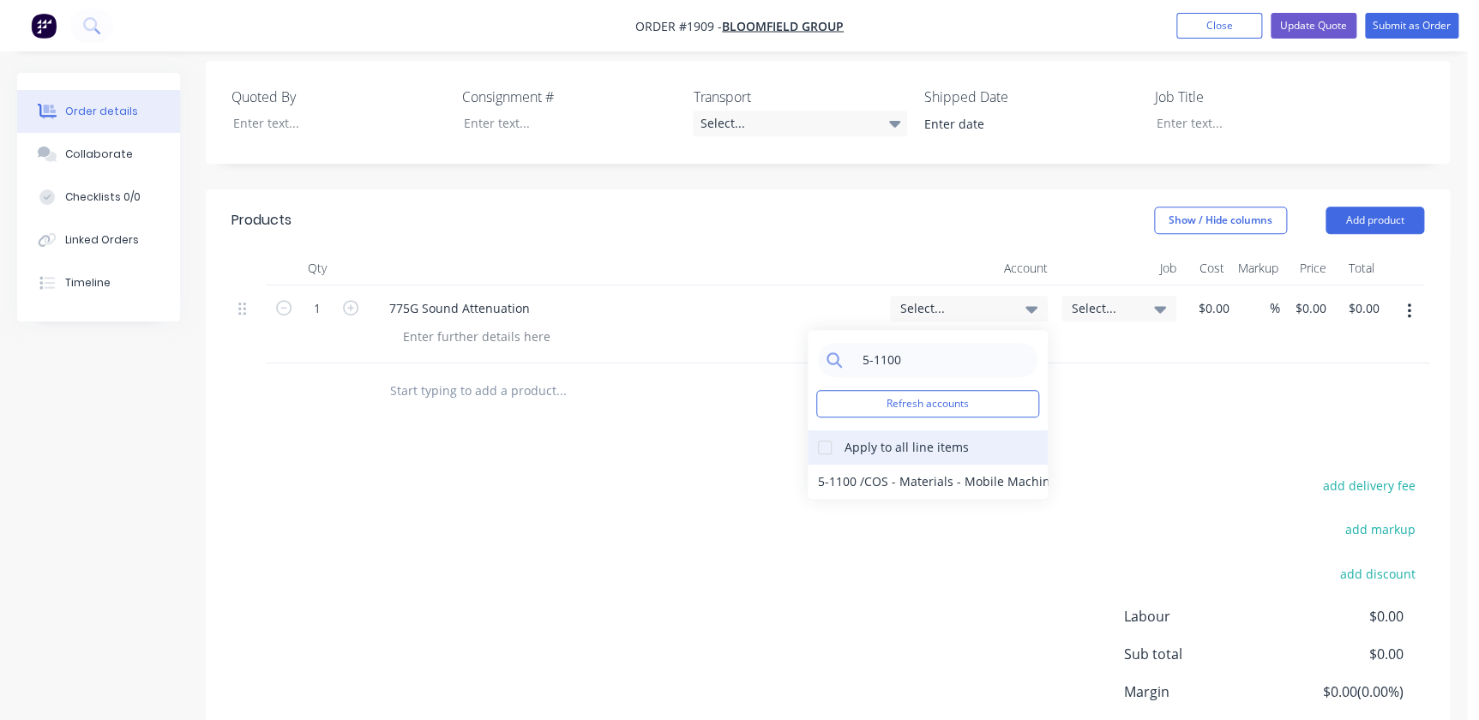
type input "5-1100"
click at [724, 431] on div at bounding box center [825, 448] width 34 height 34
click at [724, 465] on div "5-1100 / COS - Materials - Mobile Machines Sound" at bounding box center [928, 482] width 240 height 34
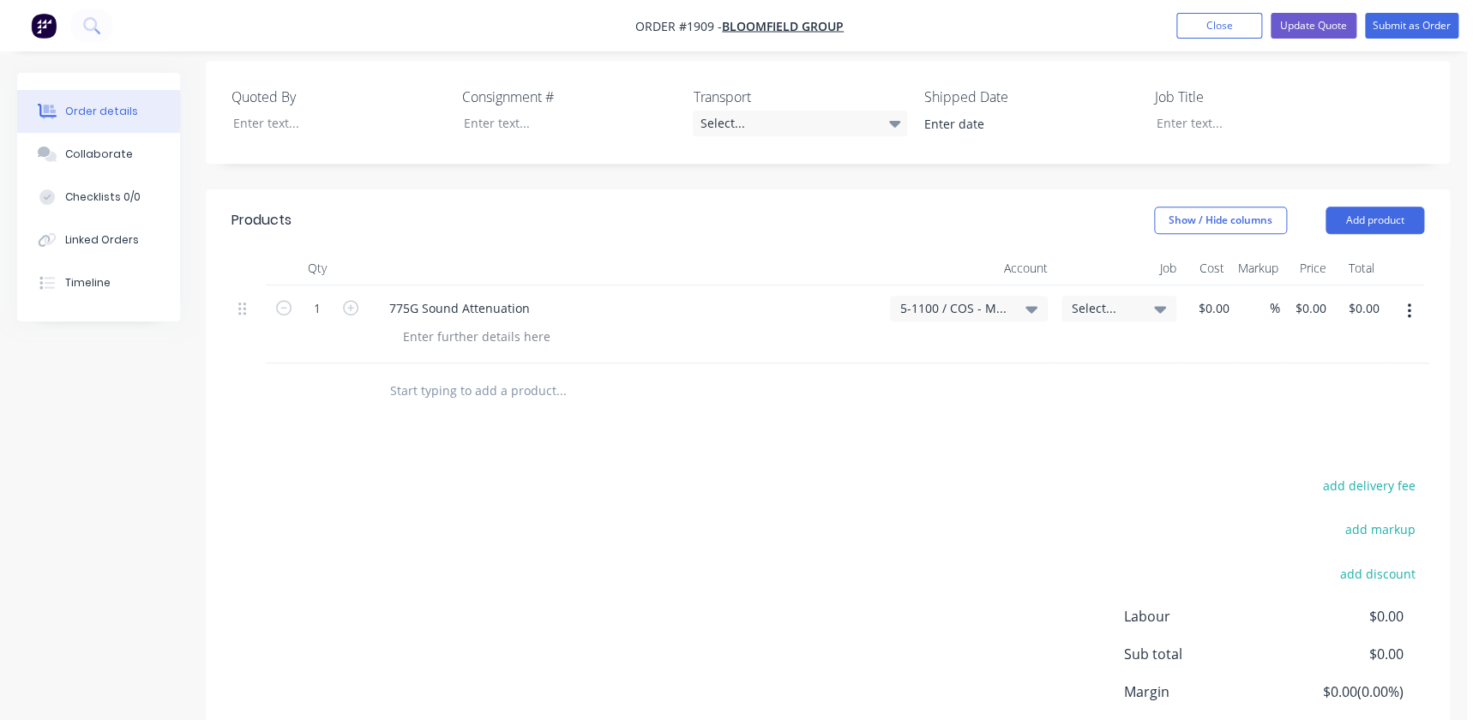
click at [724, 299] on span "Select..." at bounding box center [1104, 308] width 65 height 18
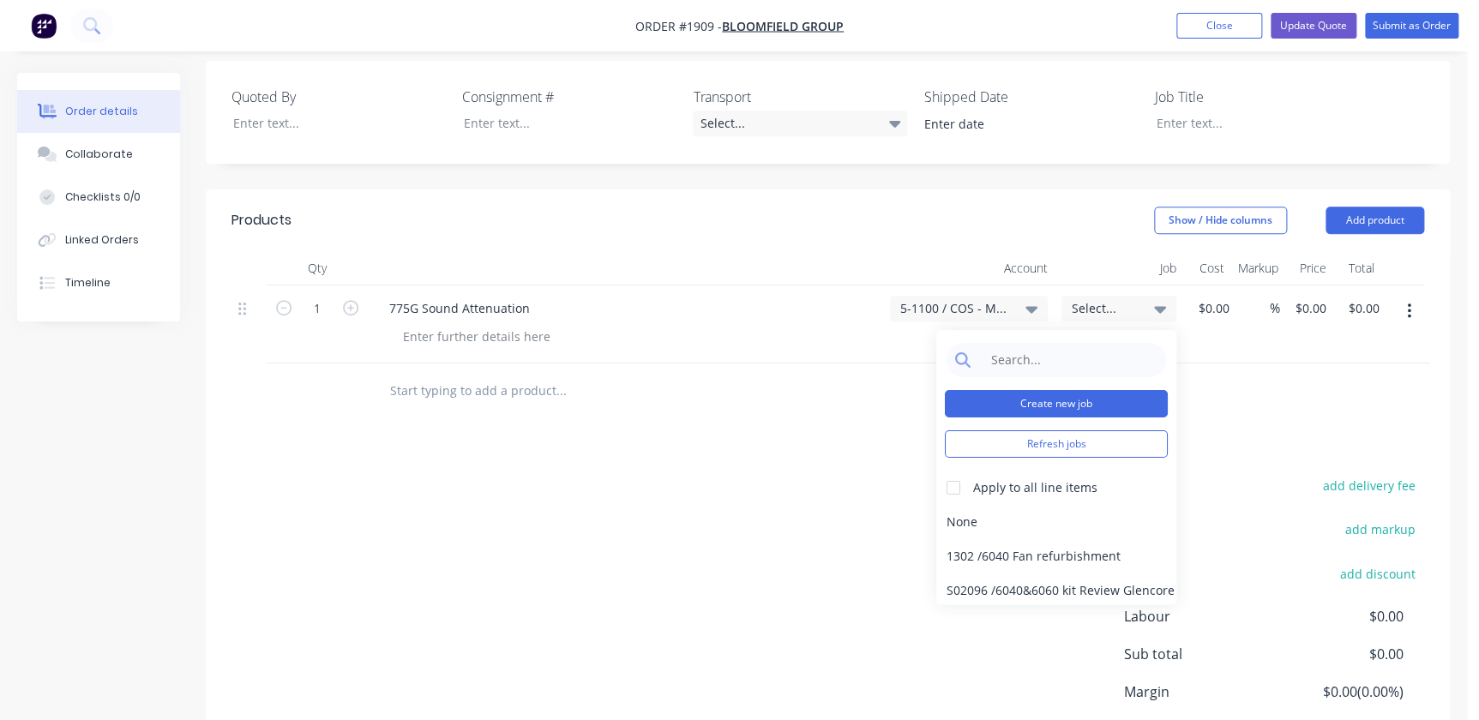
click at [724, 390] on button "Create new job" at bounding box center [1056, 403] width 223 height 27
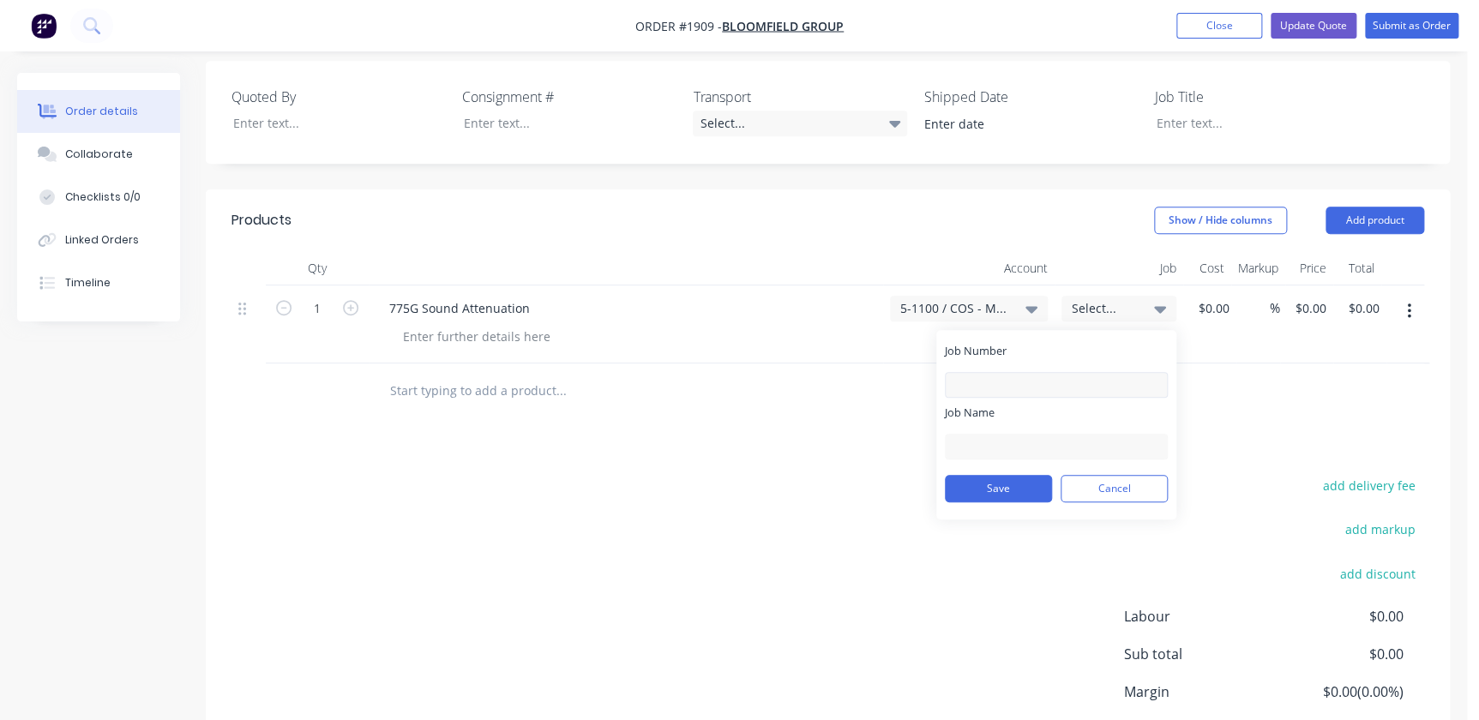
click at [724, 343] on div "Job Number" at bounding box center [1056, 370] width 223 height 55
click at [724, 372] on input "Job Number" at bounding box center [1056, 385] width 223 height 26
type input "1909"
click at [724, 405] on div "Job Name" at bounding box center [1056, 432] width 223 height 55
click at [724, 434] on input "Job Name" at bounding box center [1056, 447] width 223 height 26
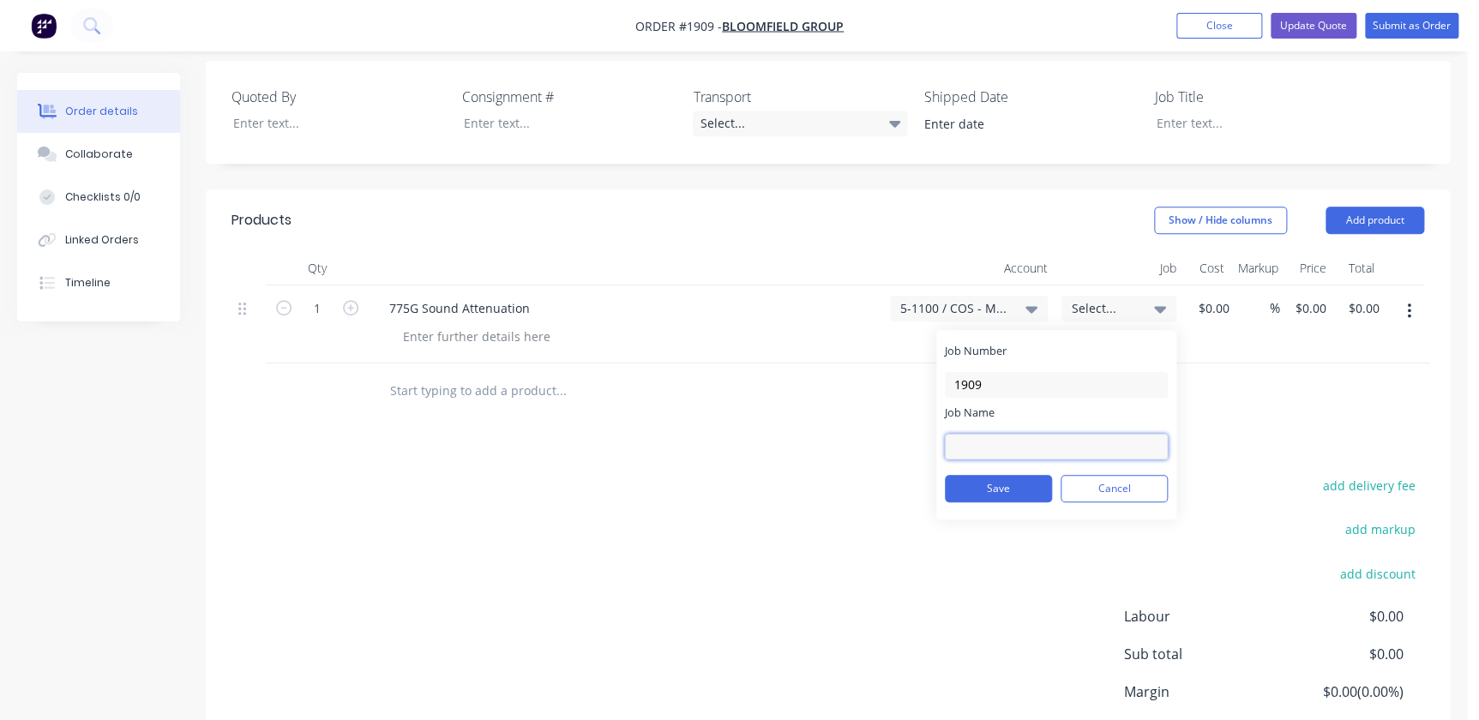
type input "C"
type input "B/Field - 775G Sound Att"
click at [724, 475] on button "Save" at bounding box center [998, 488] width 107 height 27
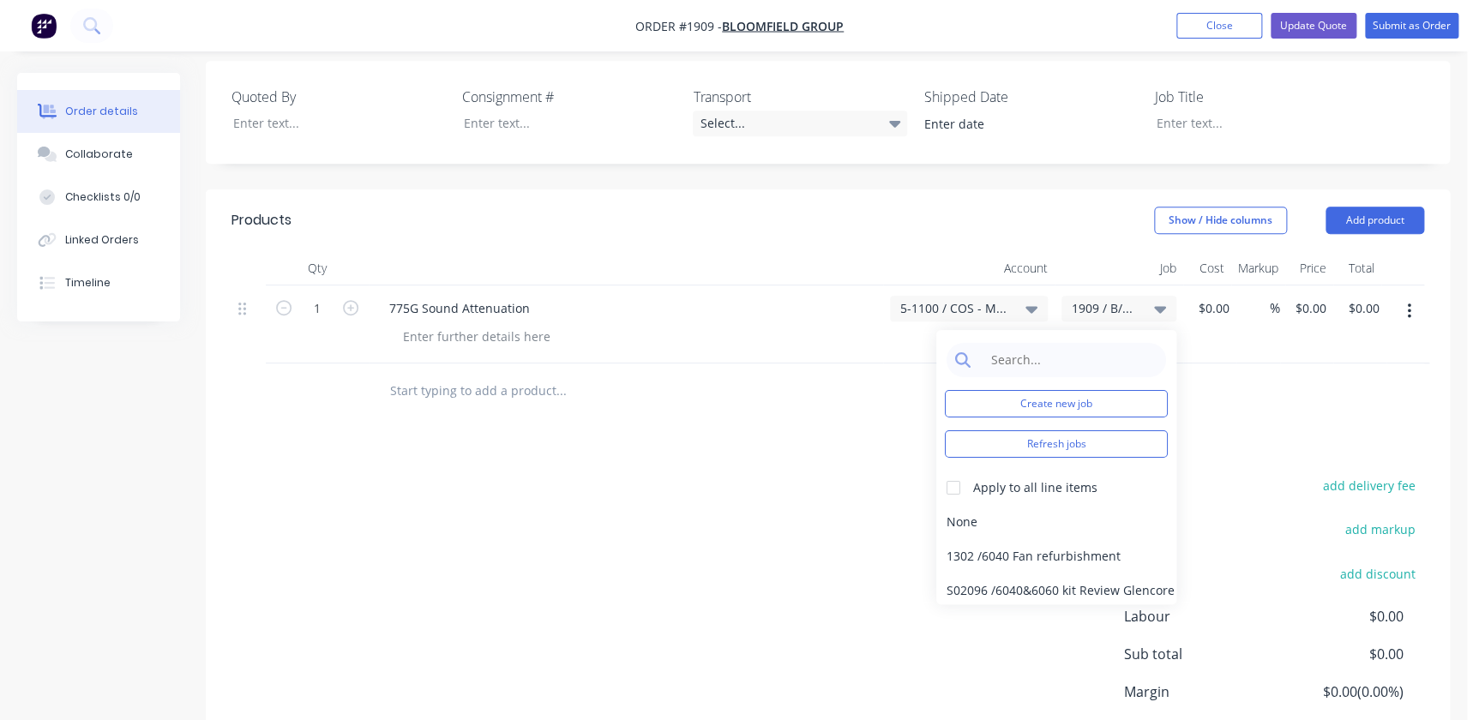
click at [724, 394] on div "Products Show / Hide columns Add product Qty Account Job Cost Markup Price Tota…" at bounding box center [828, 511] width 1244 height 642
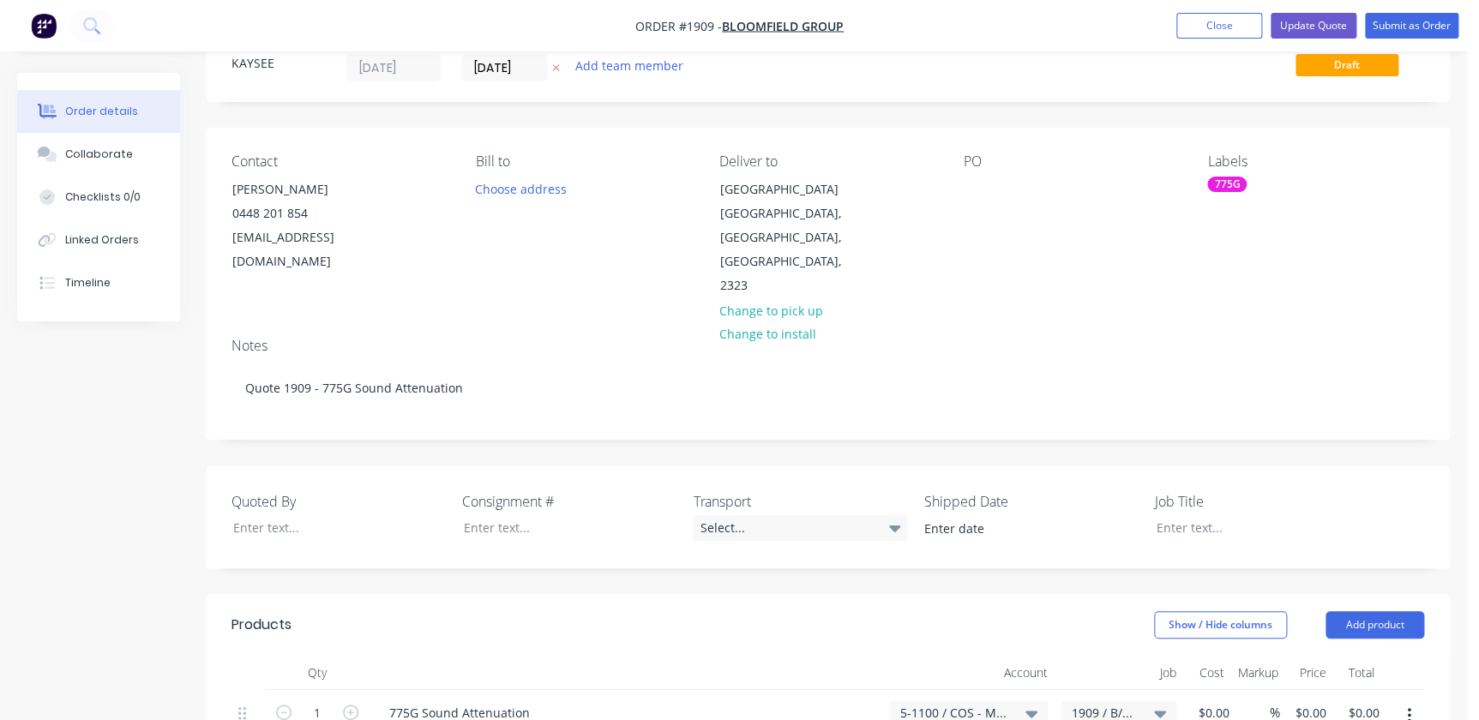
scroll to position [0, 0]
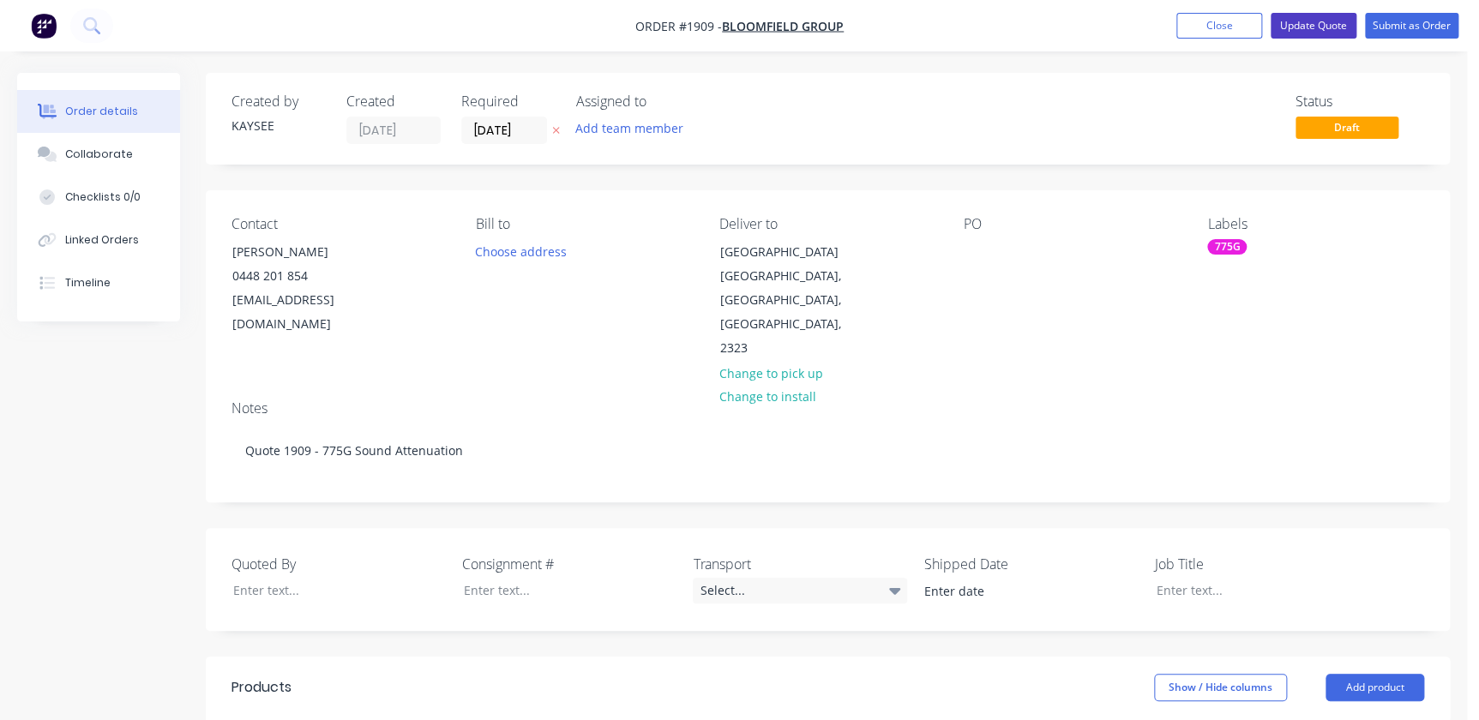
click at [724, 23] on button "Update Quote" at bounding box center [1314, 26] width 86 height 26
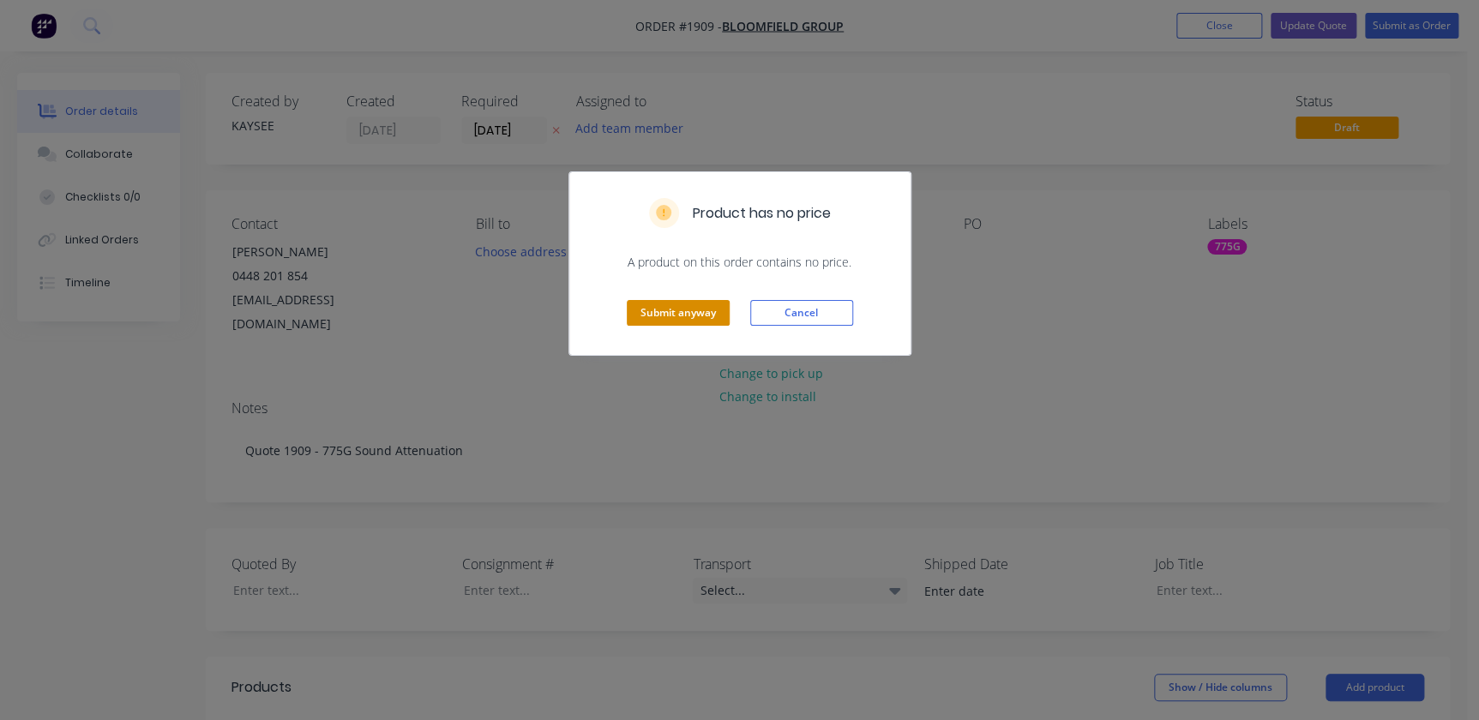
click at [667, 301] on button "Submit anyway" at bounding box center [678, 313] width 103 height 26
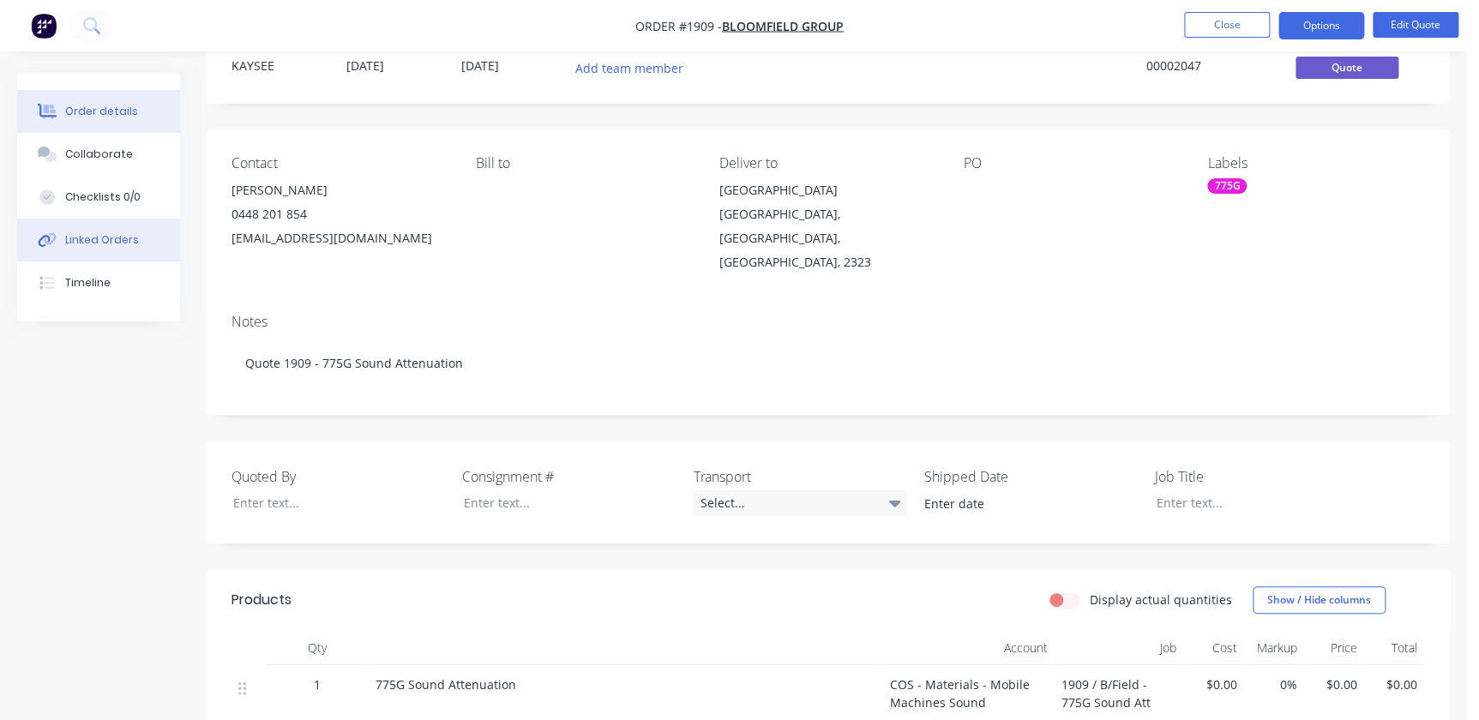
scroll to position [32, 0]
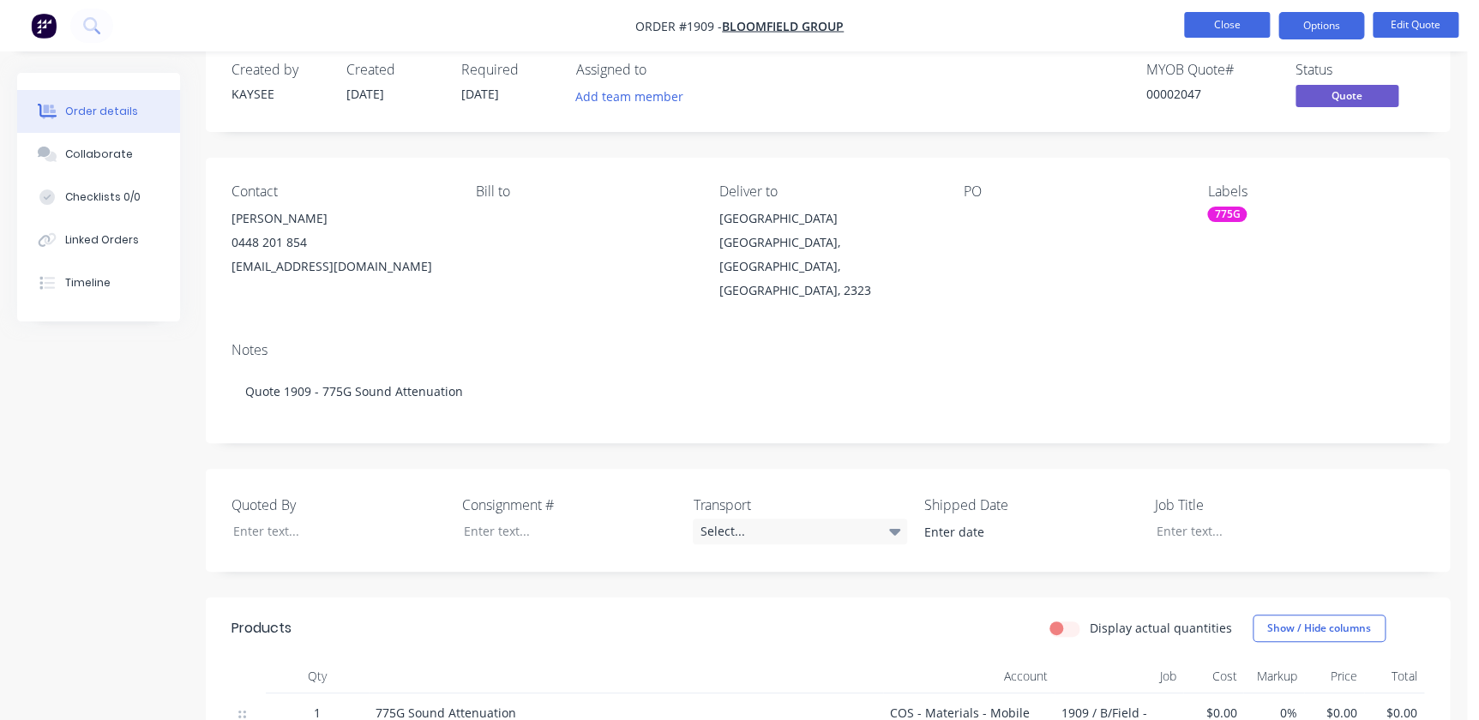
click at [724, 24] on button "Close" at bounding box center [1227, 25] width 86 height 26
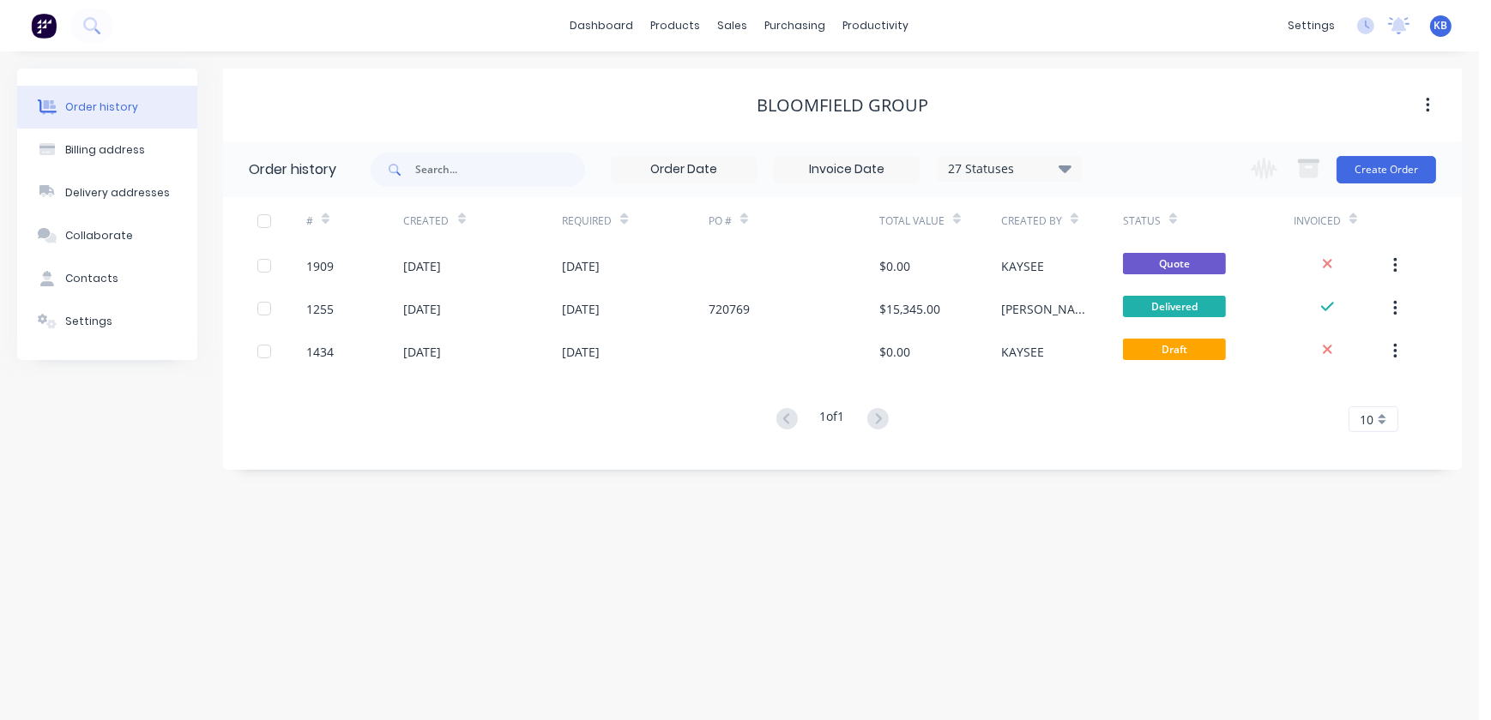
drag, startPoint x: 407, startPoint y: 140, endPoint x: 430, endPoint y: 169, distance: 37.2
click at [410, 145] on div "Bloomfield Group Order history 27 Statuses Invoice Status Invoiced Not Invoiced…" at bounding box center [842, 269] width 1238 height 401
click at [430, 169] on input "text" at bounding box center [500, 170] width 170 height 34
type input "1"
drag, startPoint x: 429, startPoint y: 167, endPoint x: 75, endPoint y: 118, distance: 356.7
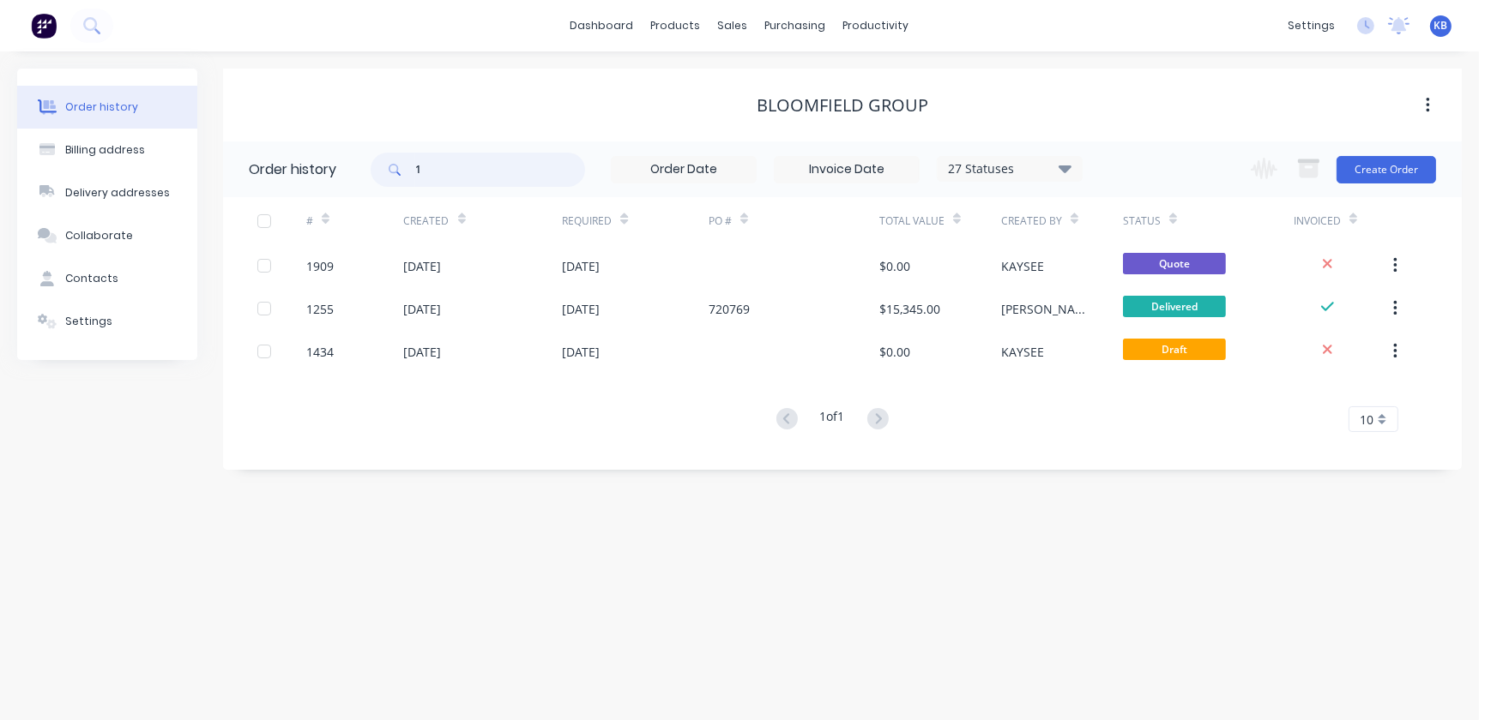
click at [162, 129] on div "Order history Billing address Delivery addresses Collaborate Contacts Settings …" at bounding box center [739, 269] width 1444 height 401
click at [724, 33] on div "purchasing" at bounding box center [795, 26] width 78 height 26
click at [724, 24] on div "sales" at bounding box center [732, 26] width 47 height 26
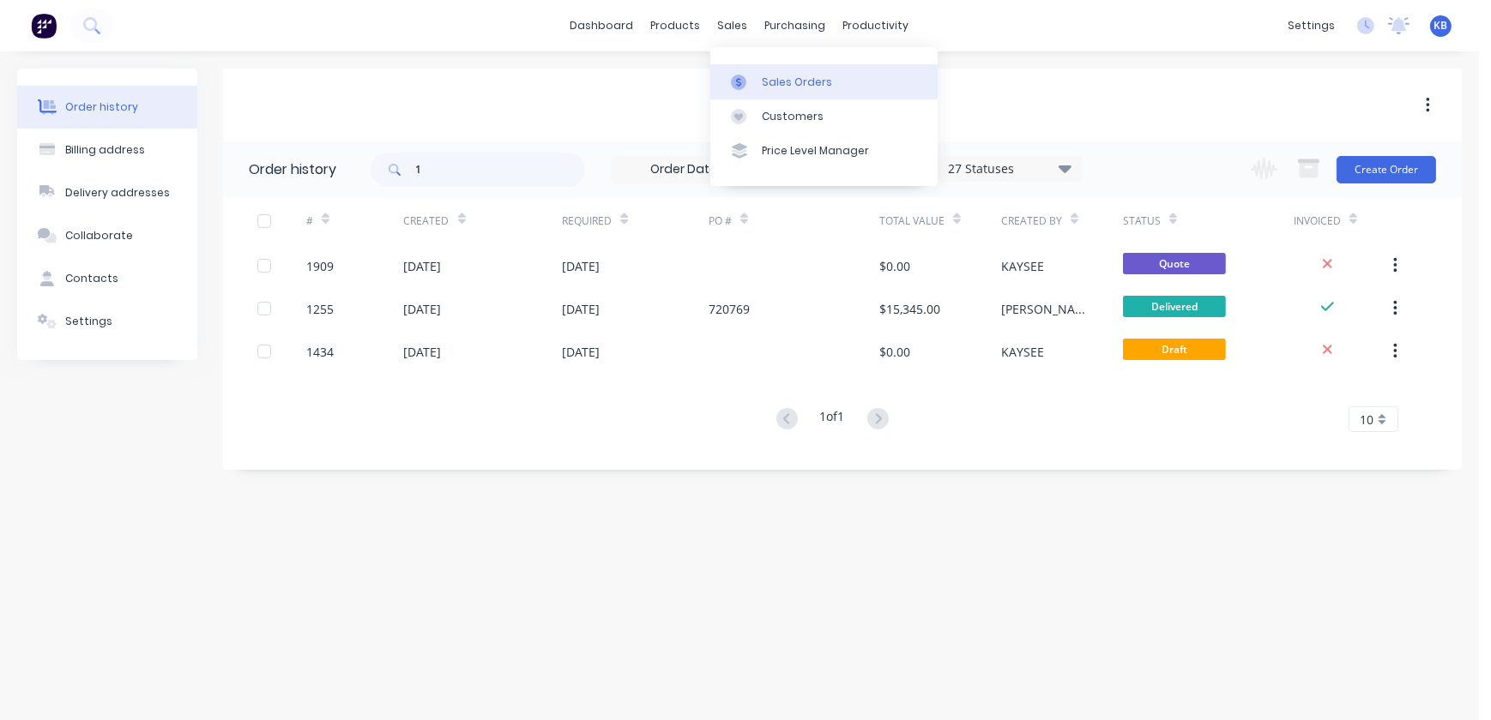
click at [724, 93] on link "Sales Orders" at bounding box center [823, 81] width 227 height 34
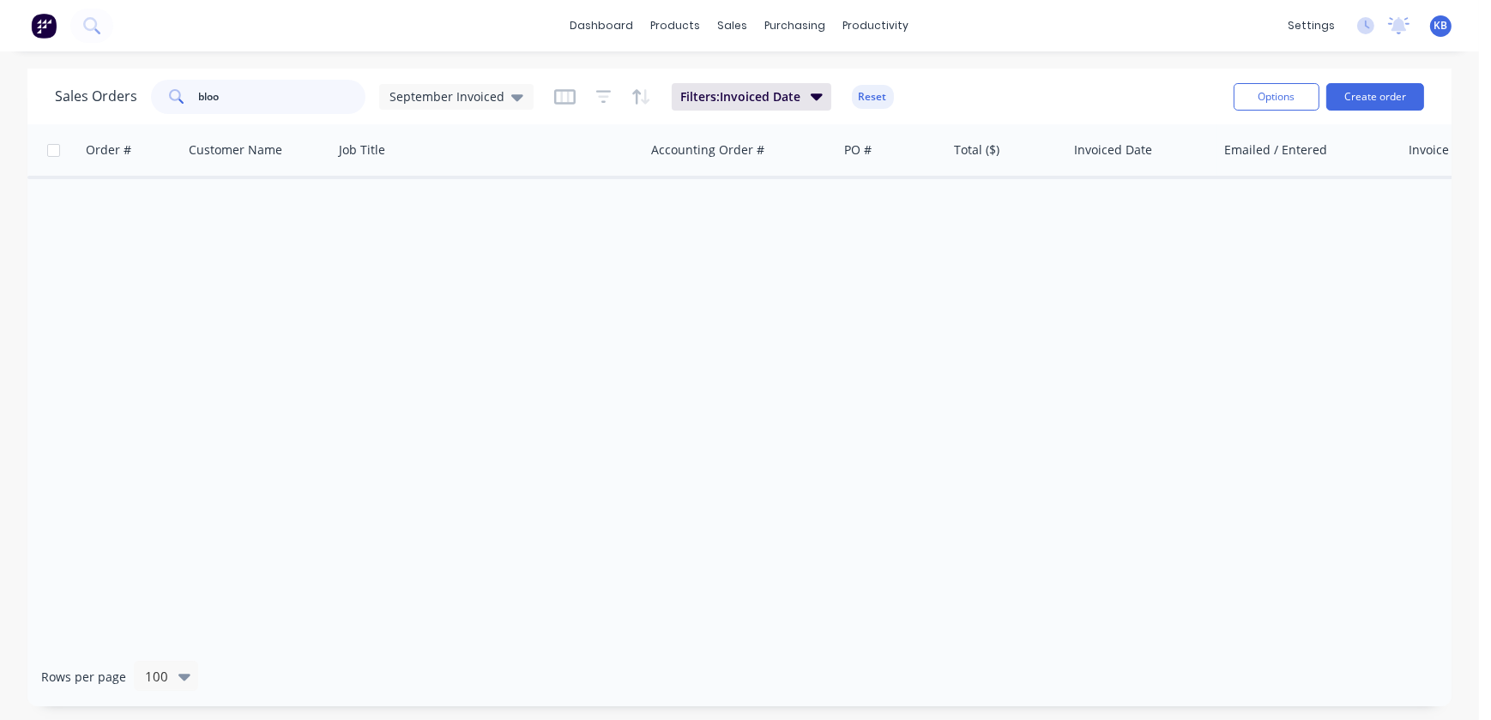
drag, startPoint x: 307, startPoint y: 84, endPoint x: 23, endPoint y: 63, distance: 284.7
click at [103, 74] on div "Sales Orders bloo September Invoiced Filters: Invoiced Date Reset Options Creat…" at bounding box center [739, 97] width 1424 height 56
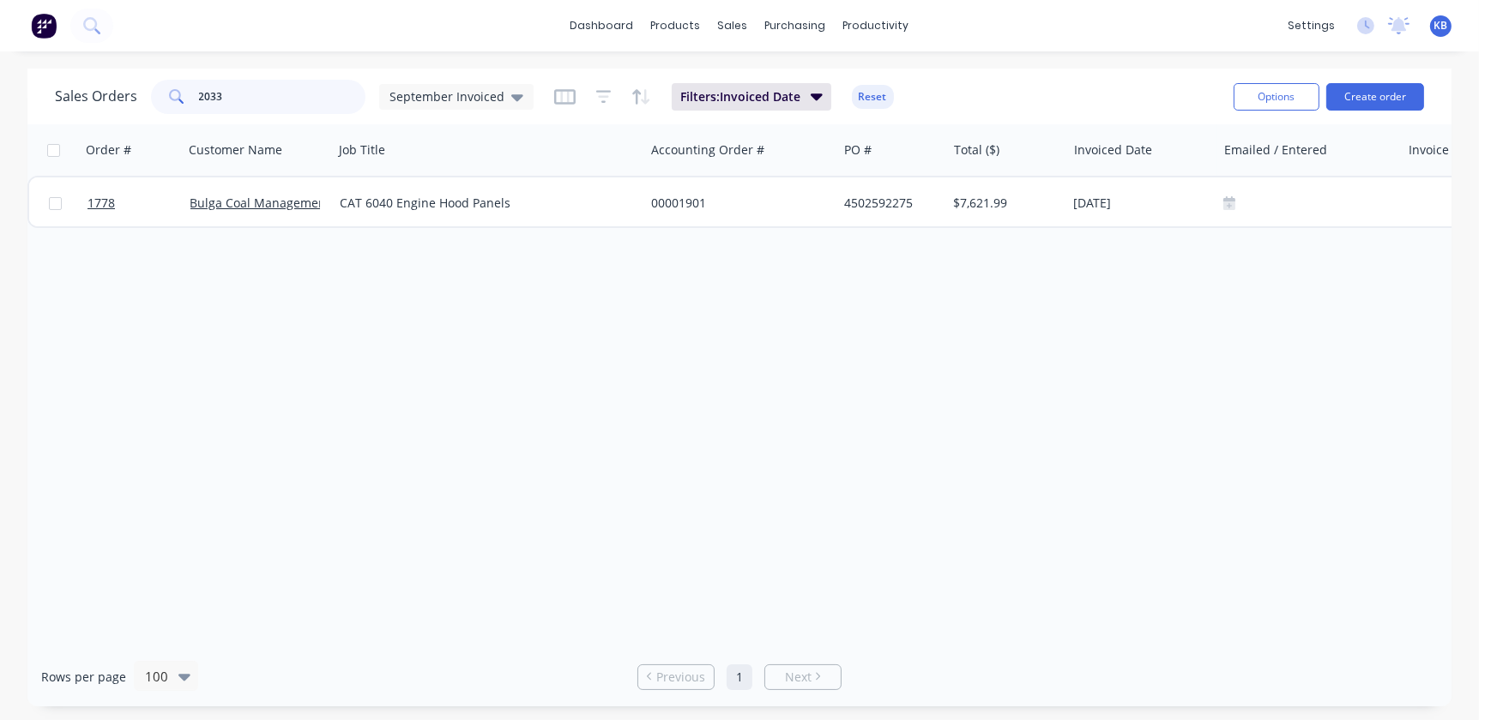
drag, startPoint x: 283, startPoint y: 102, endPoint x: -44, endPoint y: 83, distance: 327.3
click at [0, 83] on html "dashboard products sales purchasing productivity dashboard products Product Cat…" at bounding box center [745, 360] width 1491 height 720
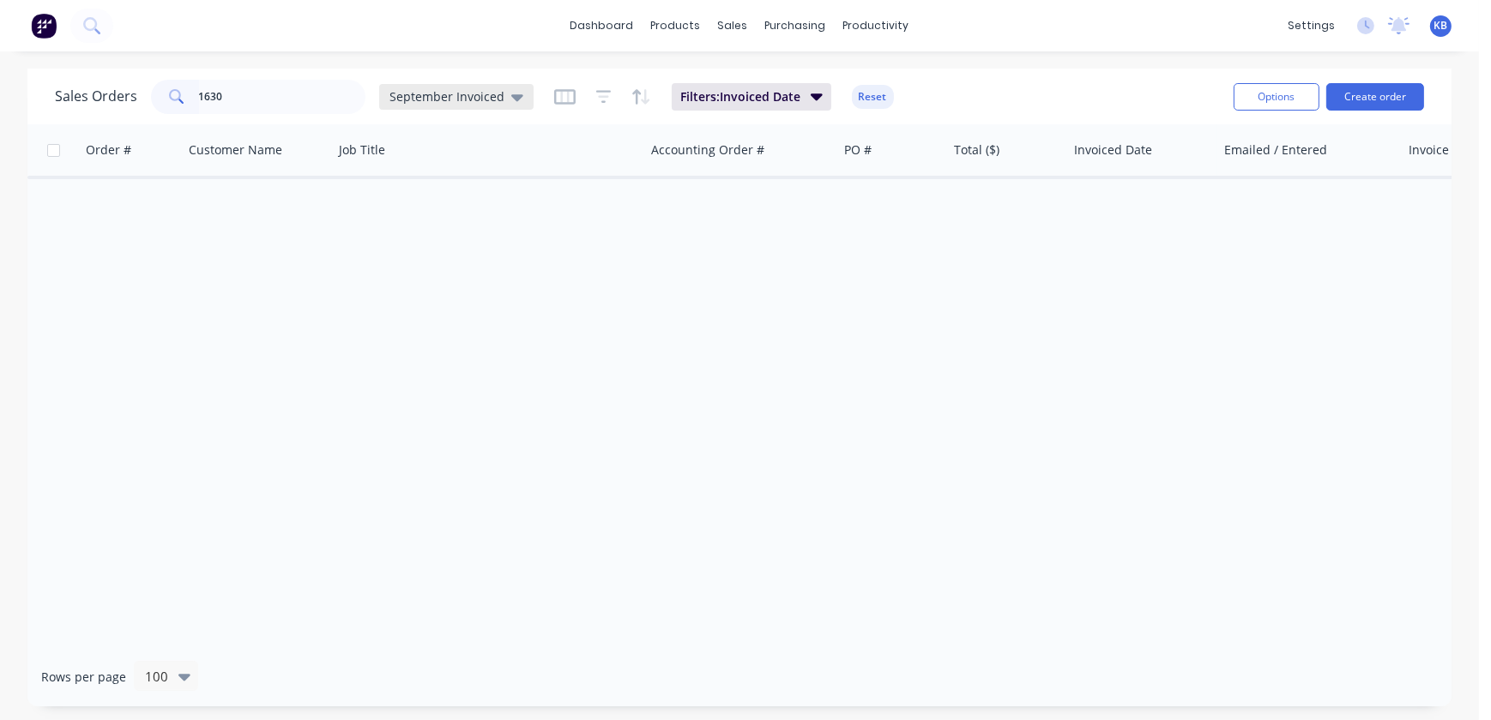
click at [511, 95] on icon at bounding box center [517, 96] width 12 height 19
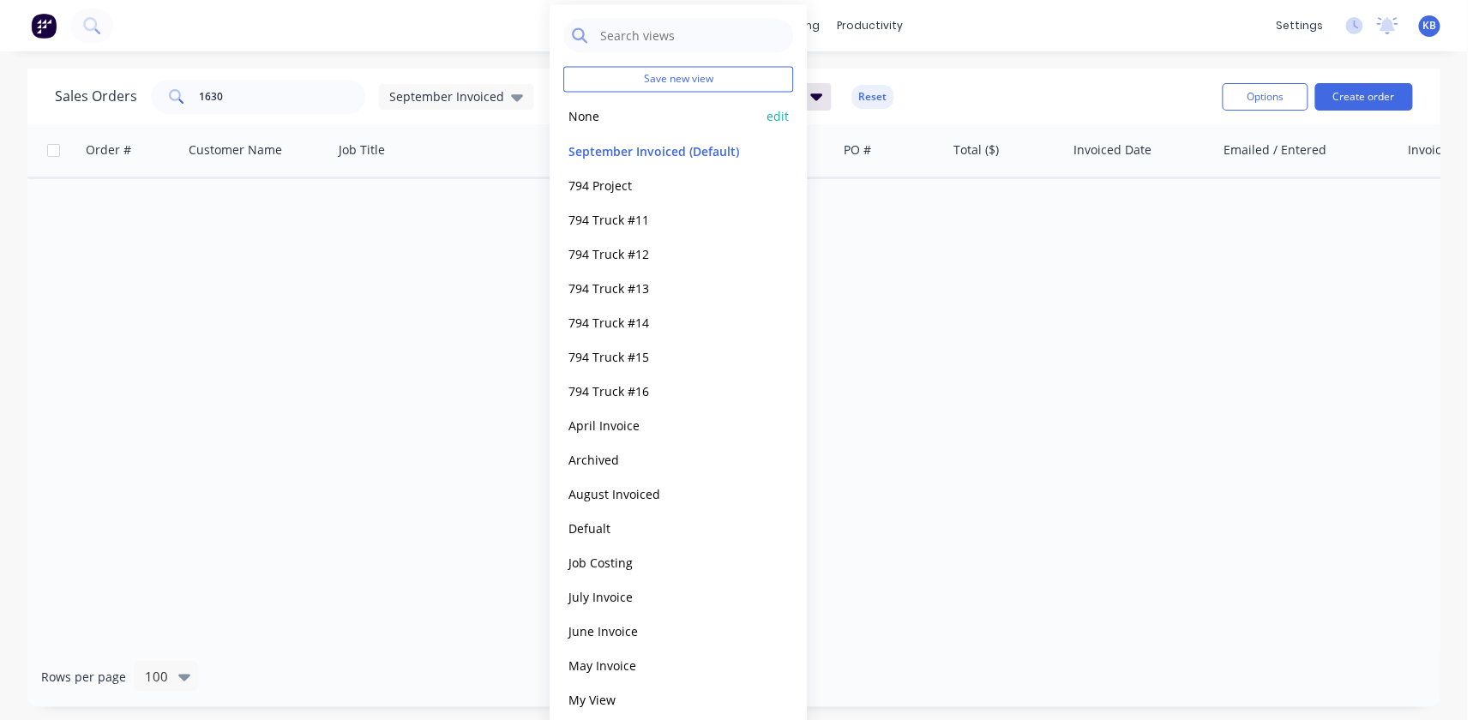
click at [579, 124] on button "None" at bounding box center [661, 116] width 196 height 20
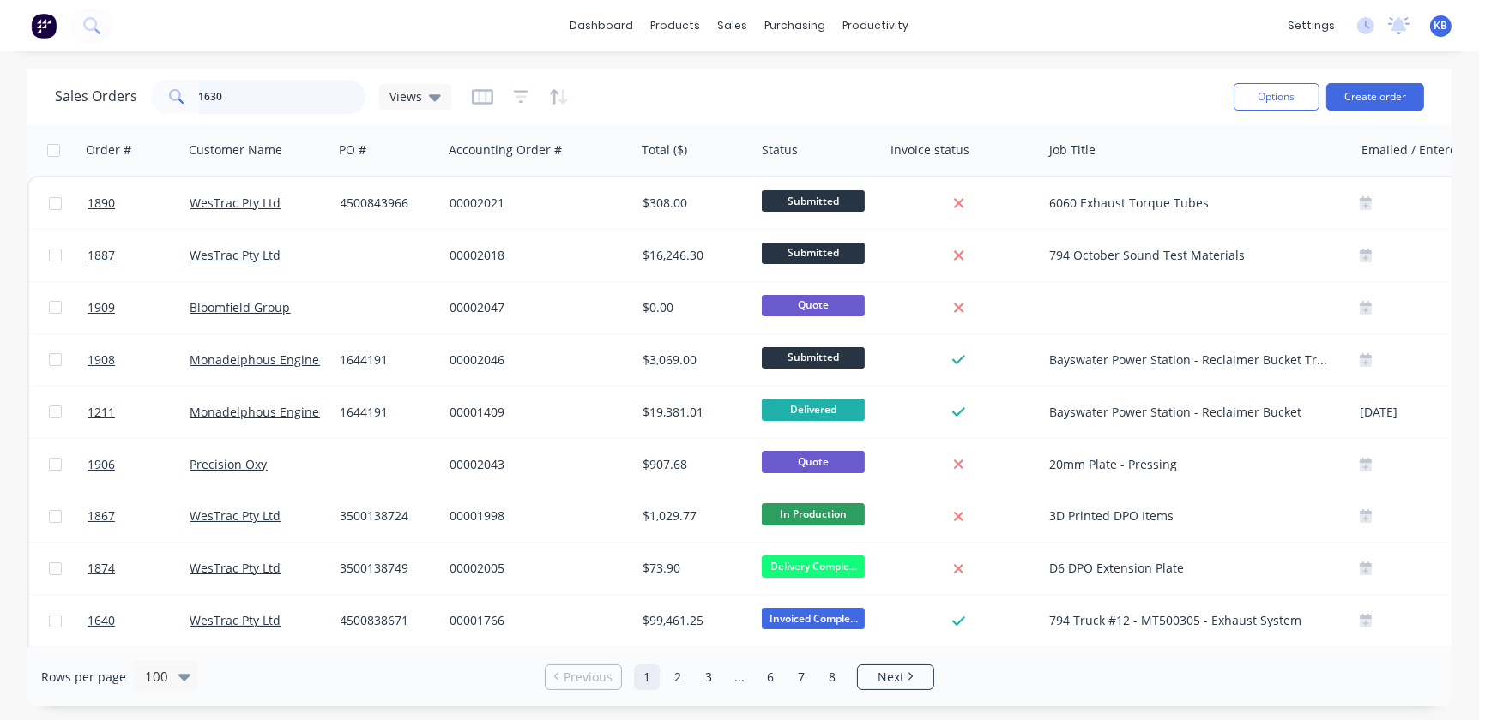
click at [249, 93] on input "1630" at bounding box center [282, 97] width 167 height 34
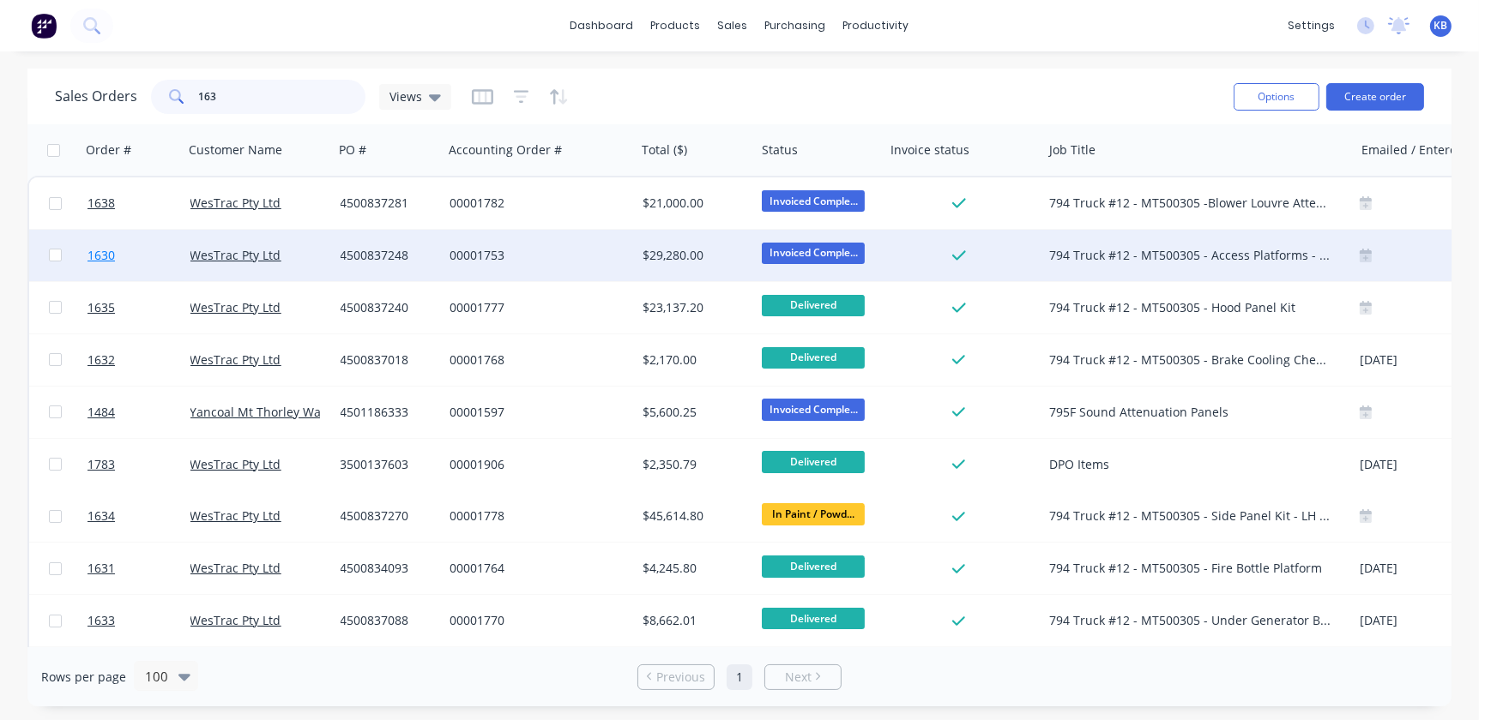
type input "163"
click at [120, 250] on link "1630" at bounding box center [138, 255] width 103 height 51
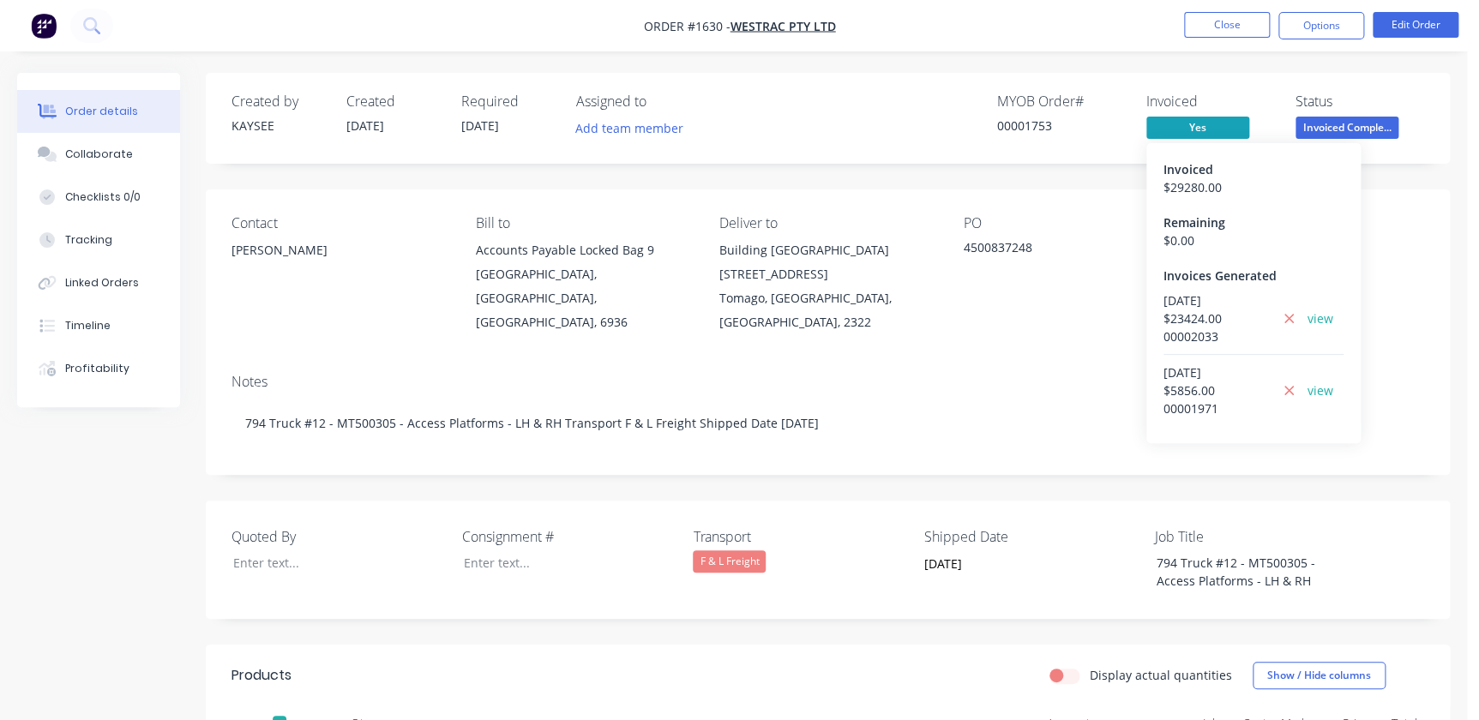
click at [724, 320] on div "view" at bounding box center [1326, 319] width 36 height 54
click at [724, 313] on link "view" at bounding box center [1321, 319] width 26 height 18
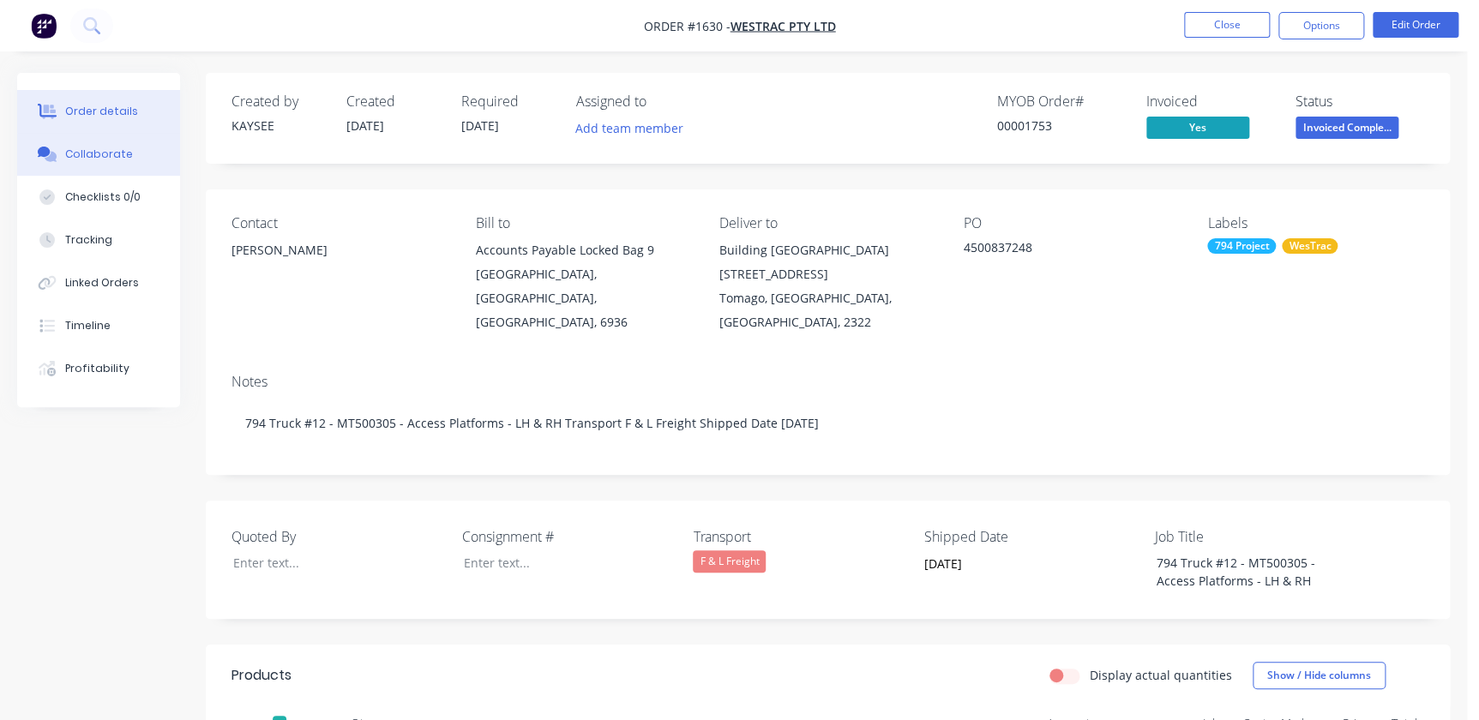
click at [136, 160] on button "Collaborate" at bounding box center [98, 154] width 163 height 43
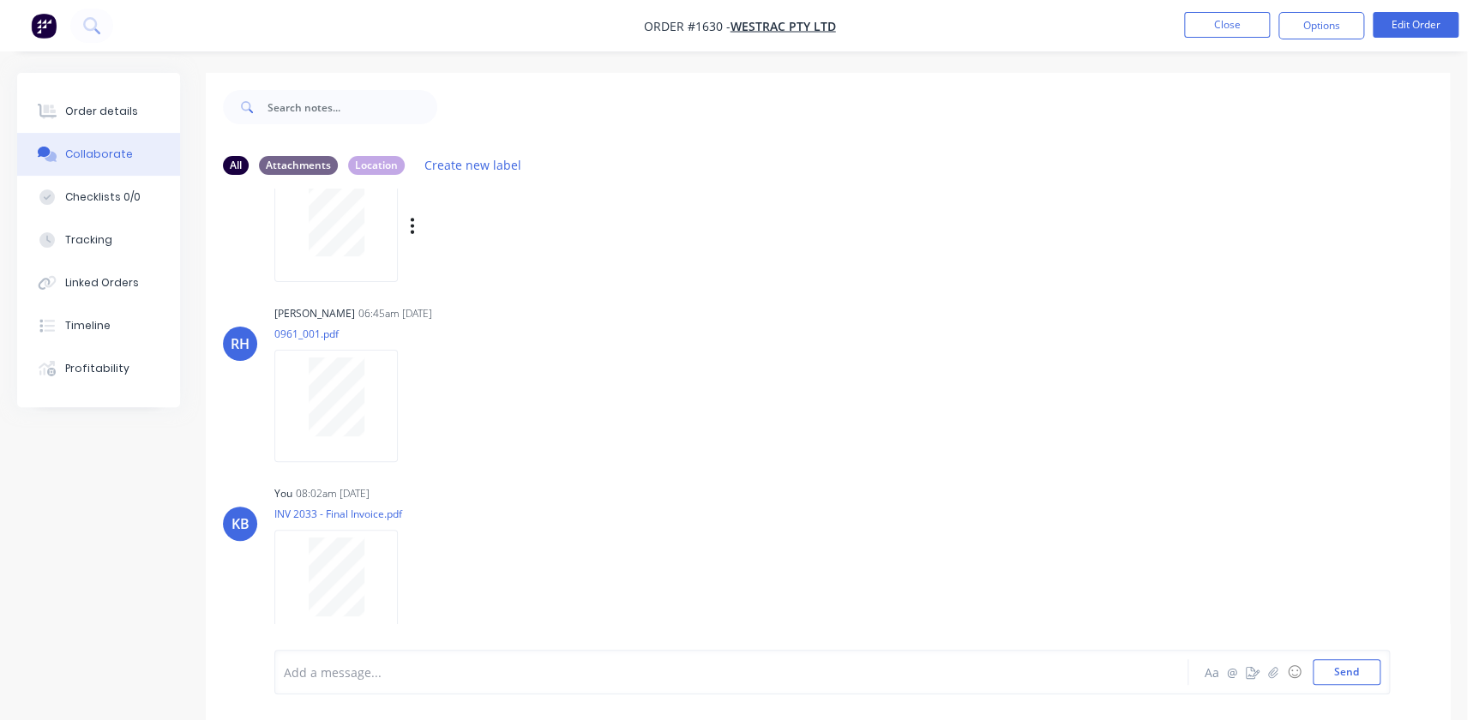
scroll to position [1153, 0]
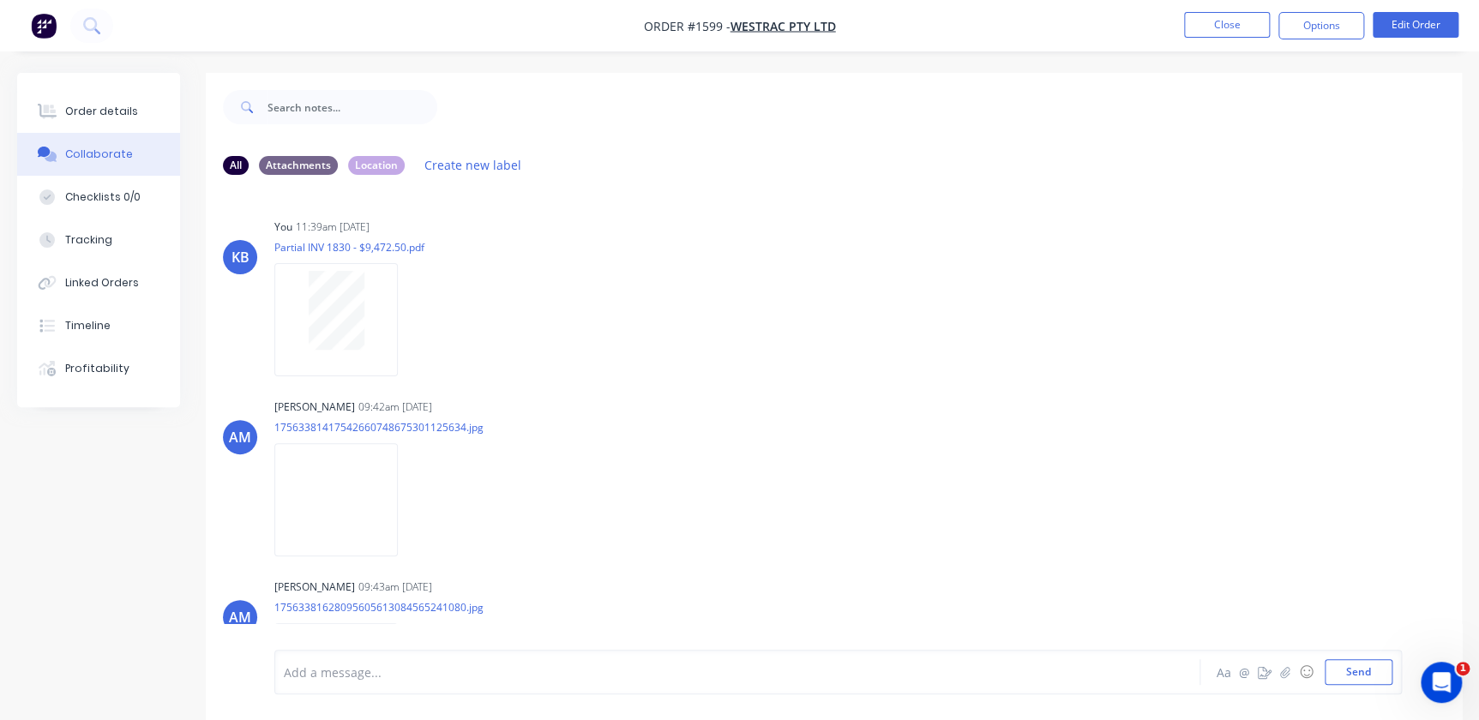
scroll to position [3802, 0]
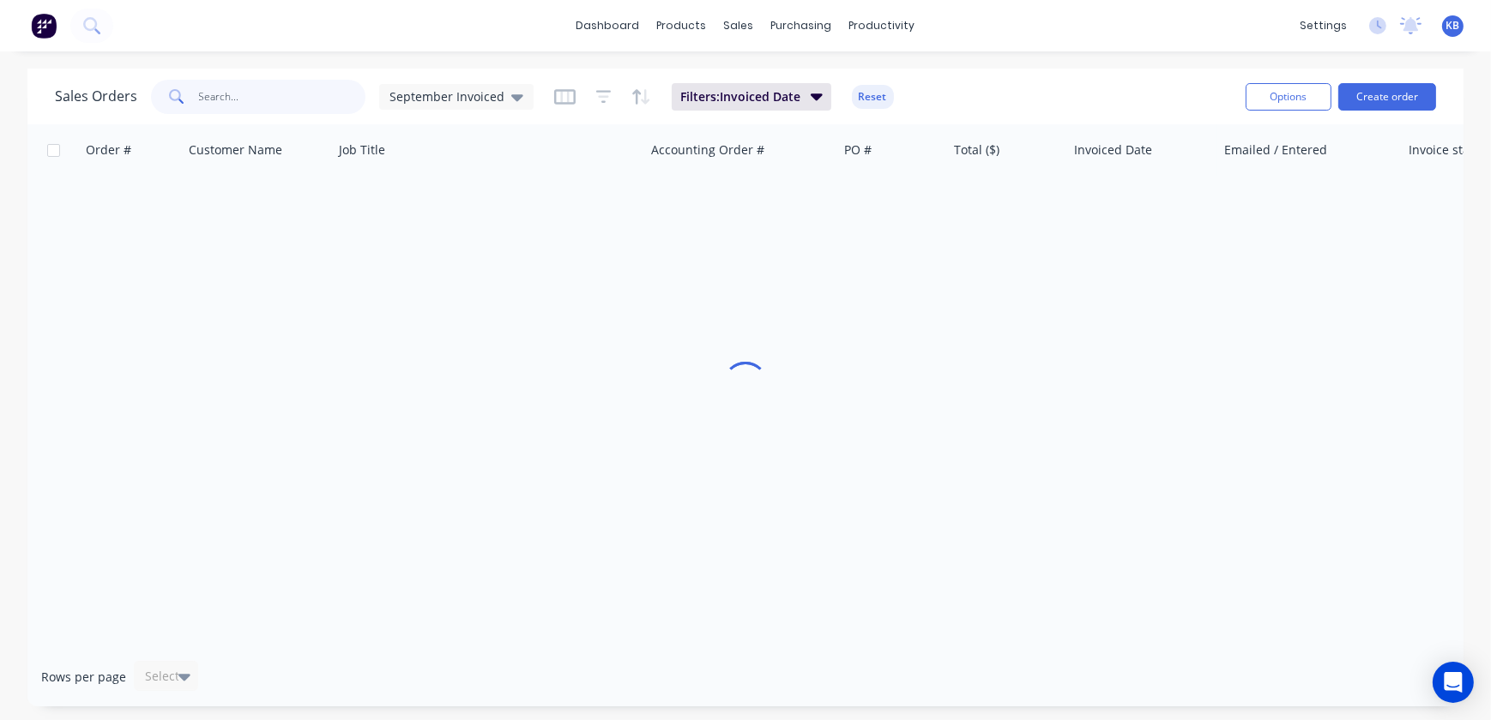
click at [280, 94] on input "text" at bounding box center [282, 97] width 167 height 34
type input "1"
drag, startPoint x: 274, startPoint y: 94, endPoint x: -84, endPoint y: 99, distance: 358.5
click at [0, 99] on html "dashboard products sales purchasing productivity dashboard products Product Cat…" at bounding box center [745, 360] width 1491 height 720
click at [327, 106] on input "1211" at bounding box center [282, 97] width 167 height 34
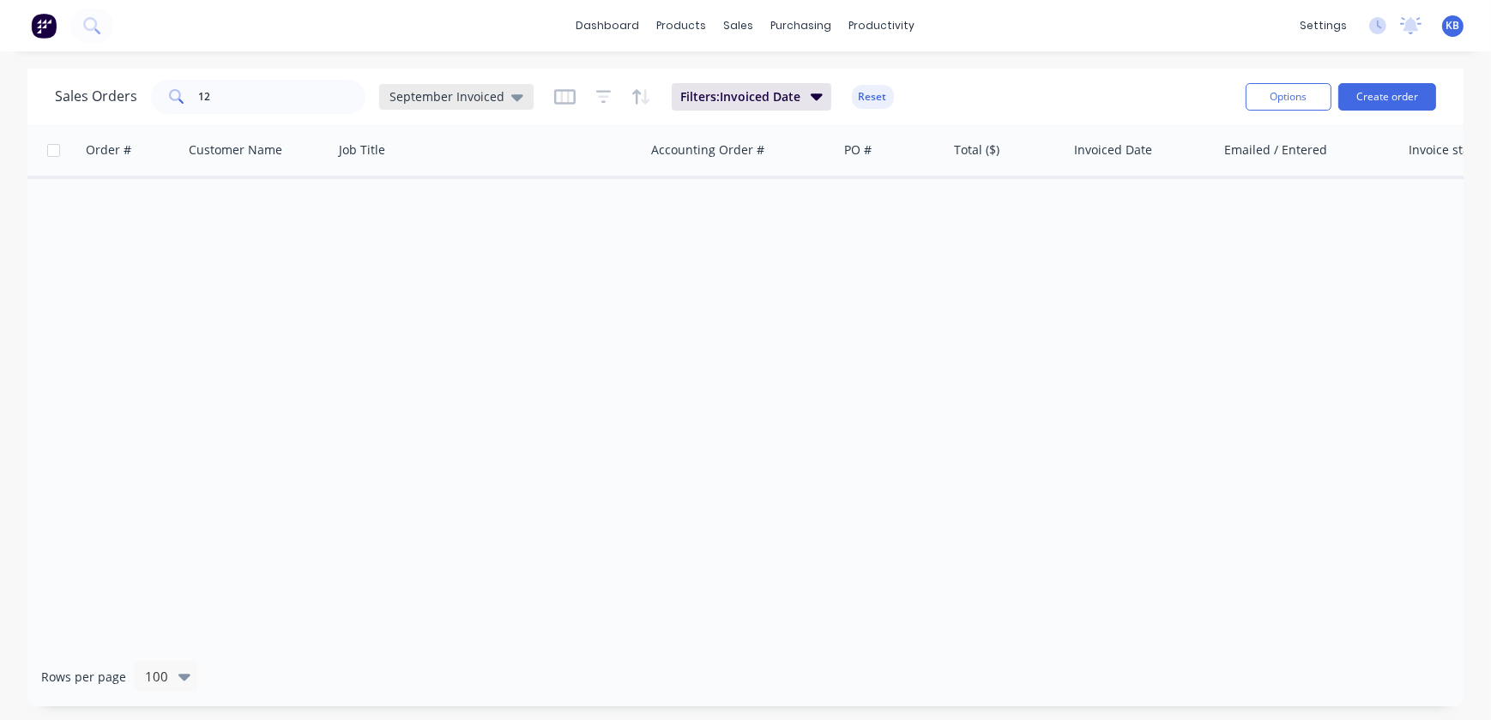
click at [520, 97] on div "September Invoiced" at bounding box center [456, 97] width 154 height 26
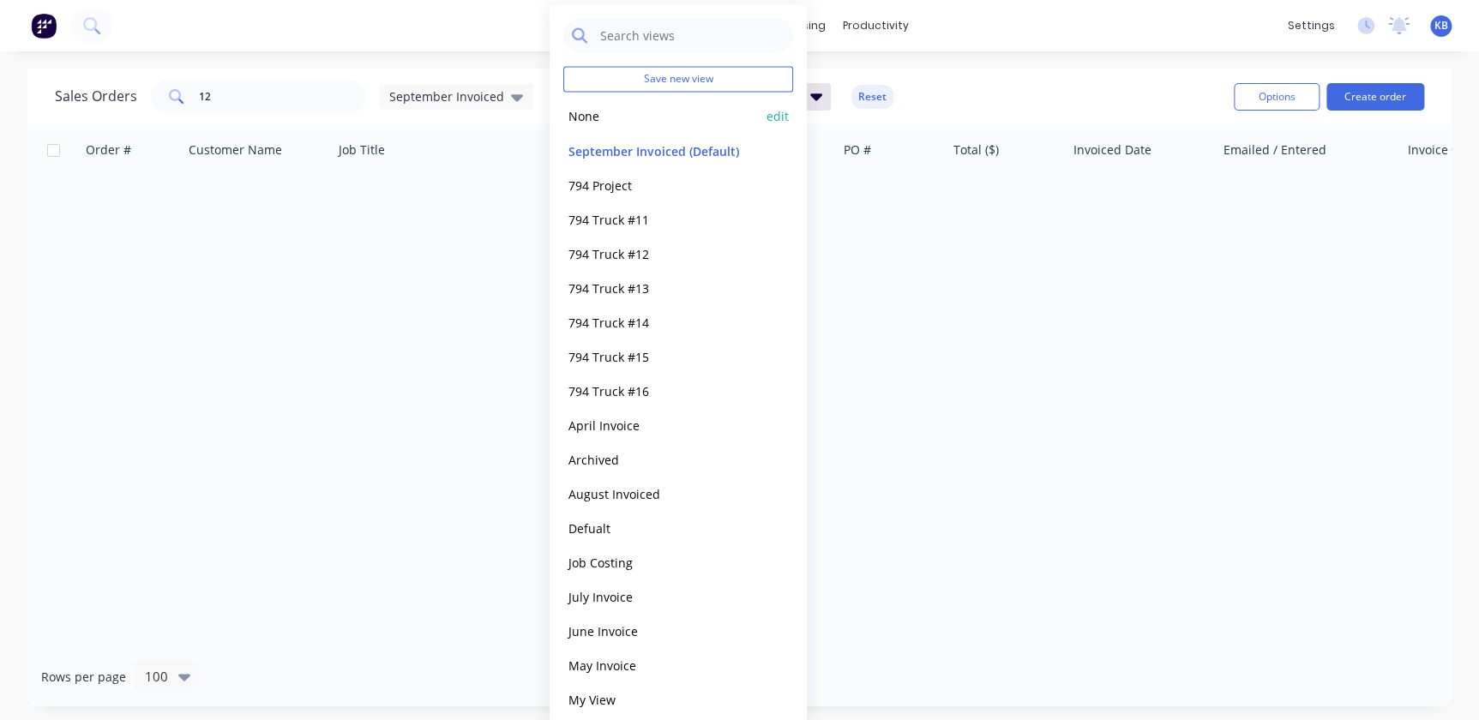
click at [616, 126] on div "None edit" at bounding box center [678, 116] width 230 height 34
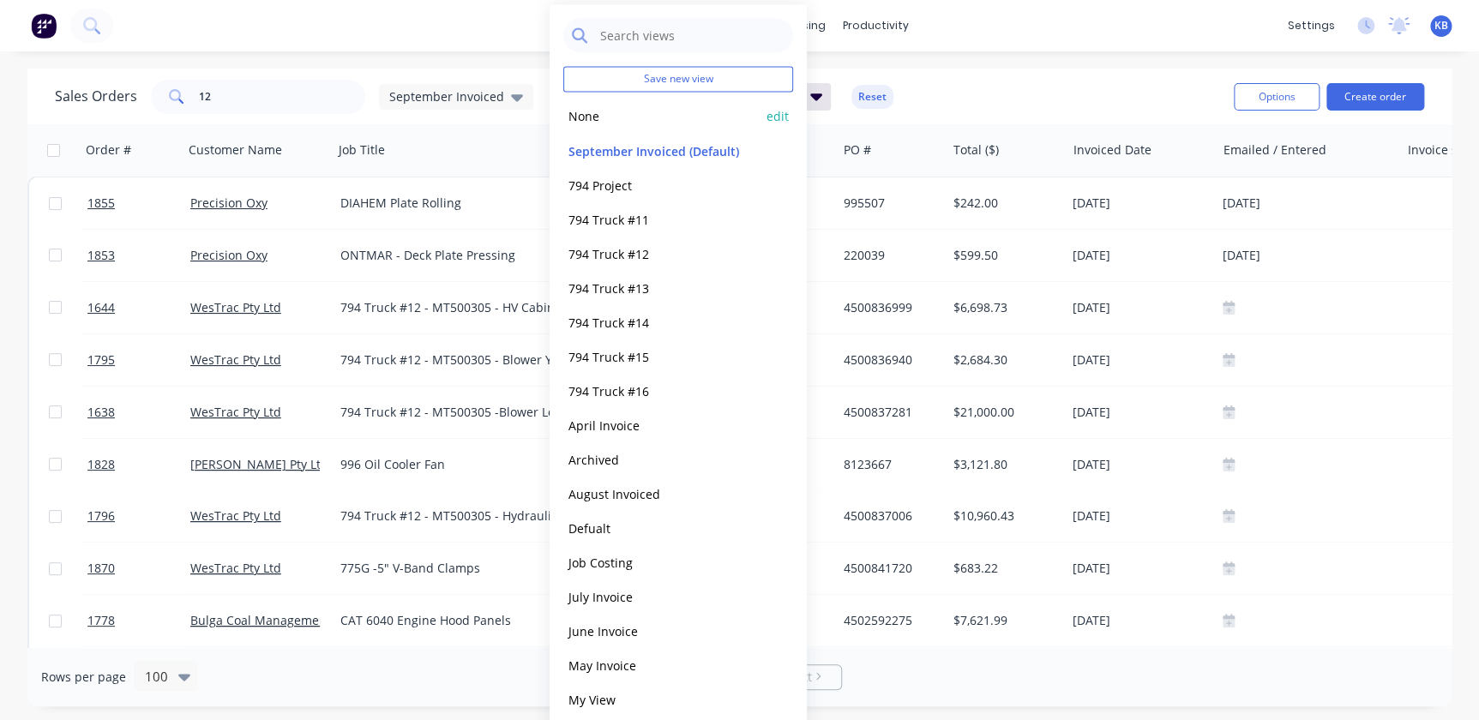
click at [602, 120] on button "None" at bounding box center [661, 116] width 196 height 20
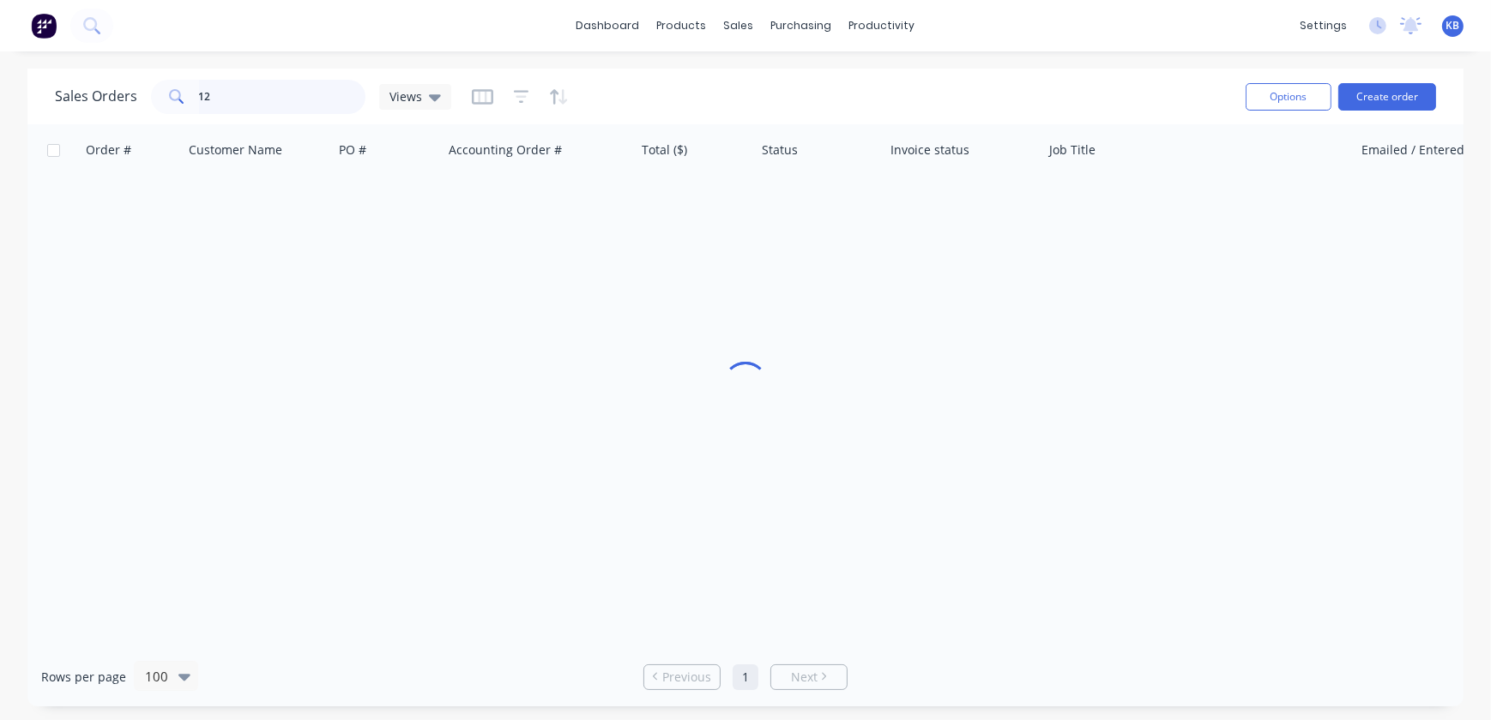
click at [320, 90] on input "12" at bounding box center [282, 97] width 167 height 34
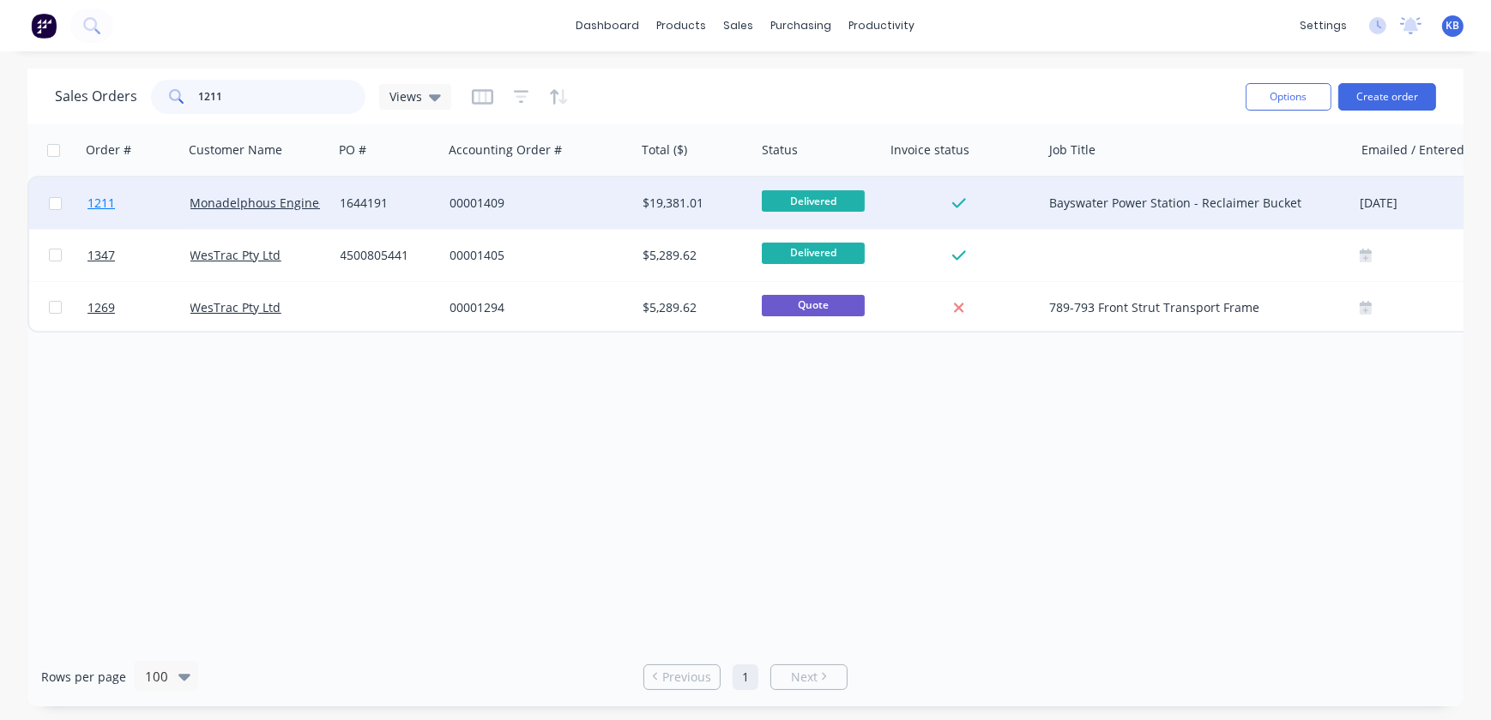
type input "1211"
click at [102, 205] on span "1211" at bounding box center [100, 203] width 27 height 17
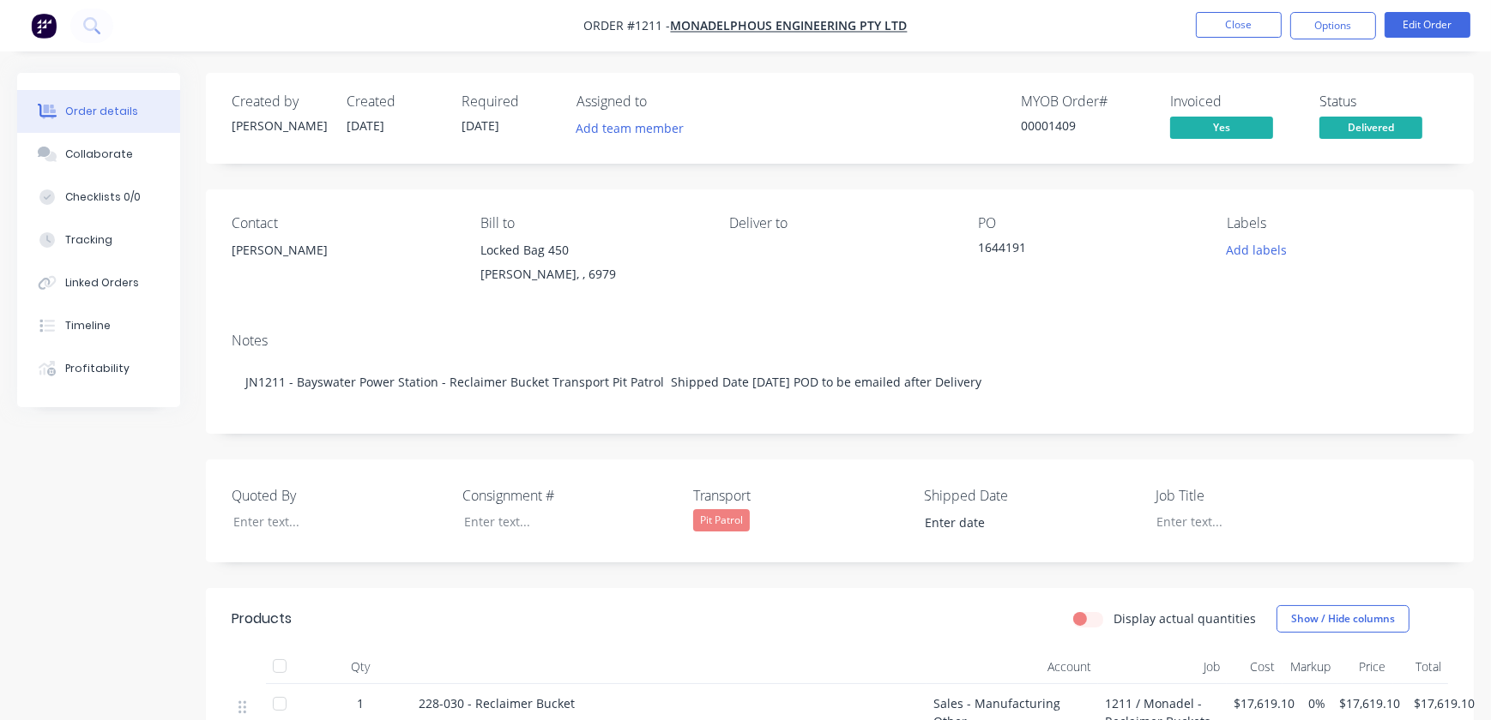
type input "[DATE]"
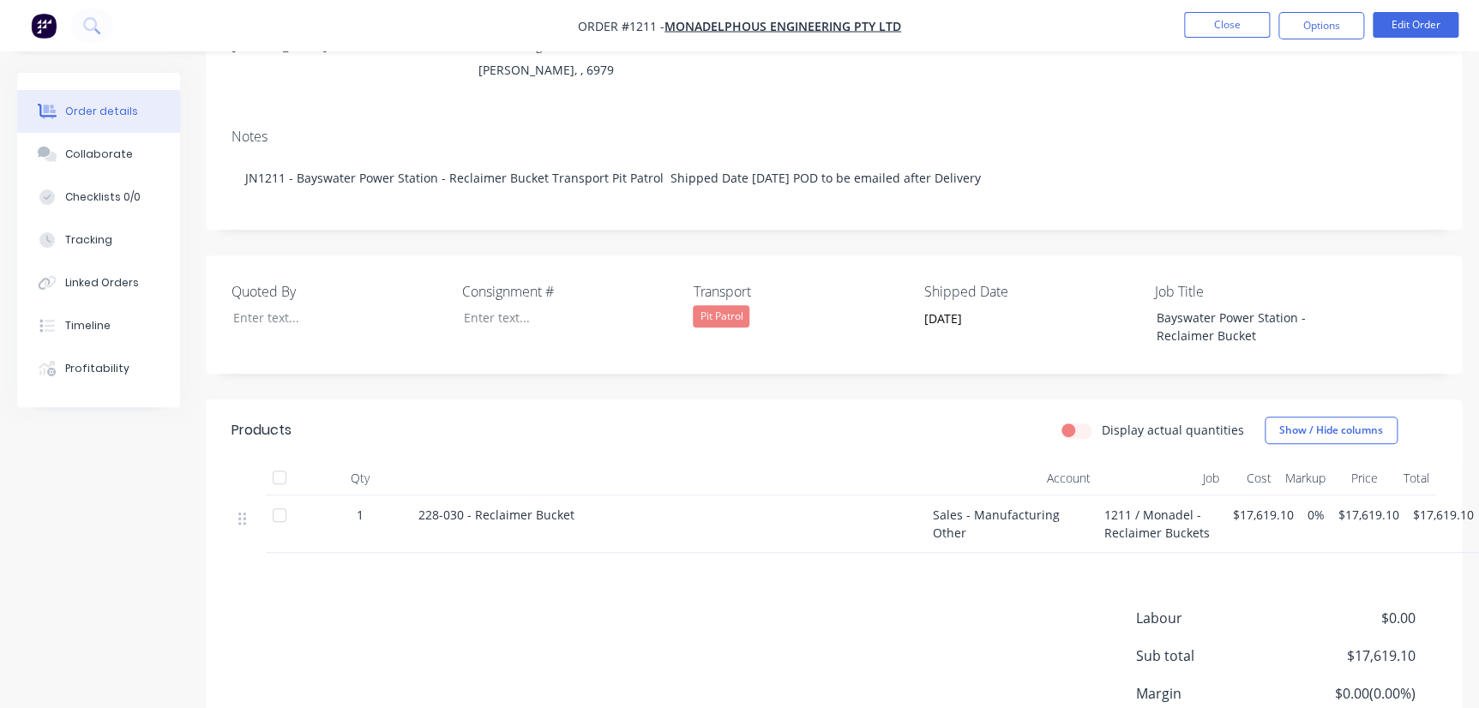
scroll to position [197, 0]
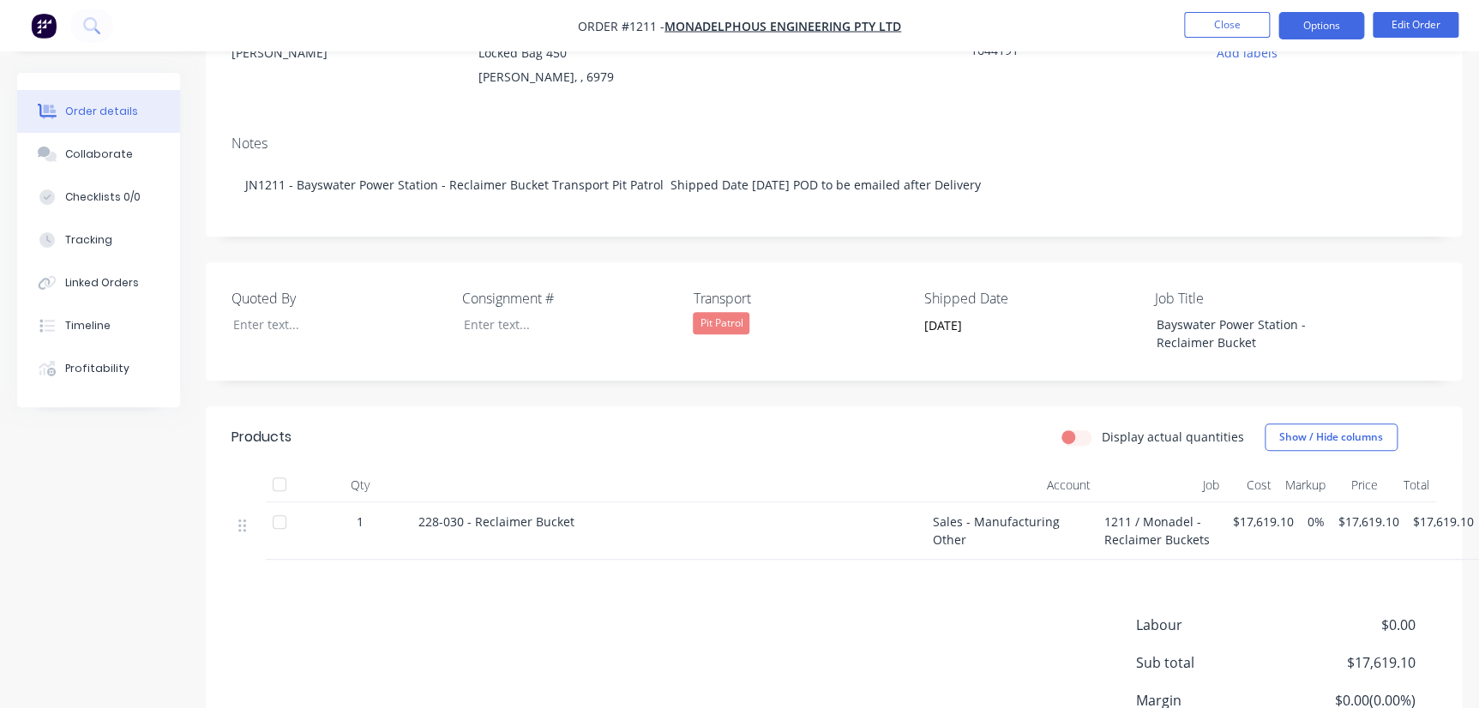
click at [1337, 20] on button "Options" at bounding box center [1322, 25] width 86 height 27
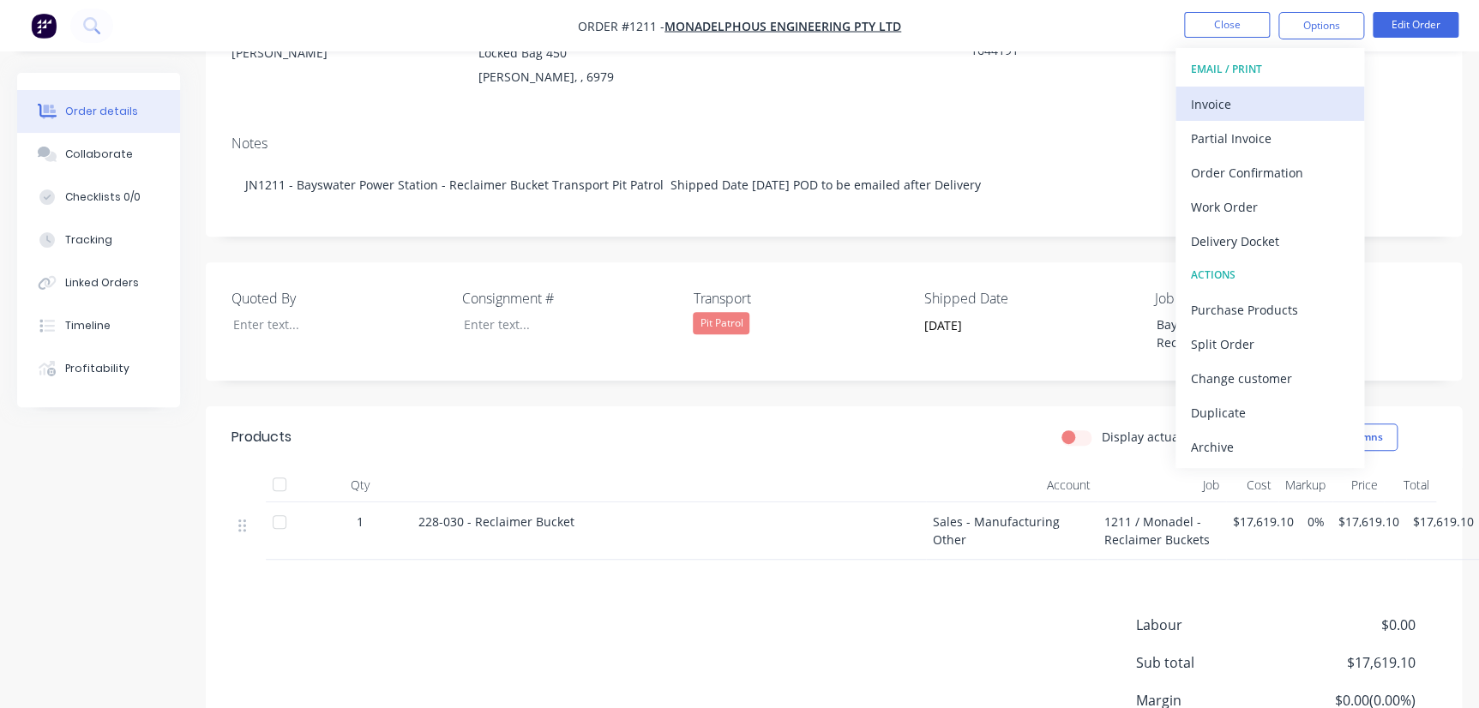
click at [1285, 97] on div "Invoice" at bounding box center [1270, 104] width 158 height 25
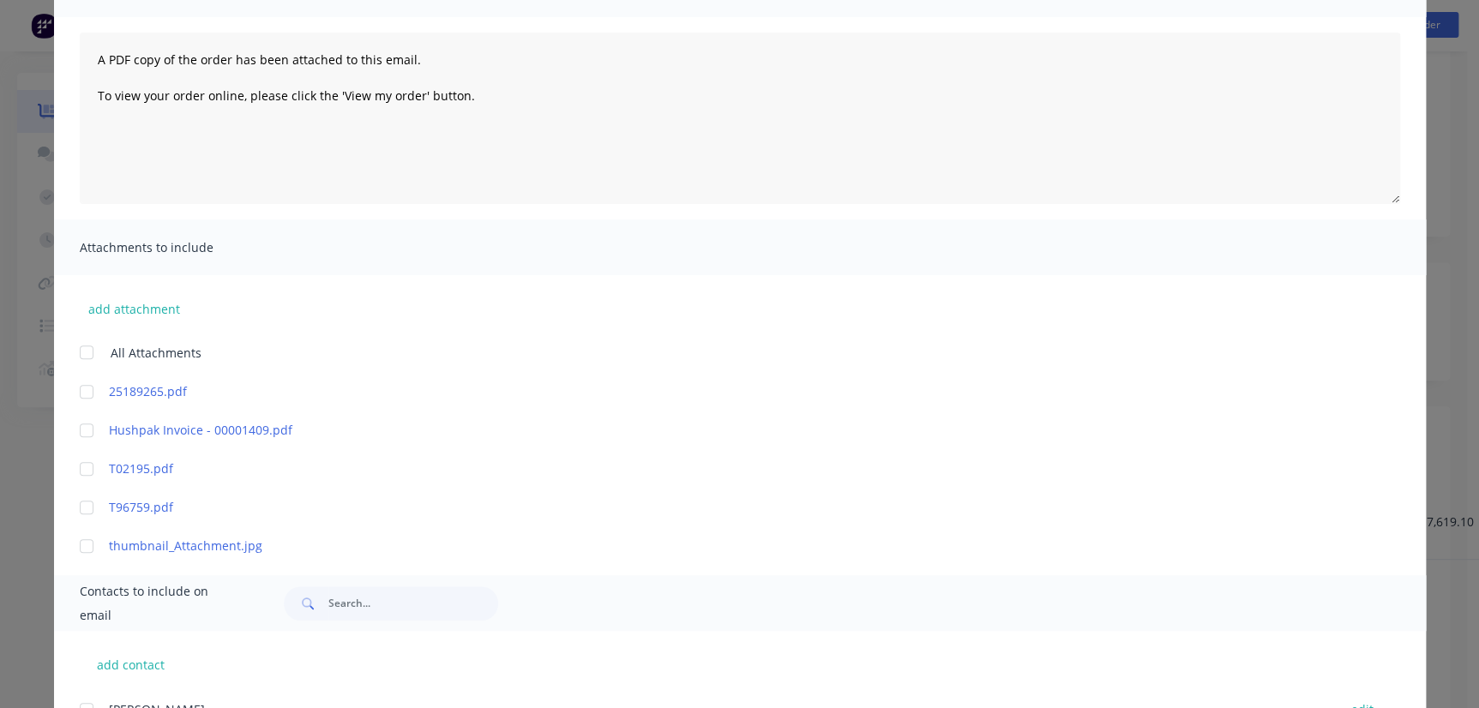
scroll to position [0, 0]
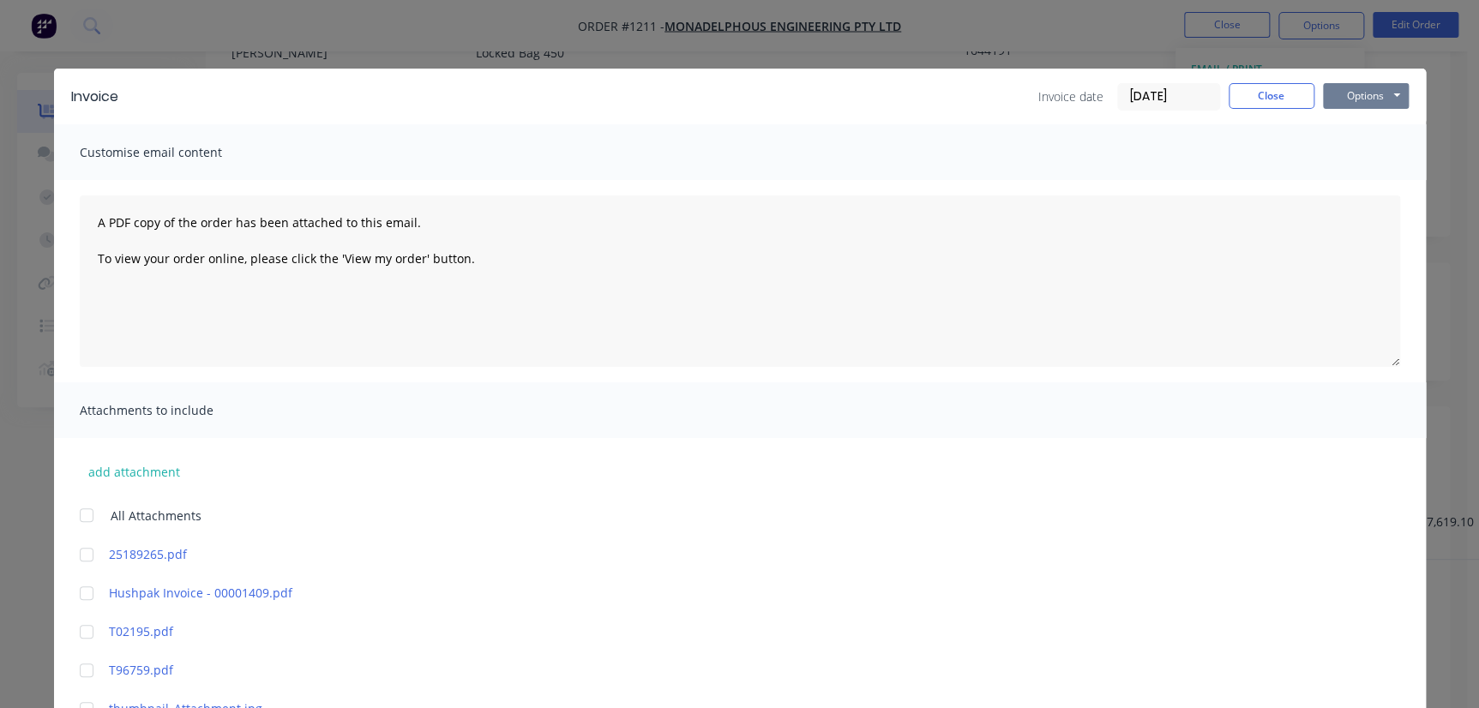
click at [1349, 94] on button "Options" at bounding box center [1366, 96] width 86 height 26
click at [1353, 143] on button "Print" at bounding box center [1378, 155] width 110 height 28
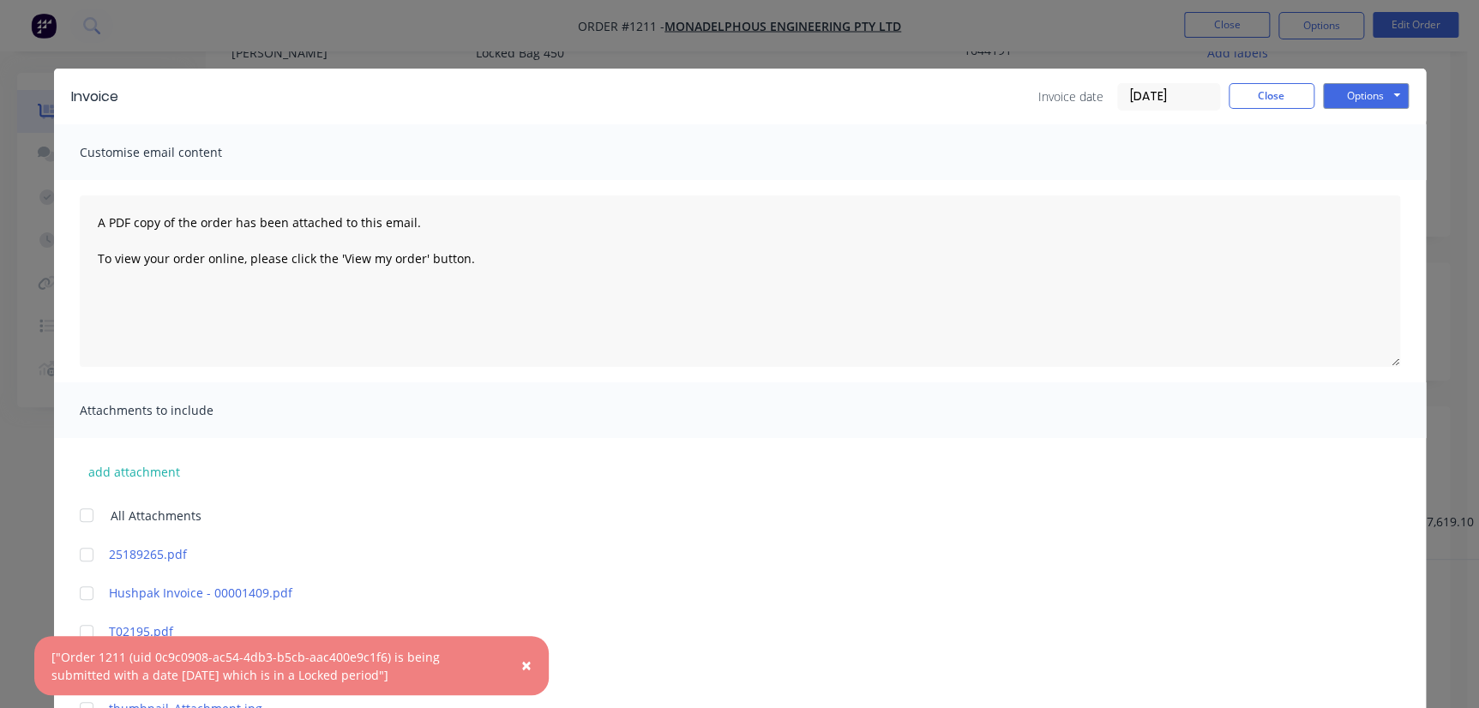
click at [521, 665] on span "×" at bounding box center [526, 666] width 10 height 24
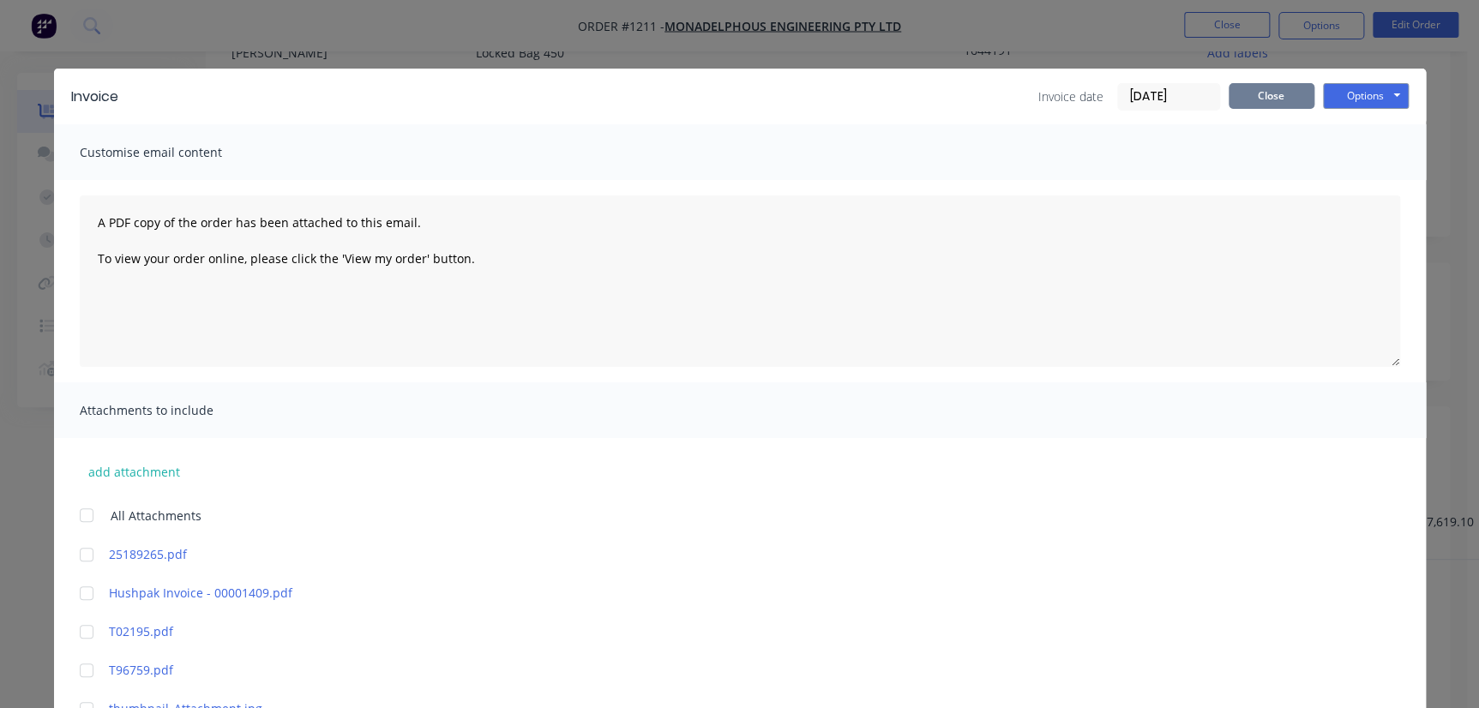
click at [1280, 91] on button "Close" at bounding box center [1272, 96] width 86 height 26
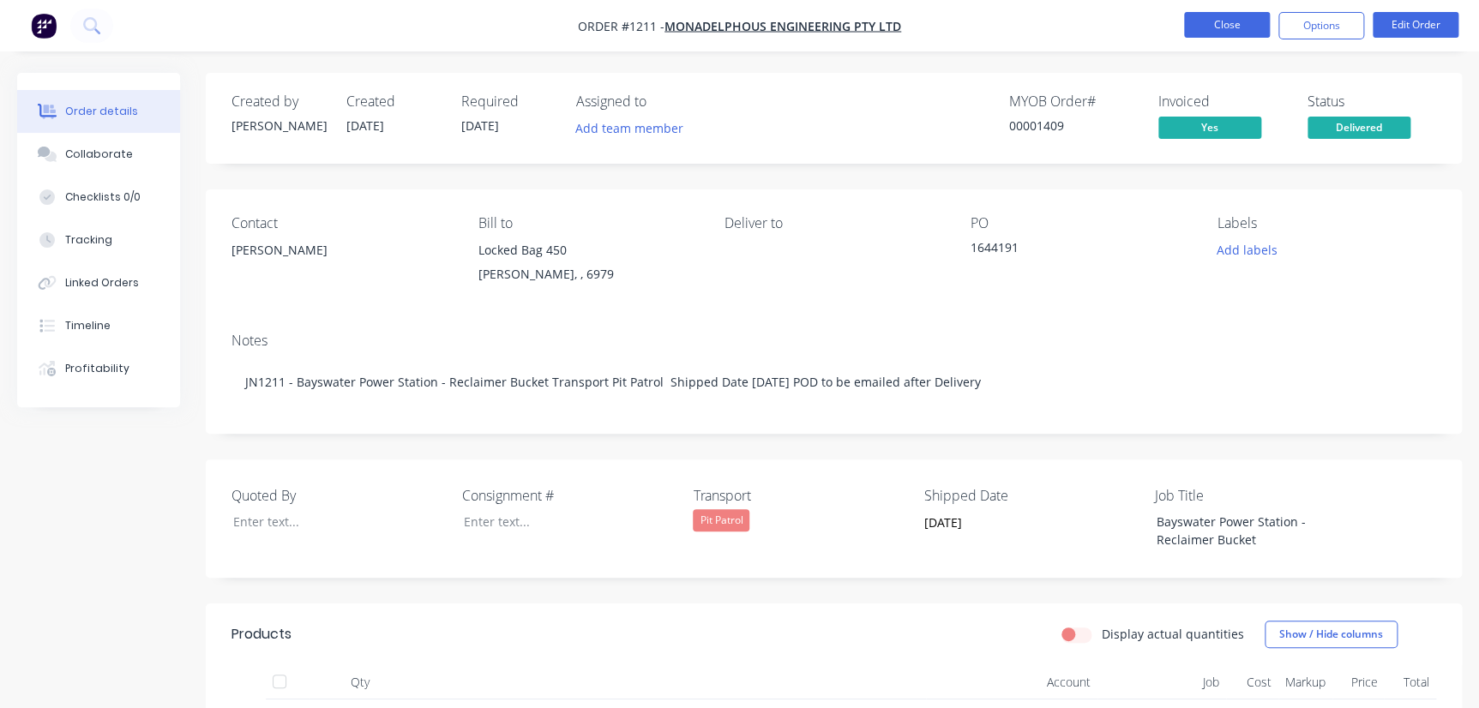
click at [1214, 31] on button "Close" at bounding box center [1227, 25] width 86 height 26
